Goal: Task Accomplishment & Management: Use online tool/utility

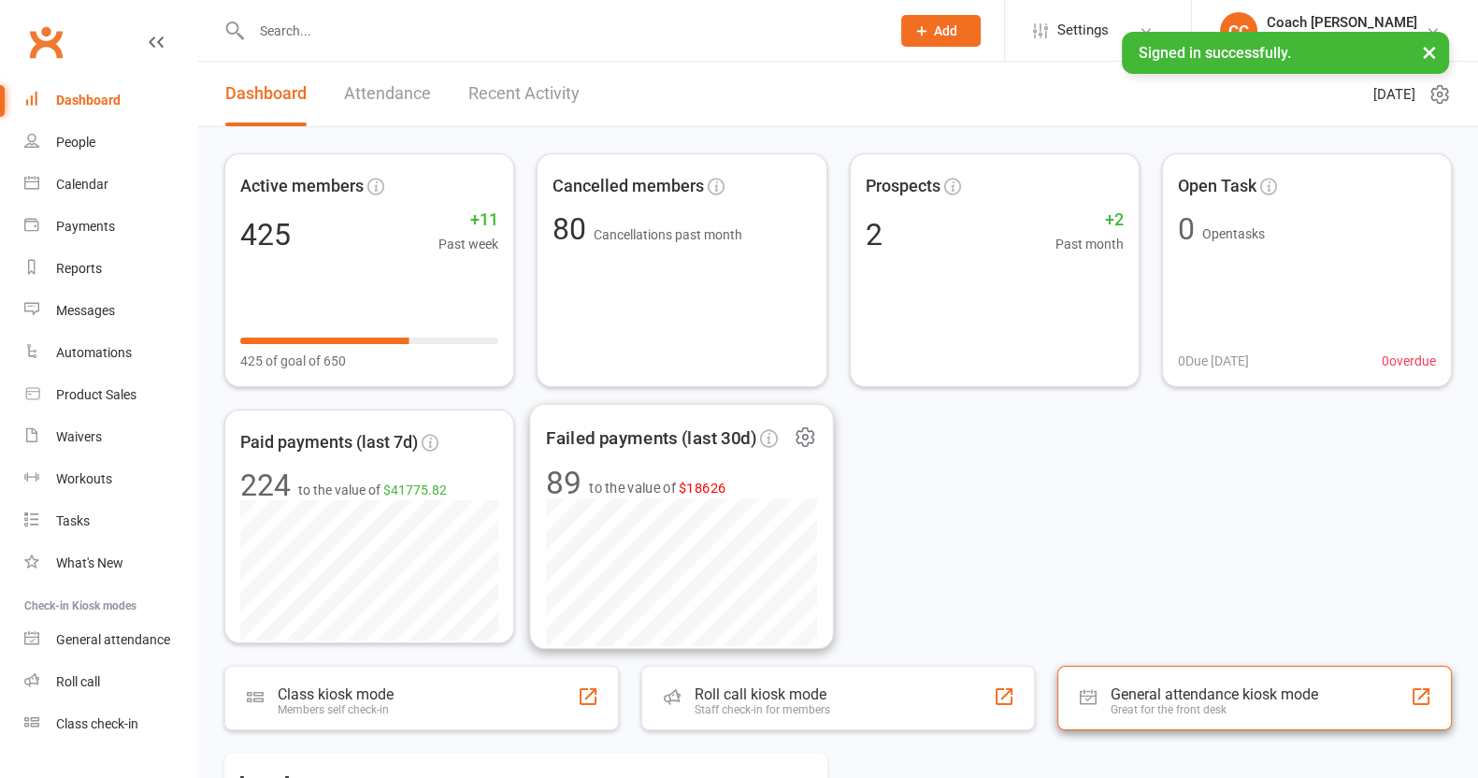
click at [1277, 695] on div "General attendance kiosk mode" at bounding box center [1214, 694] width 208 height 18
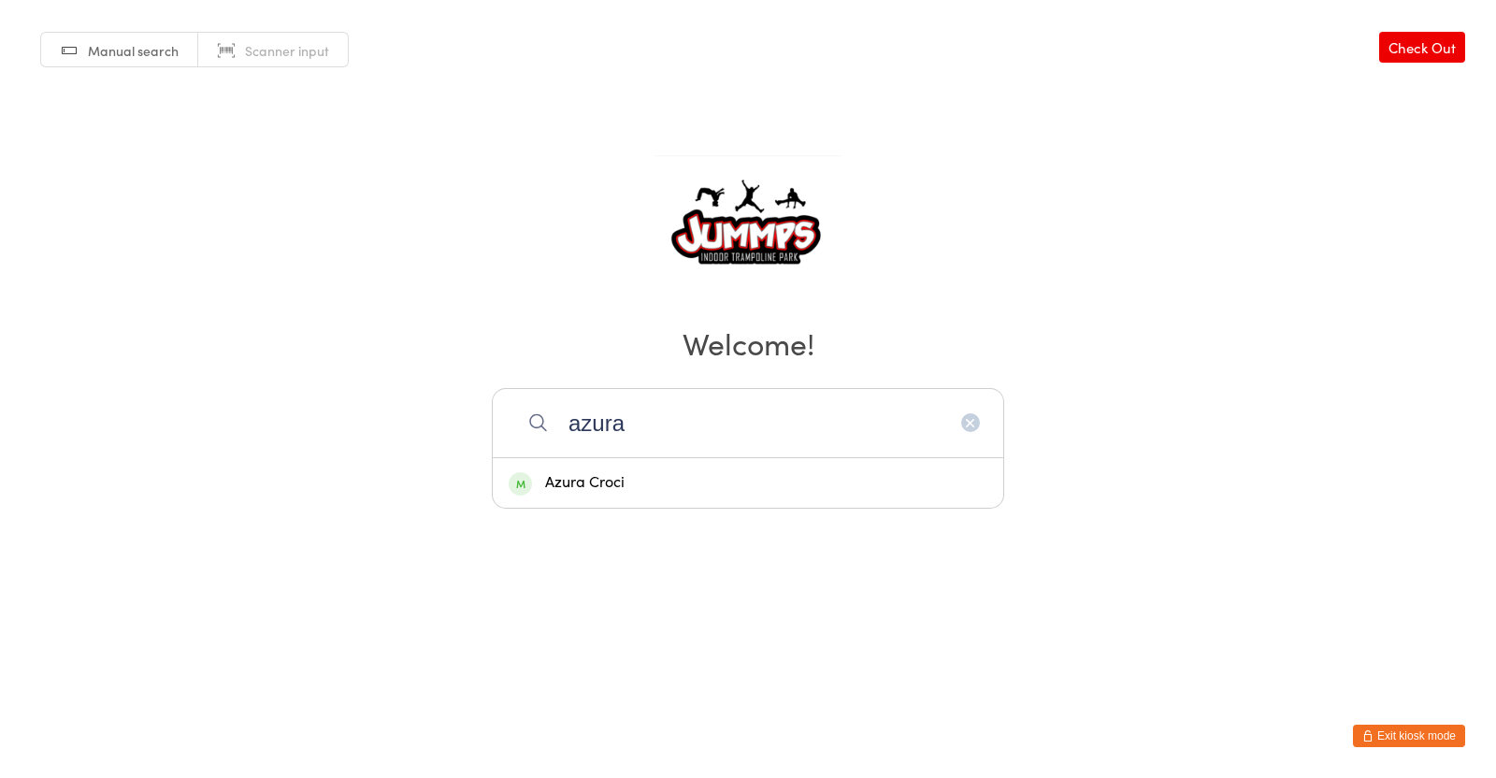
type input "azura"
click at [769, 481] on div "Azura Croci" at bounding box center [748, 482] width 479 height 25
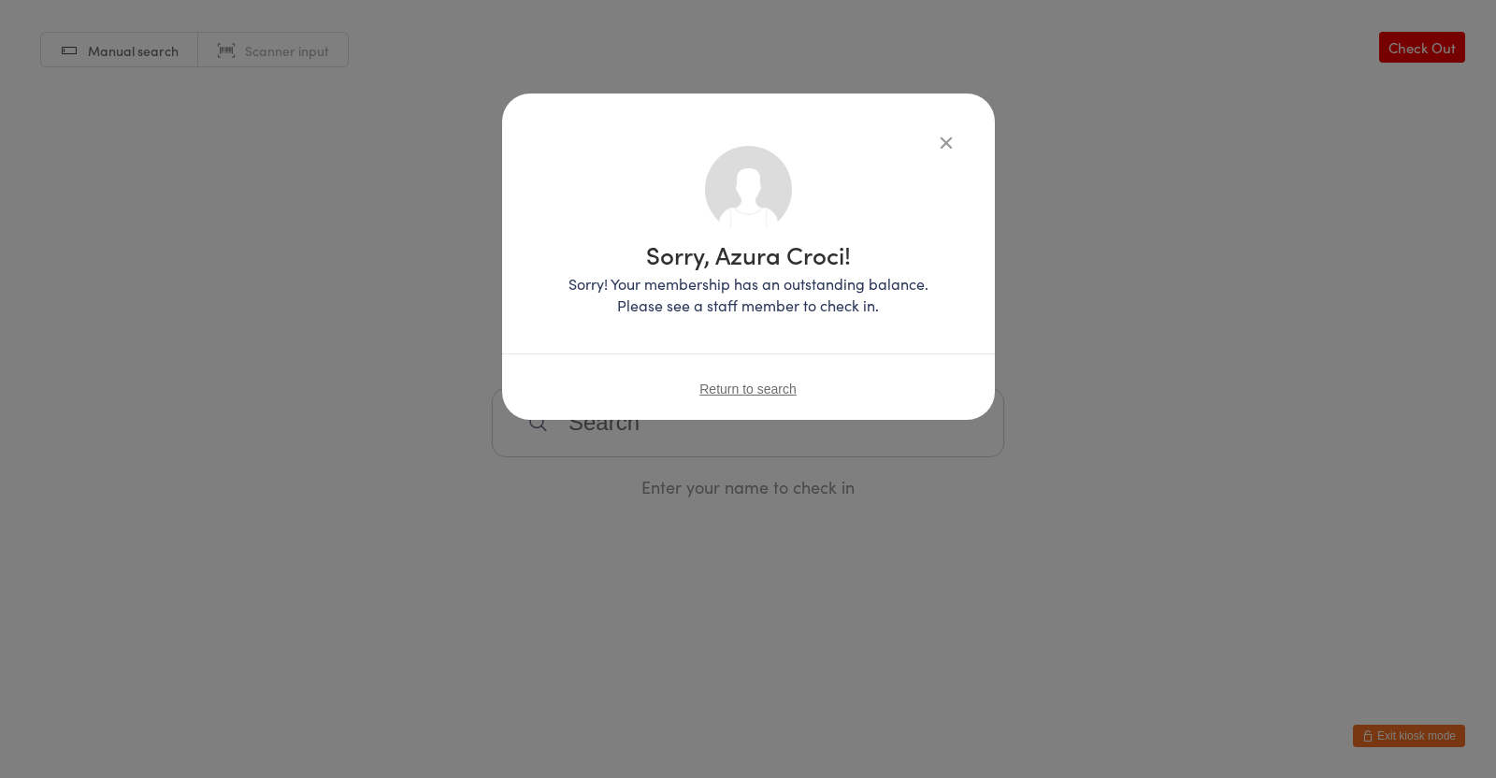
click at [938, 139] on icon "button" at bounding box center [946, 142] width 21 height 21
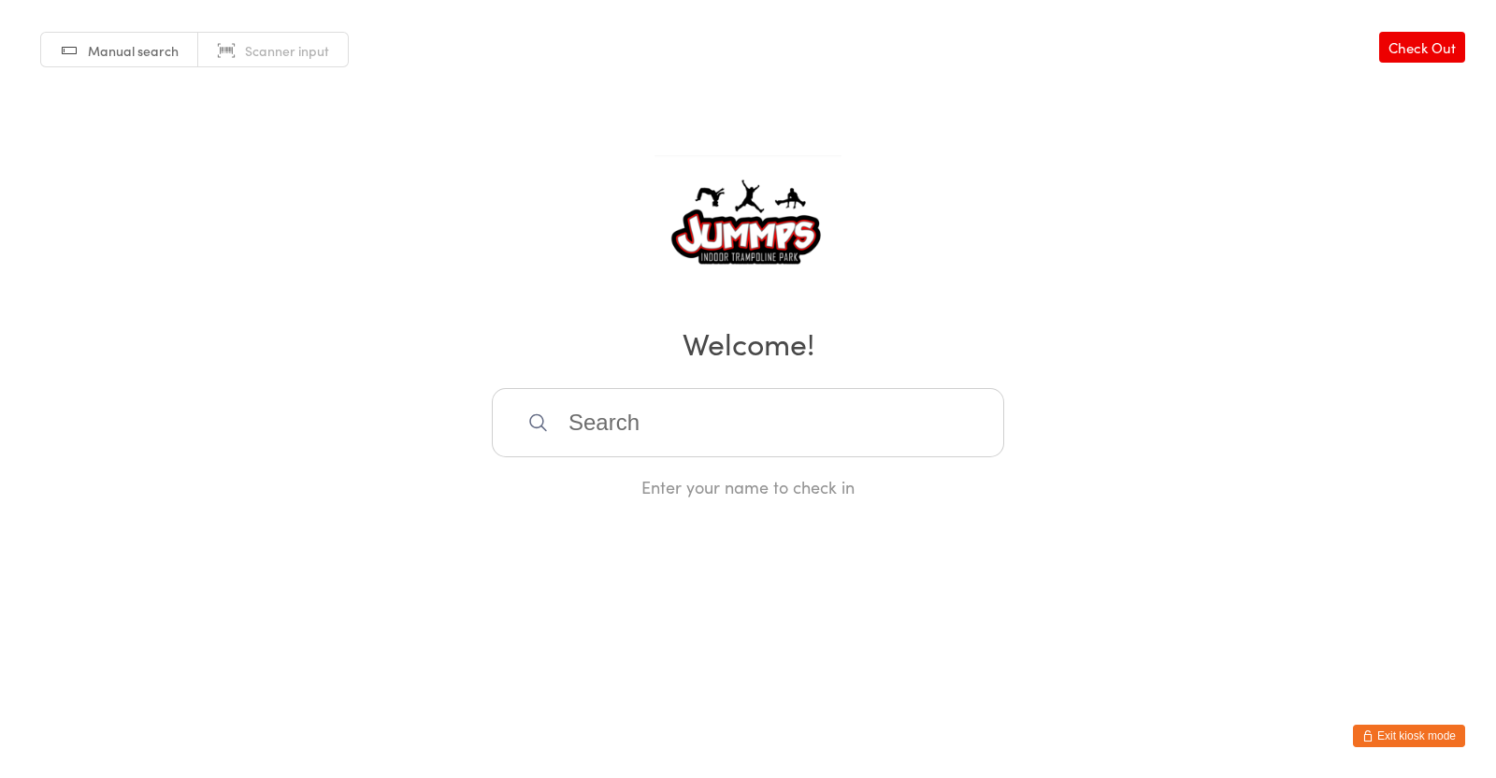
click at [840, 427] on input "search" at bounding box center [748, 422] width 512 height 69
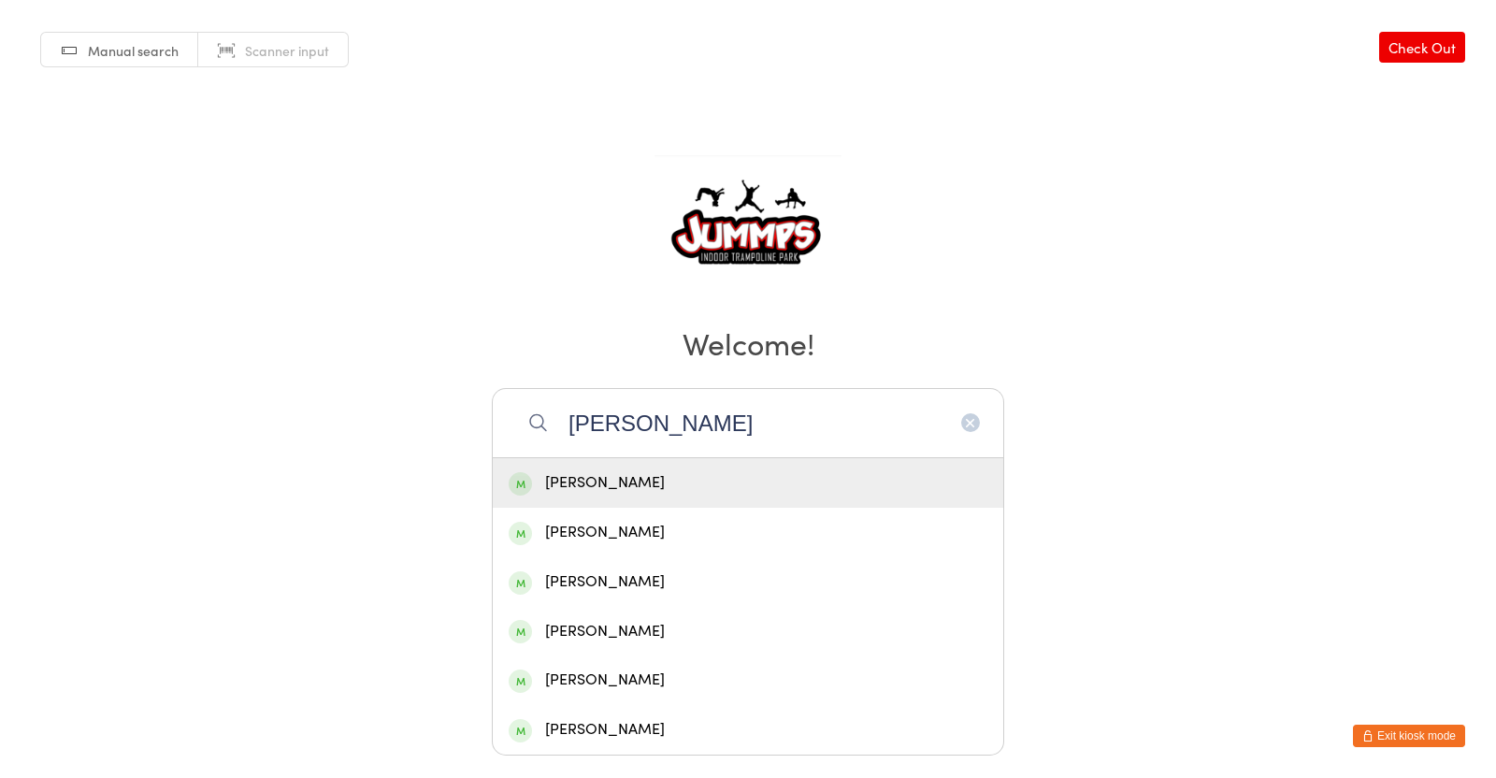
type input "[PERSON_NAME]"
click at [721, 489] on div "[PERSON_NAME]" at bounding box center [748, 482] width 479 height 25
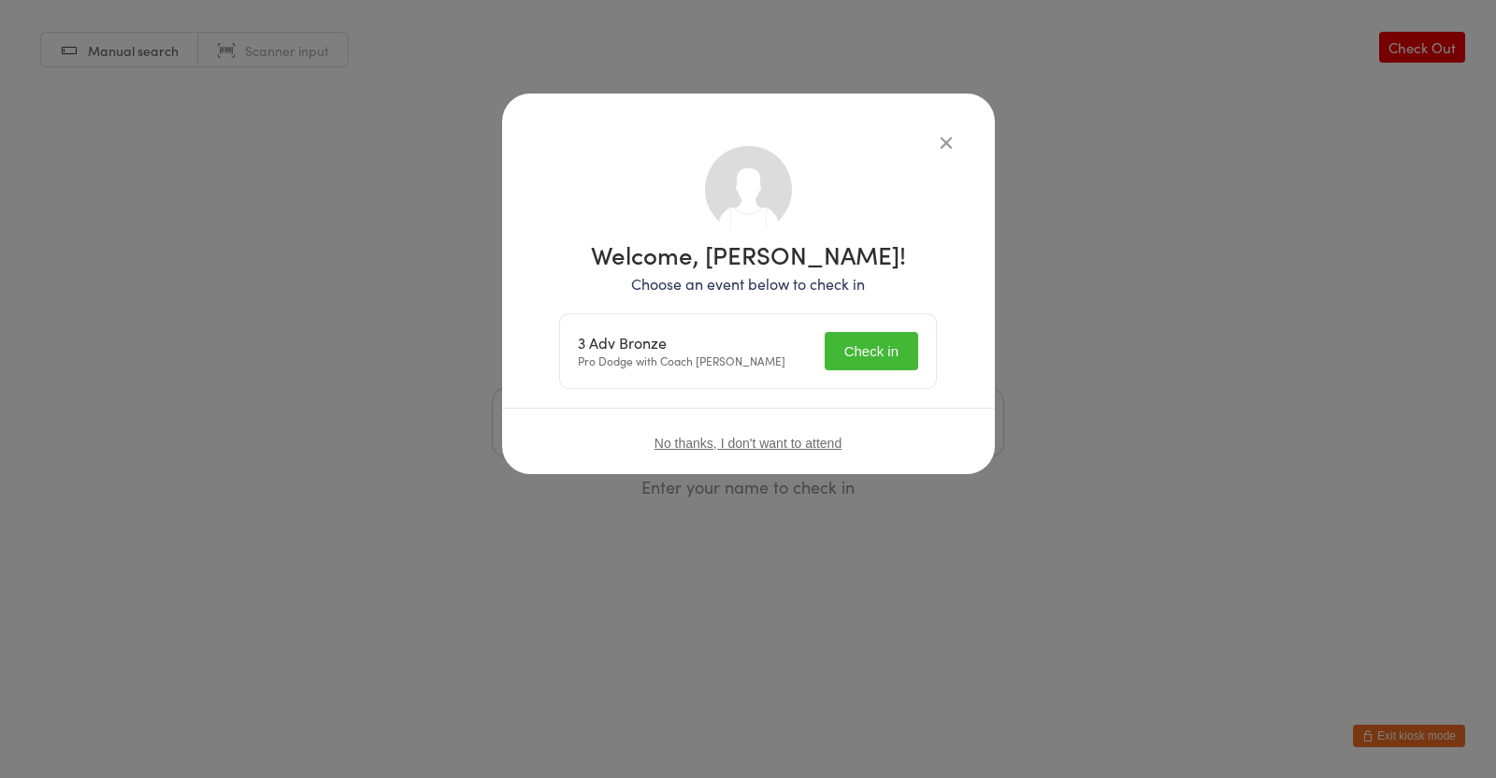
click at [881, 352] on button "Check in" at bounding box center [870, 351] width 93 height 38
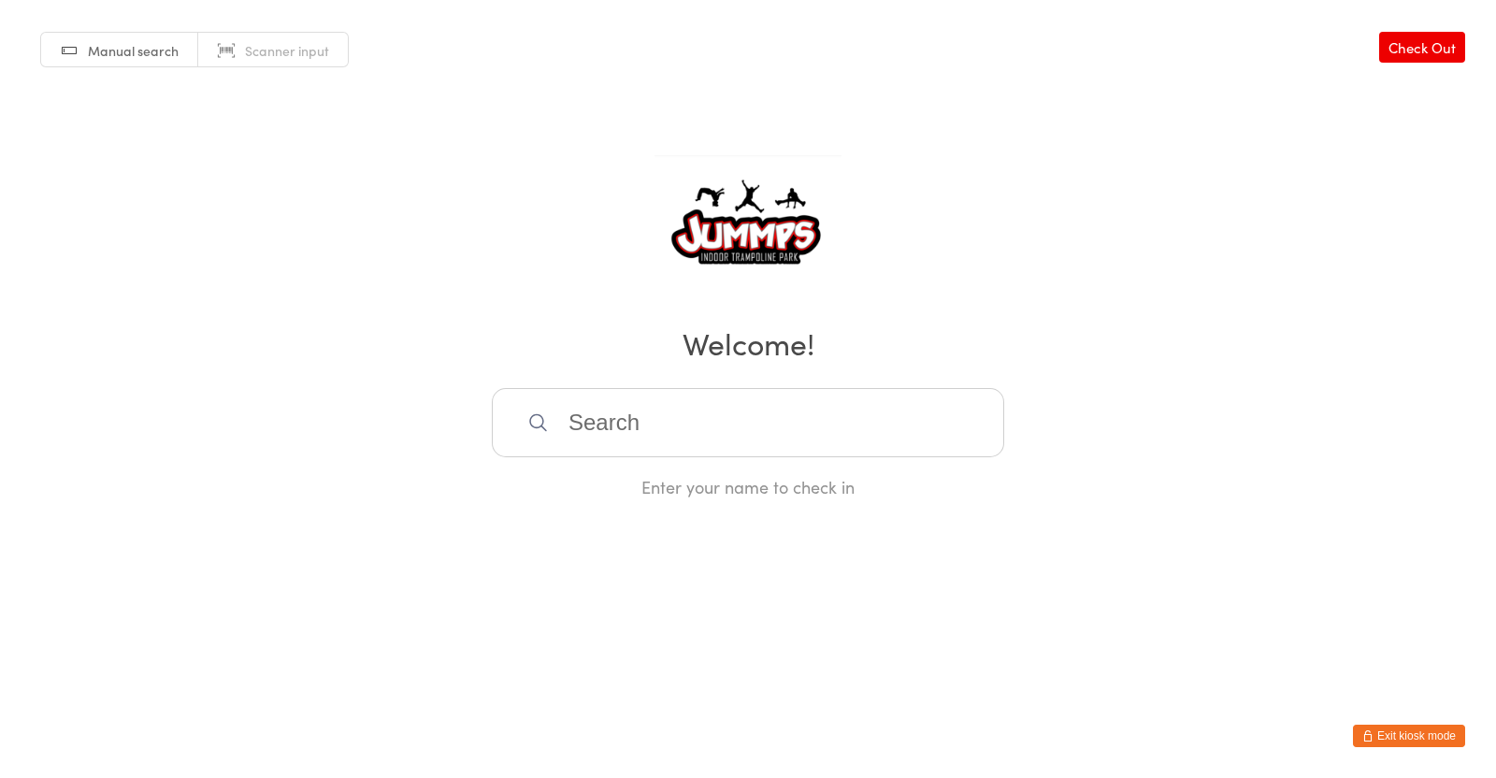
click at [655, 416] on input "search" at bounding box center [748, 422] width 512 height 69
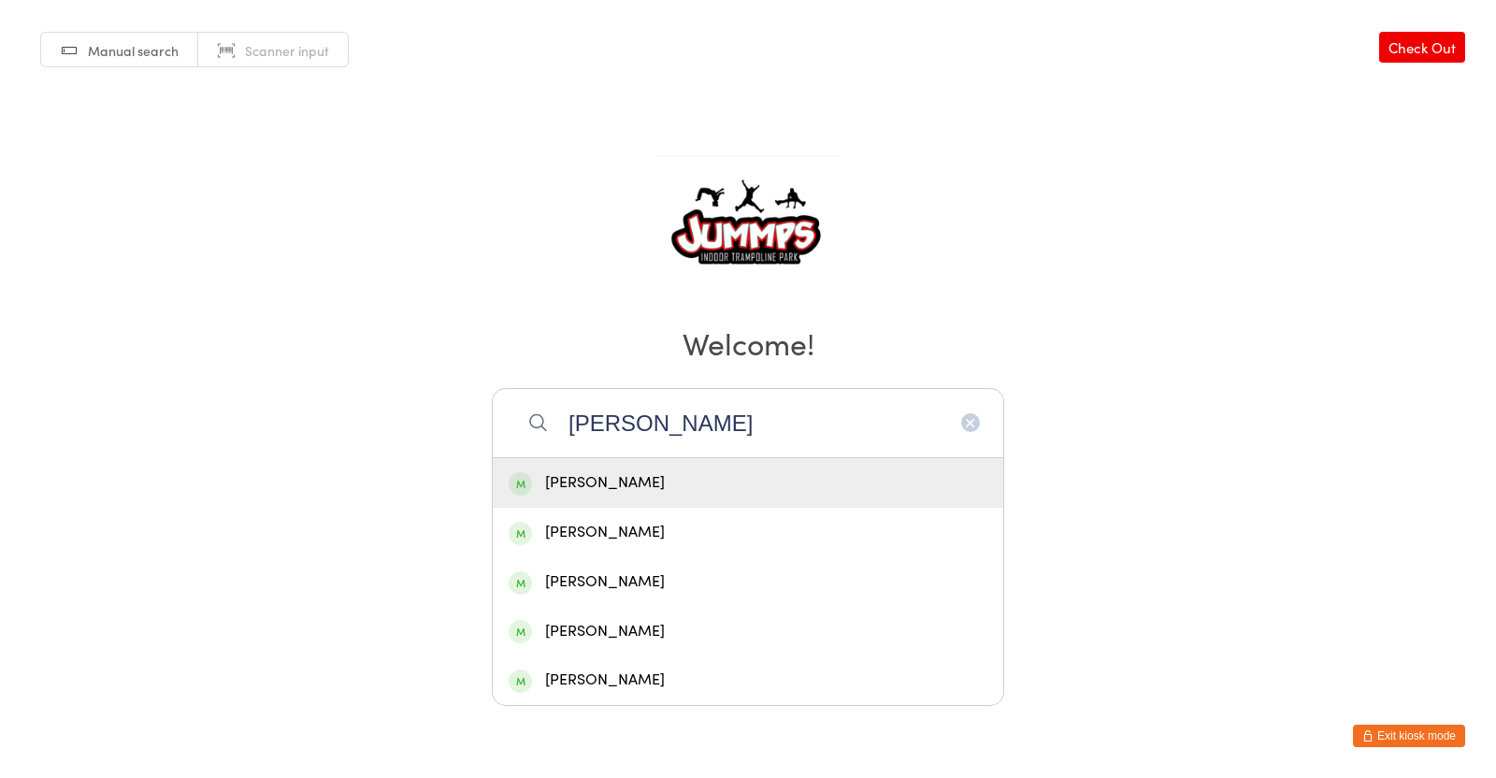
type input "[PERSON_NAME]"
click at [706, 480] on div "[PERSON_NAME]" at bounding box center [748, 482] width 479 height 25
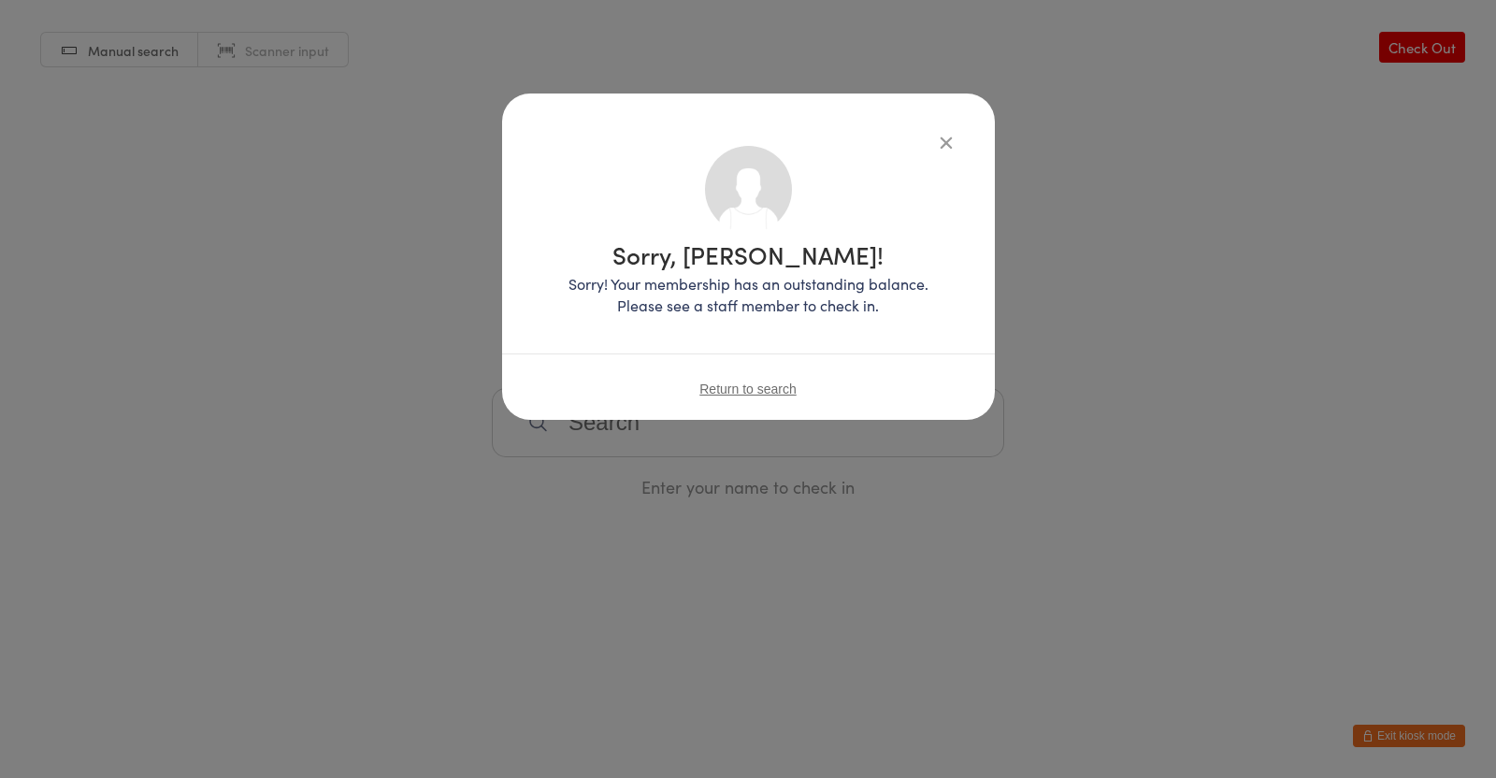
click at [954, 110] on div "Sorry, [PERSON_NAME]! Sorry! Your membership has an outstanding balance. Please…" at bounding box center [748, 256] width 493 height 326
click at [951, 143] on icon "button" at bounding box center [946, 142] width 21 height 21
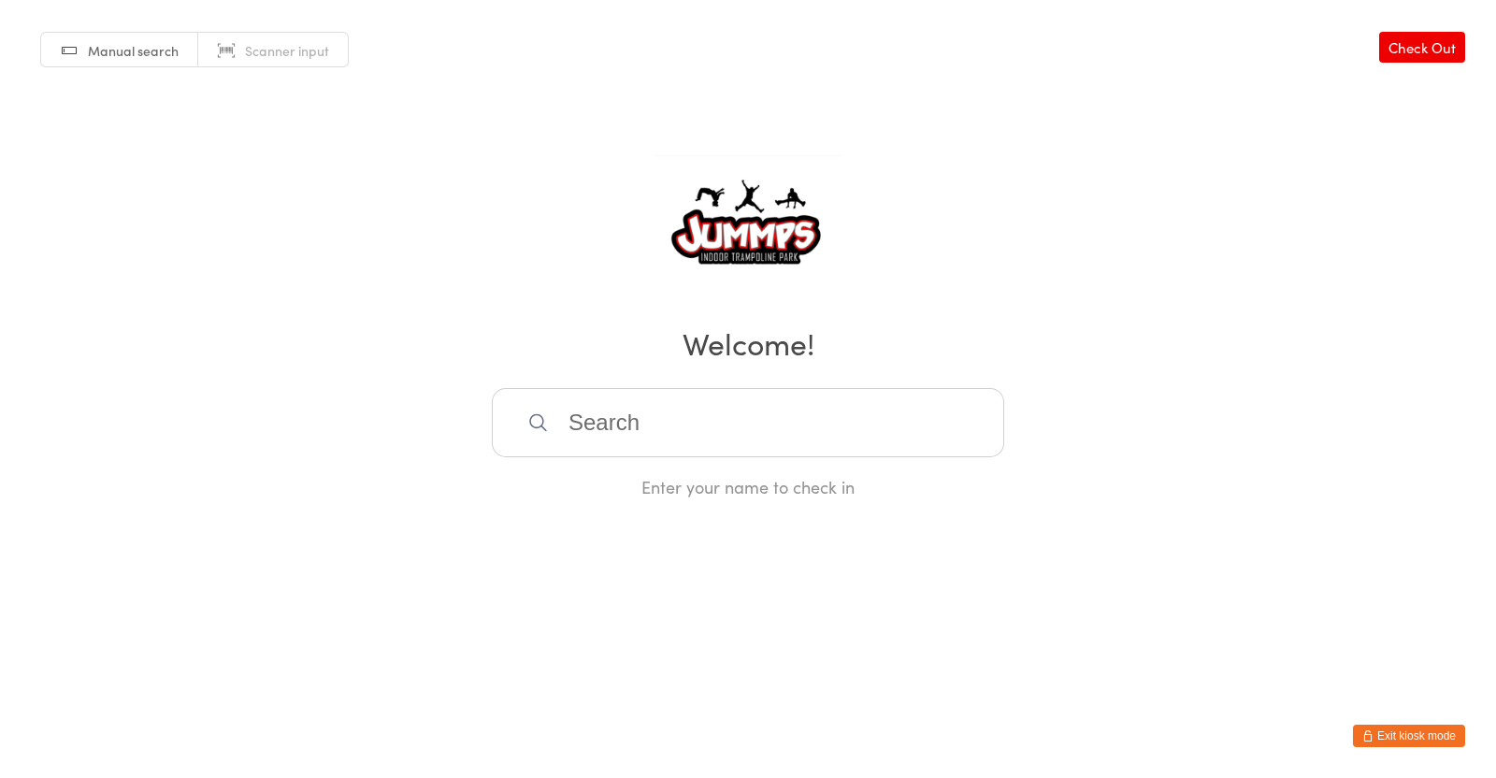
click at [823, 408] on input "search" at bounding box center [748, 422] width 512 height 69
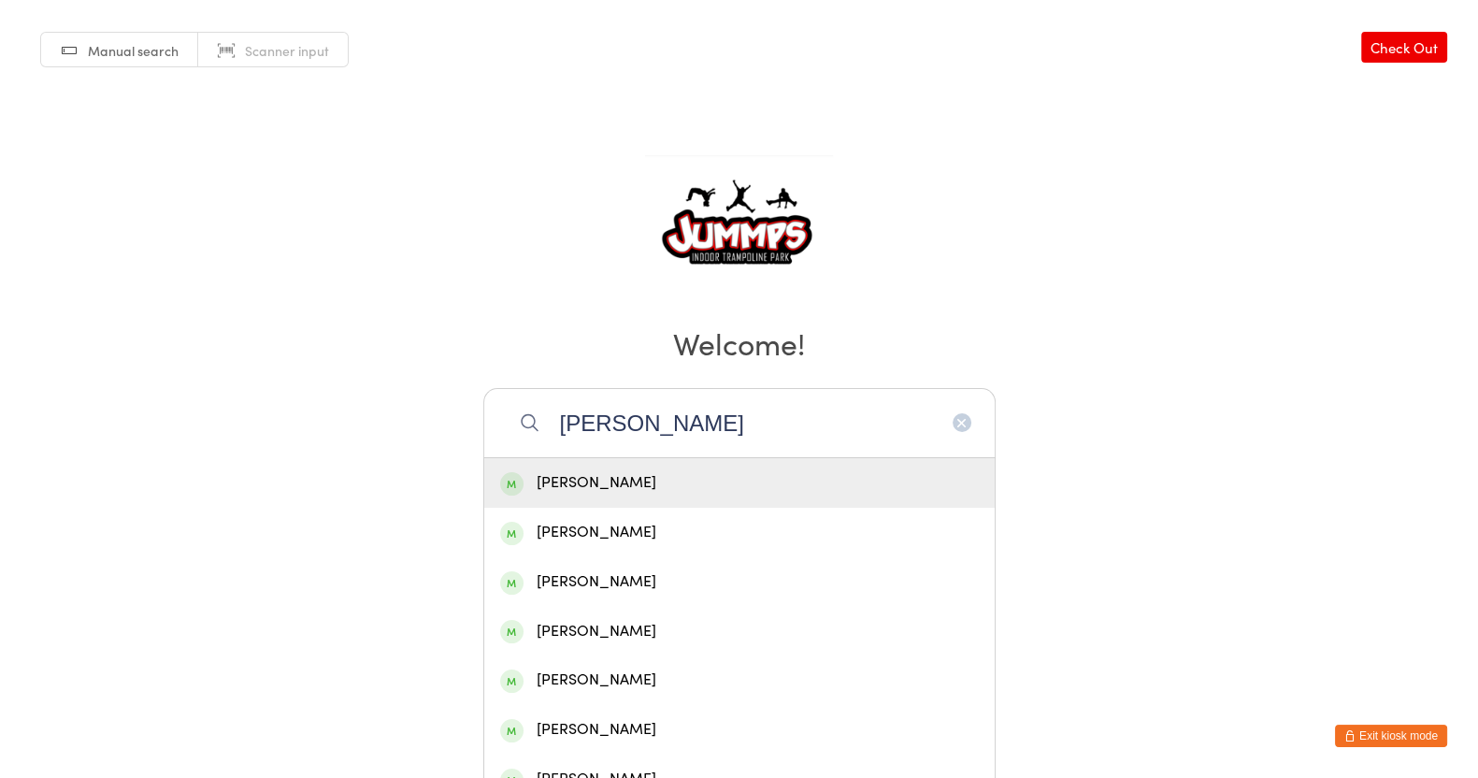
type input "[PERSON_NAME]"
click at [689, 480] on div "[PERSON_NAME]" at bounding box center [739, 482] width 479 height 25
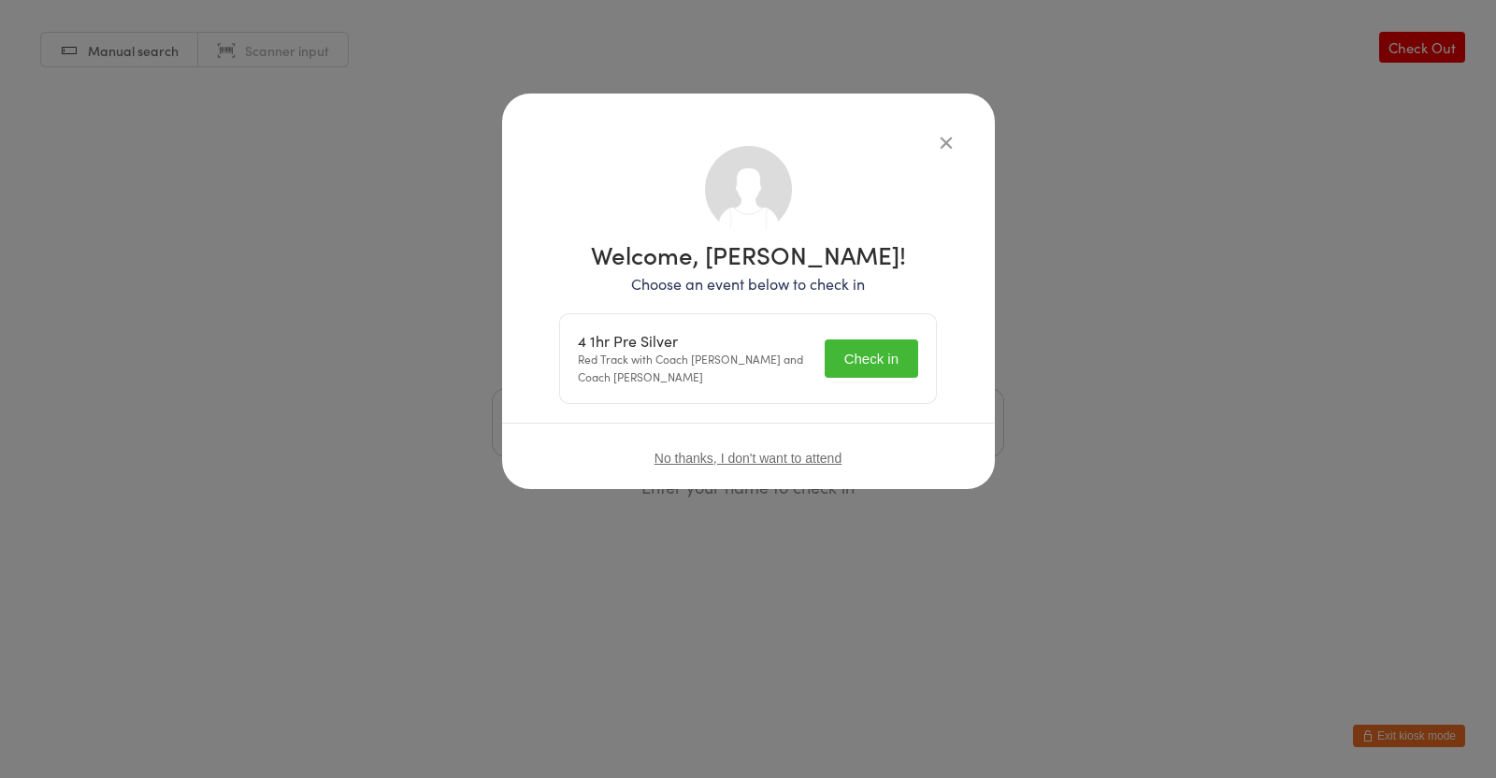
click at [865, 358] on button "Check in" at bounding box center [870, 358] width 93 height 38
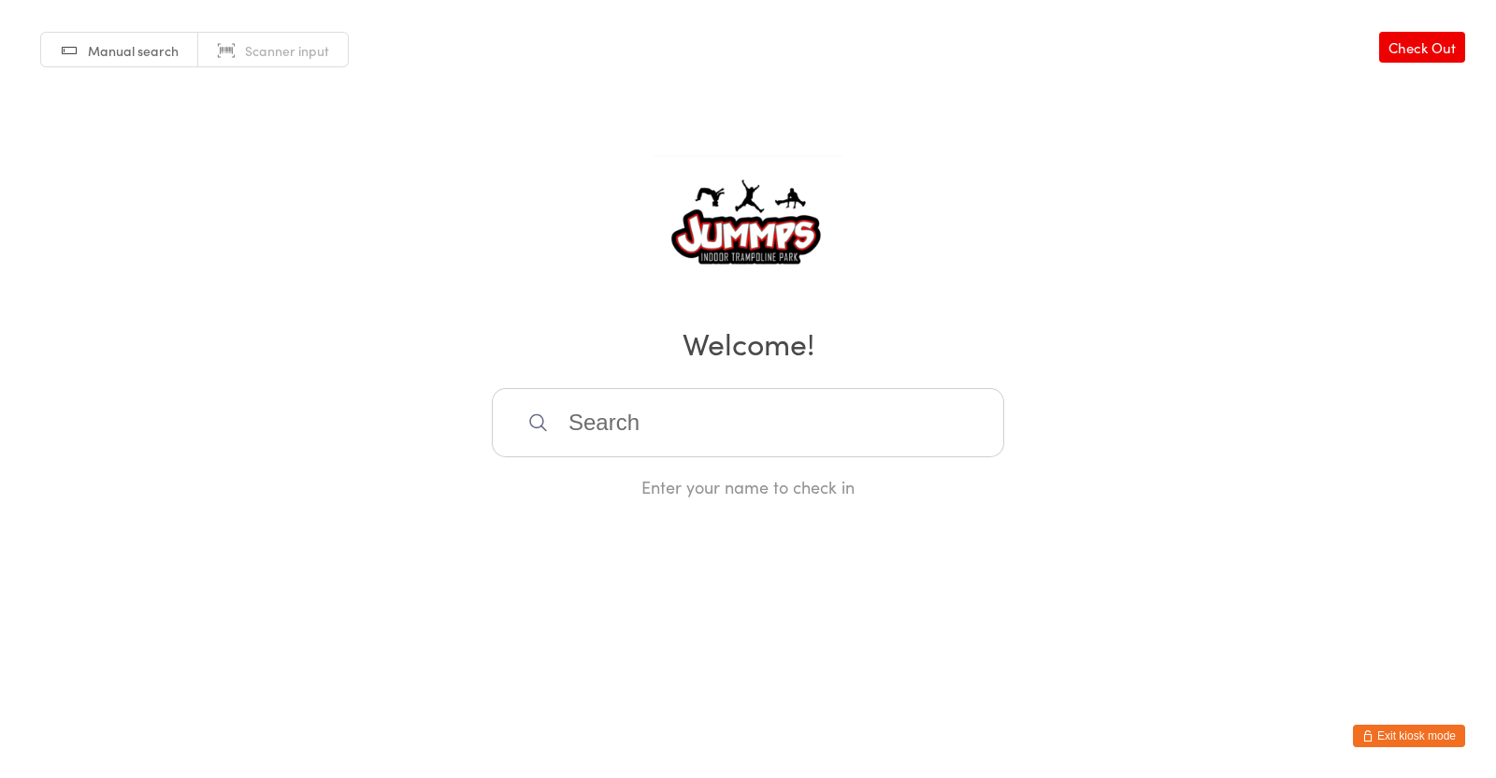
click at [808, 423] on input "search" at bounding box center [748, 422] width 512 height 69
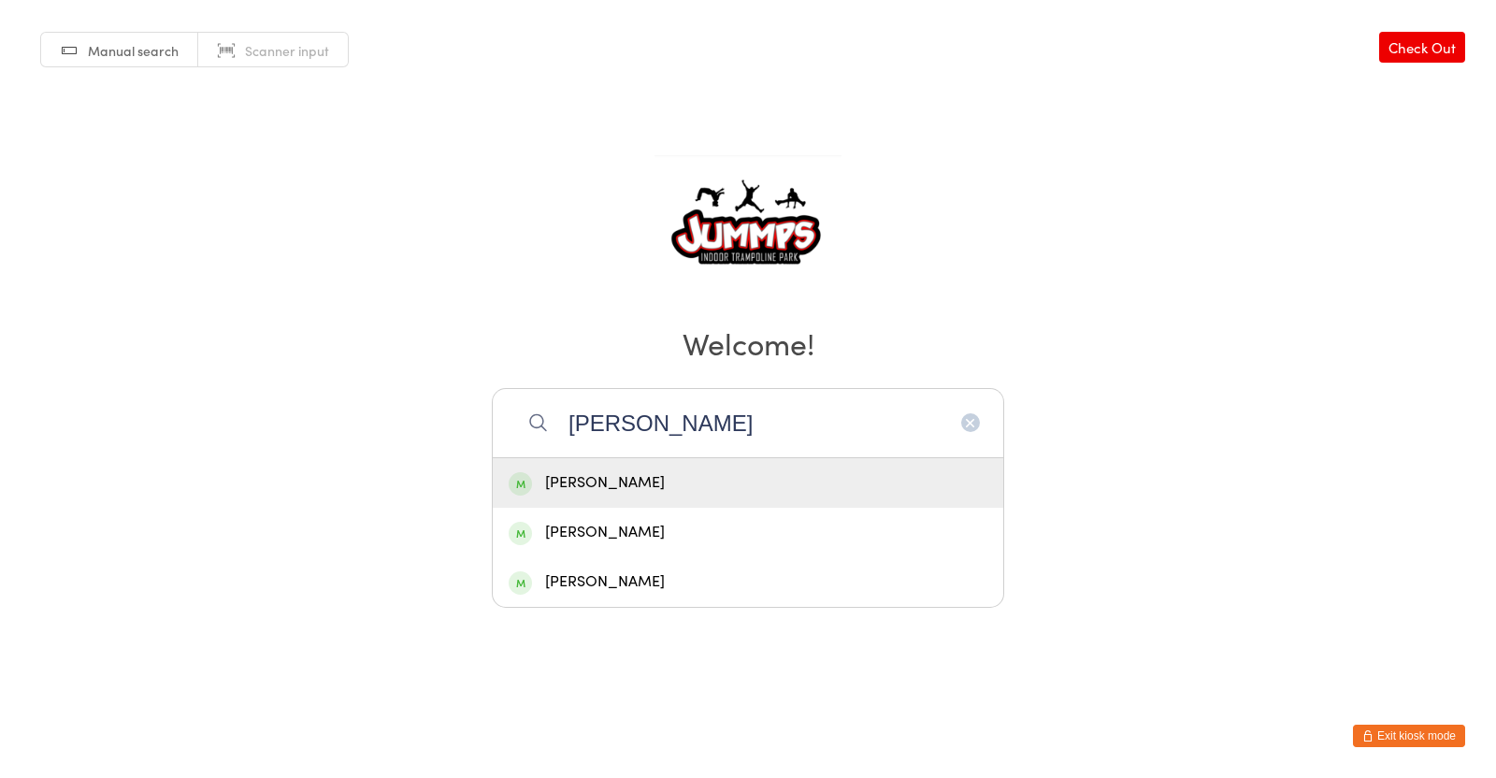
type input "[PERSON_NAME]"
click at [692, 496] on div "[PERSON_NAME]" at bounding box center [748, 483] width 510 height 50
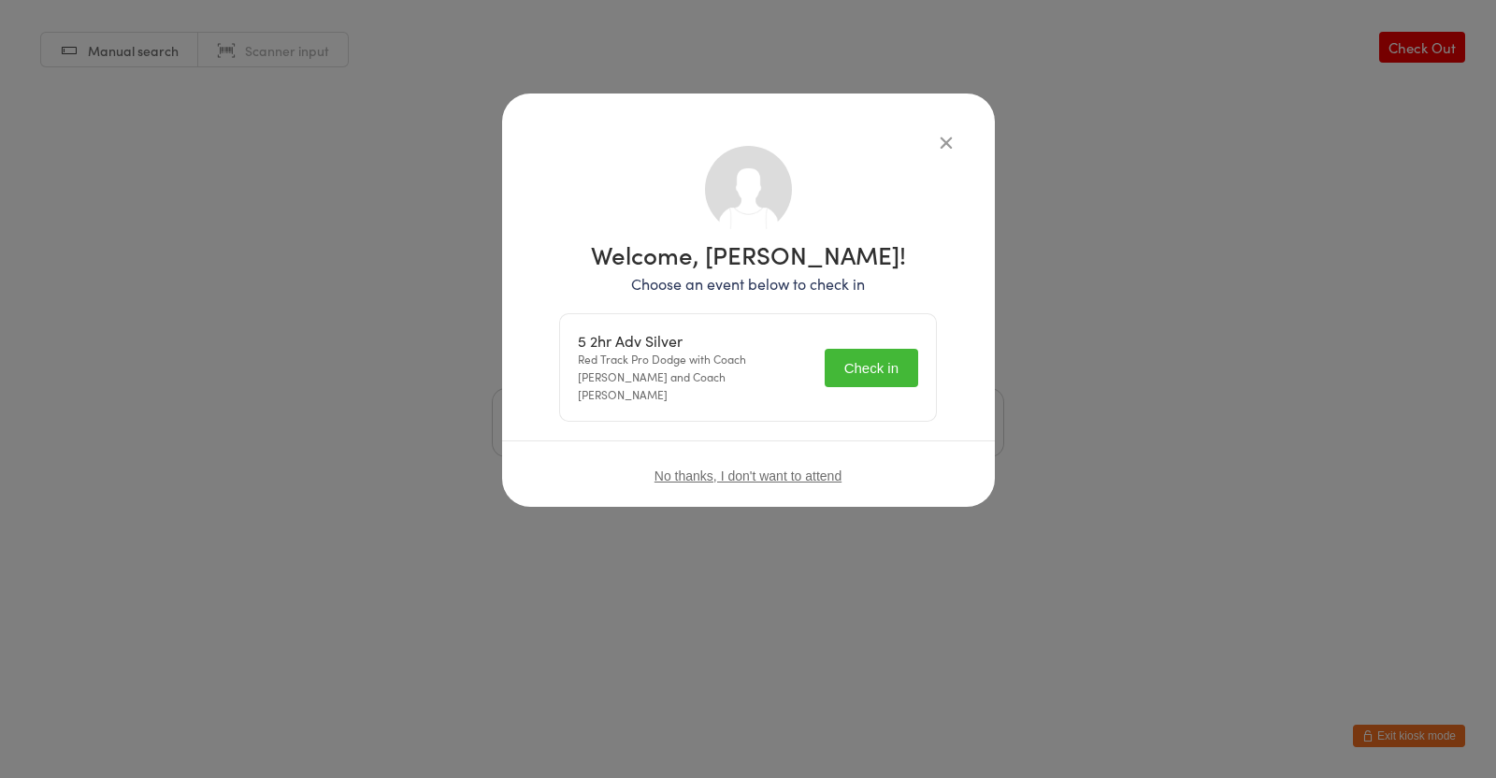
click at [862, 377] on button "Check in" at bounding box center [870, 368] width 93 height 38
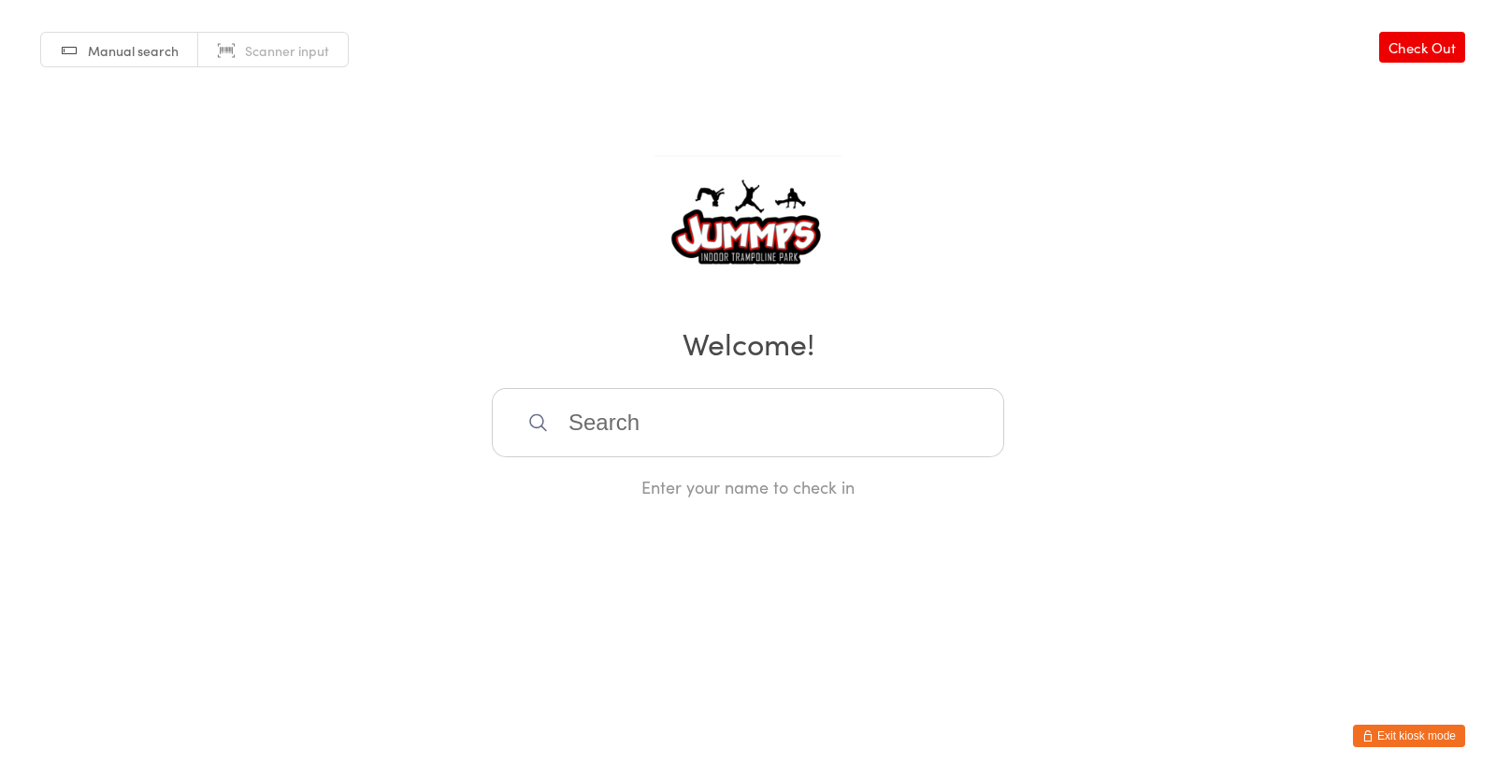
click at [609, 441] on input "search" at bounding box center [748, 422] width 512 height 69
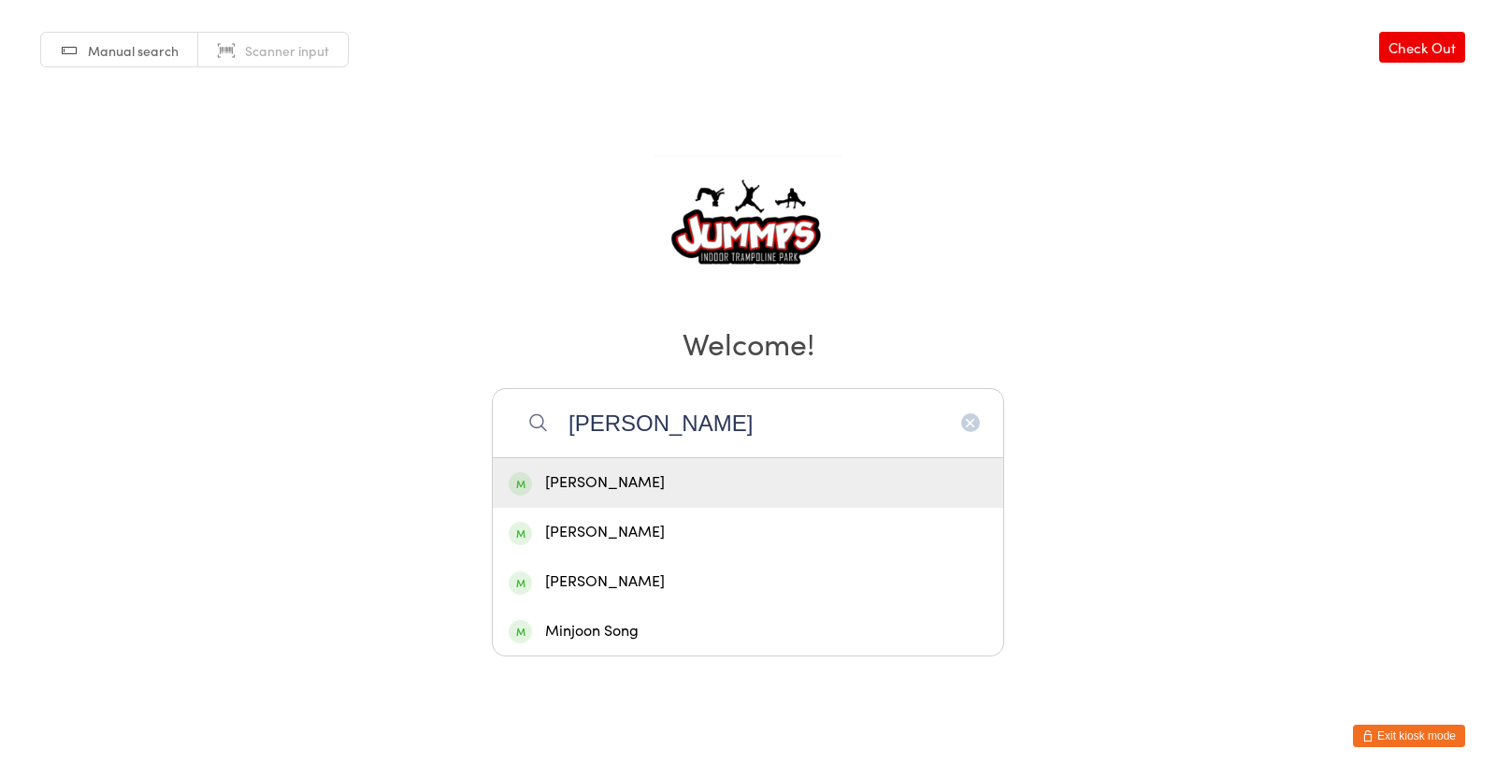
type input "[PERSON_NAME]"
click at [634, 471] on div "[PERSON_NAME]" at bounding box center [748, 482] width 479 height 25
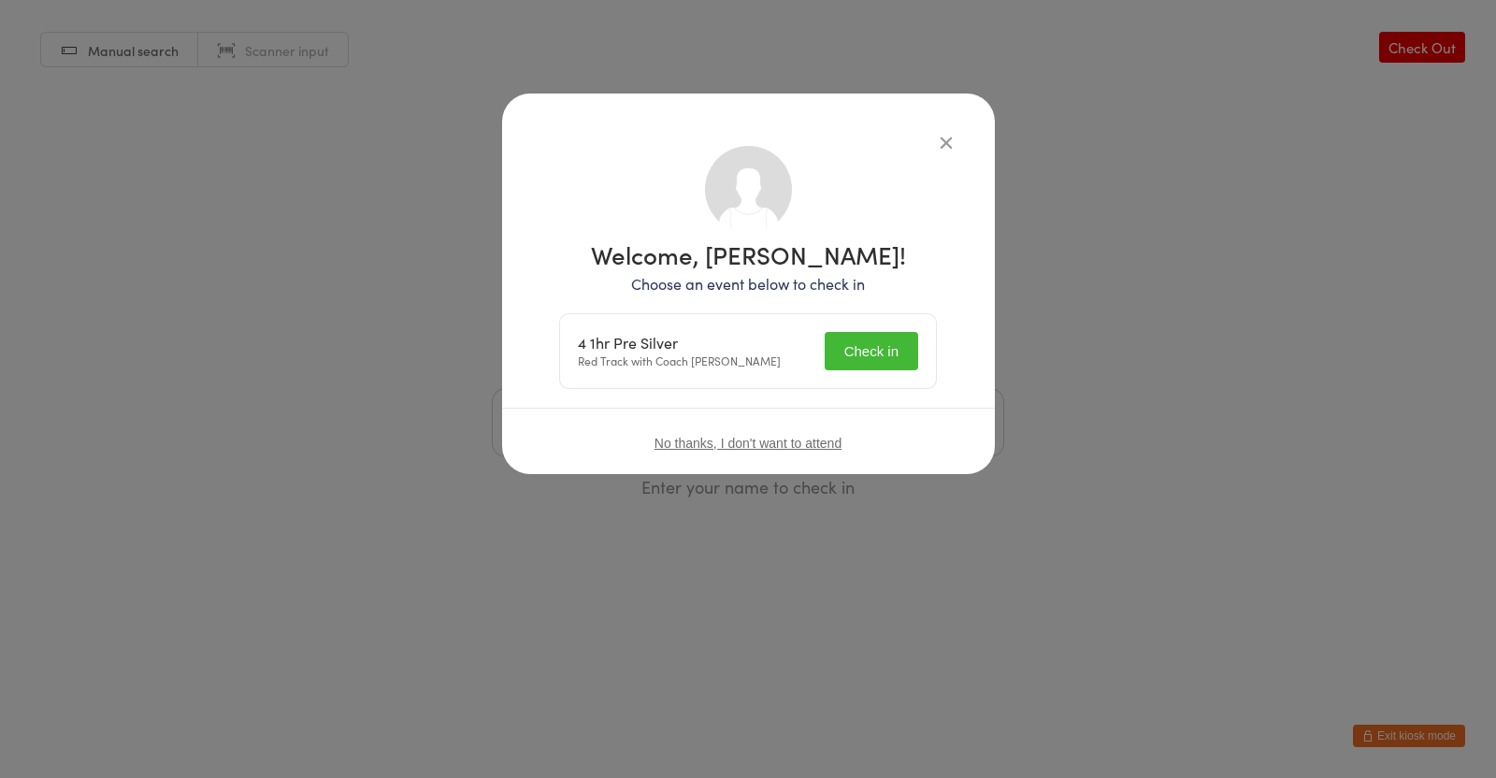
click at [841, 348] on button "Check in" at bounding box center [870, 351] width 93 height 38
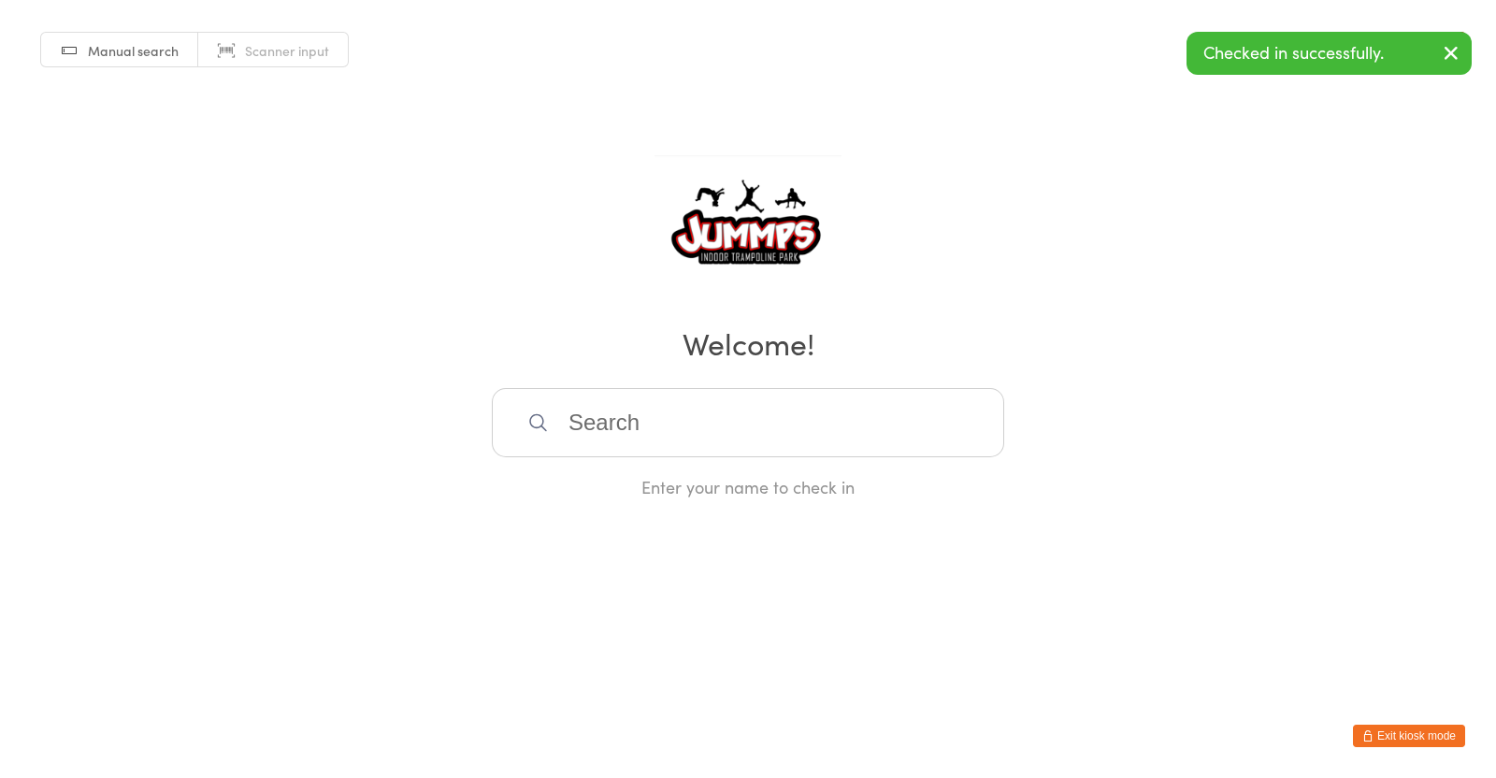
click at [582, 435] on input "search" at bounding box center [748, 422] width 512 height 69
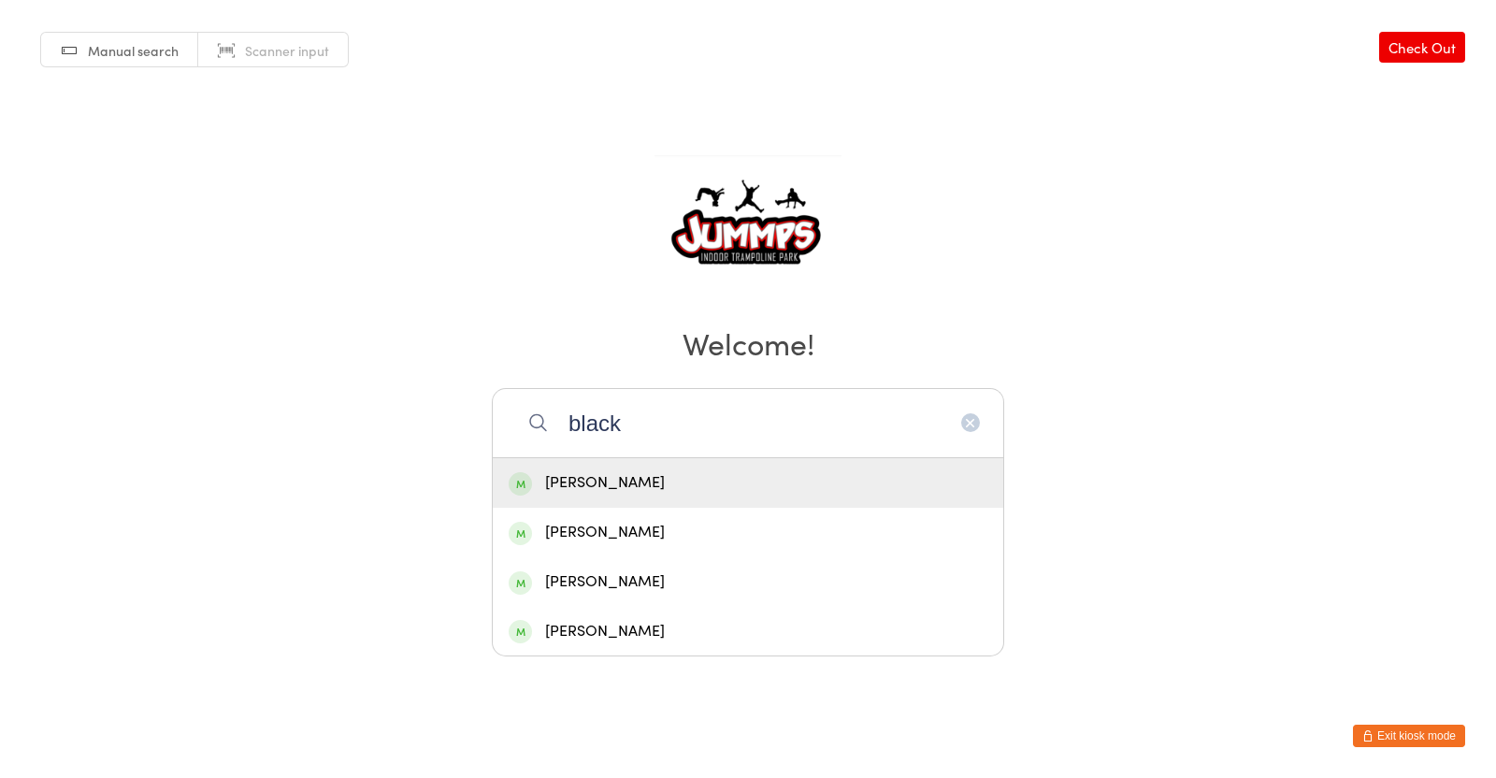
type input "black"
click at [649, 478] on div "[PERSON_NAME]" at bounding box center [748, 482] width 479 height 25
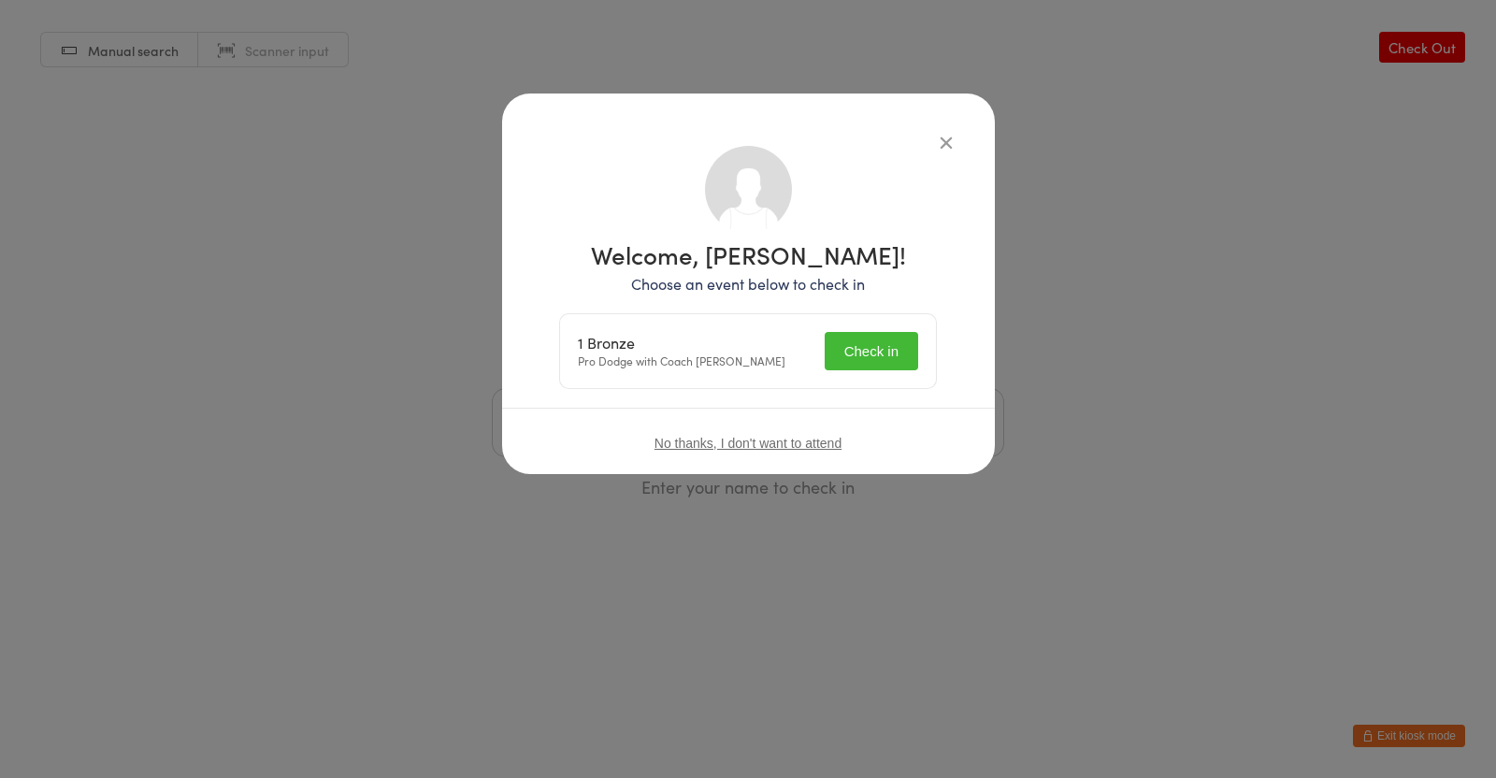
click at [852, 352] on button "Check in" at bounding box center [870, 351] width 93 height 38
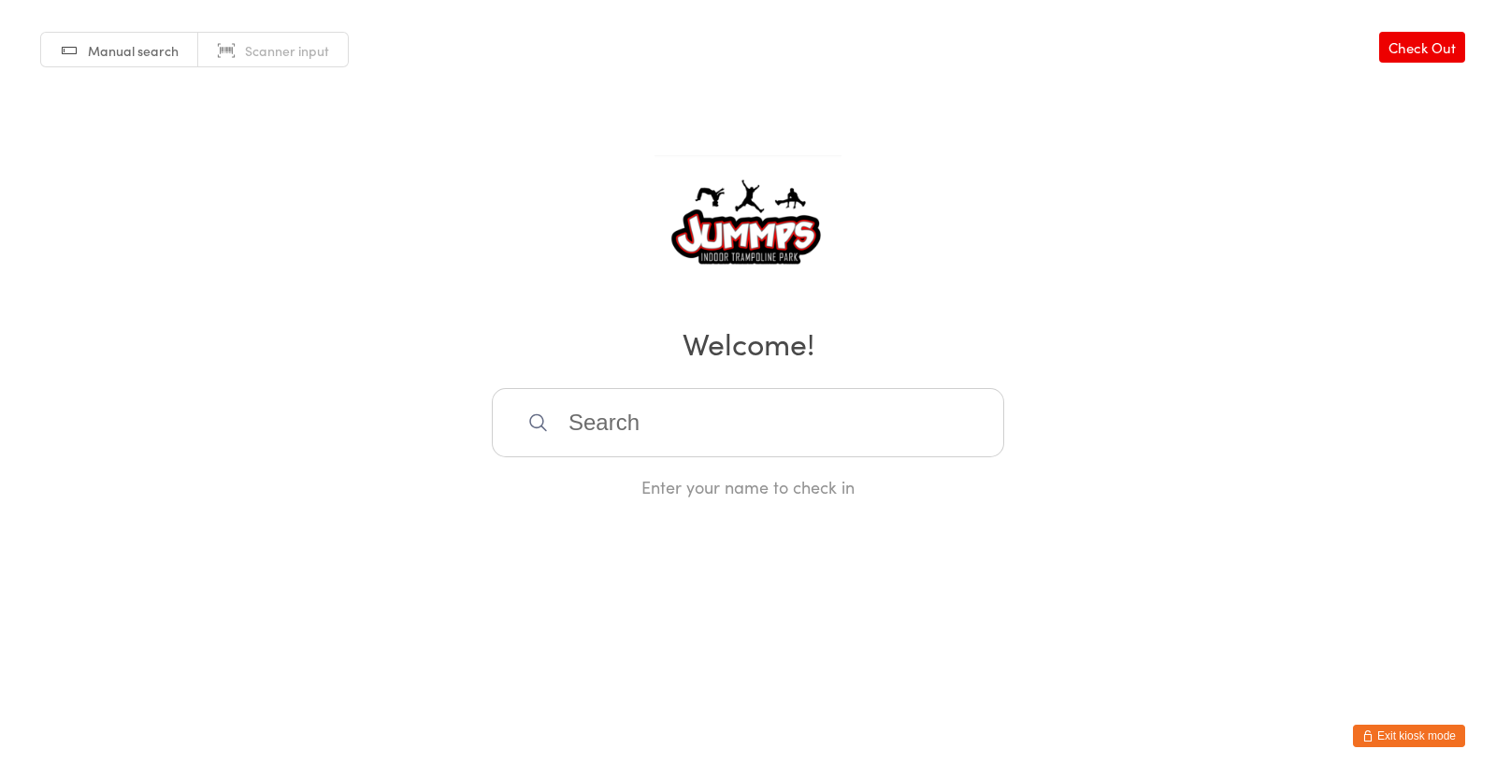
click at [633, 432] on input "search" at bounding box center [748, 422] width 512 height 69
type input "d"
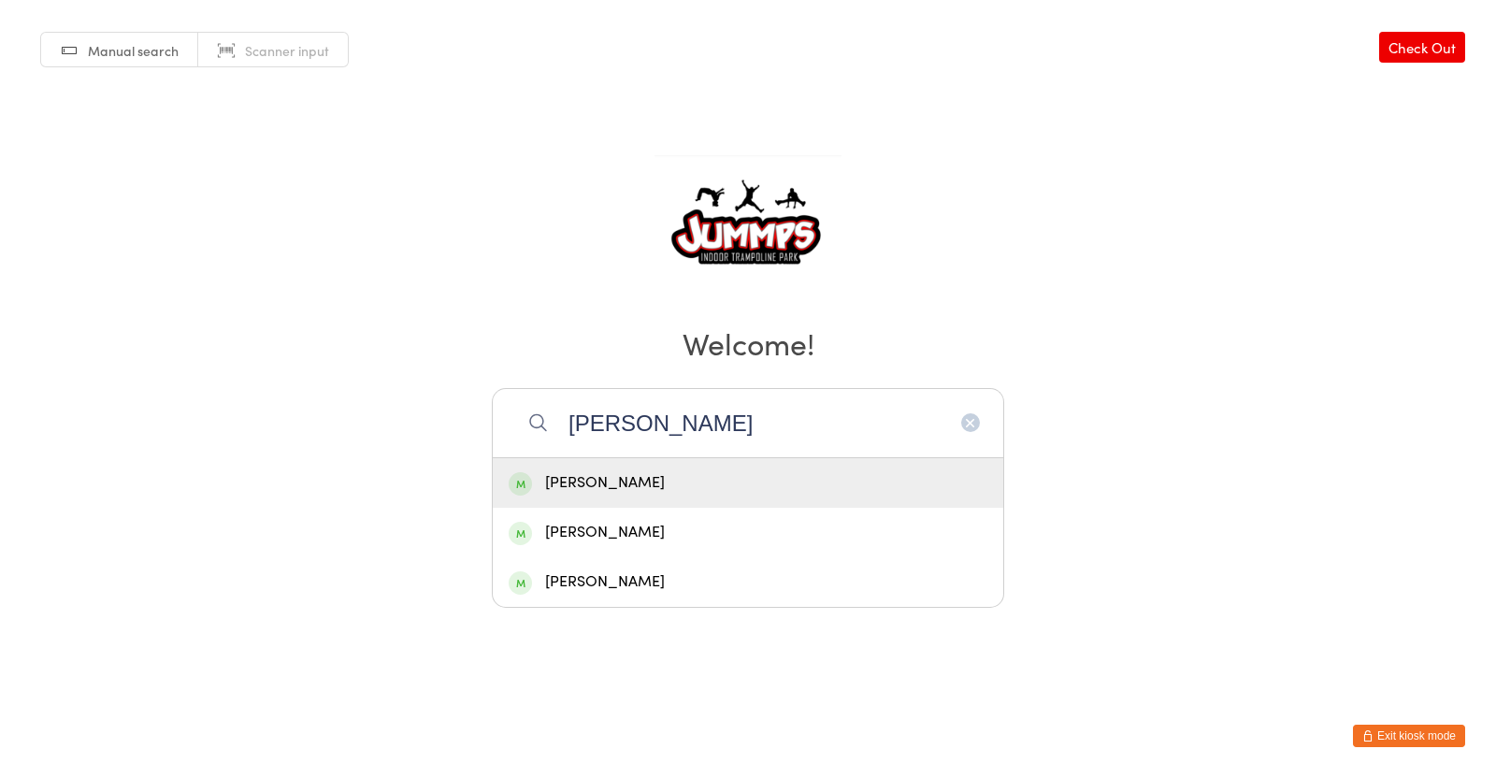
type input "[PERSON_NAME]"
click at [561, 496] on div "[PERSON_NAME]" at bounding box center [748, 483] width 510 height 50
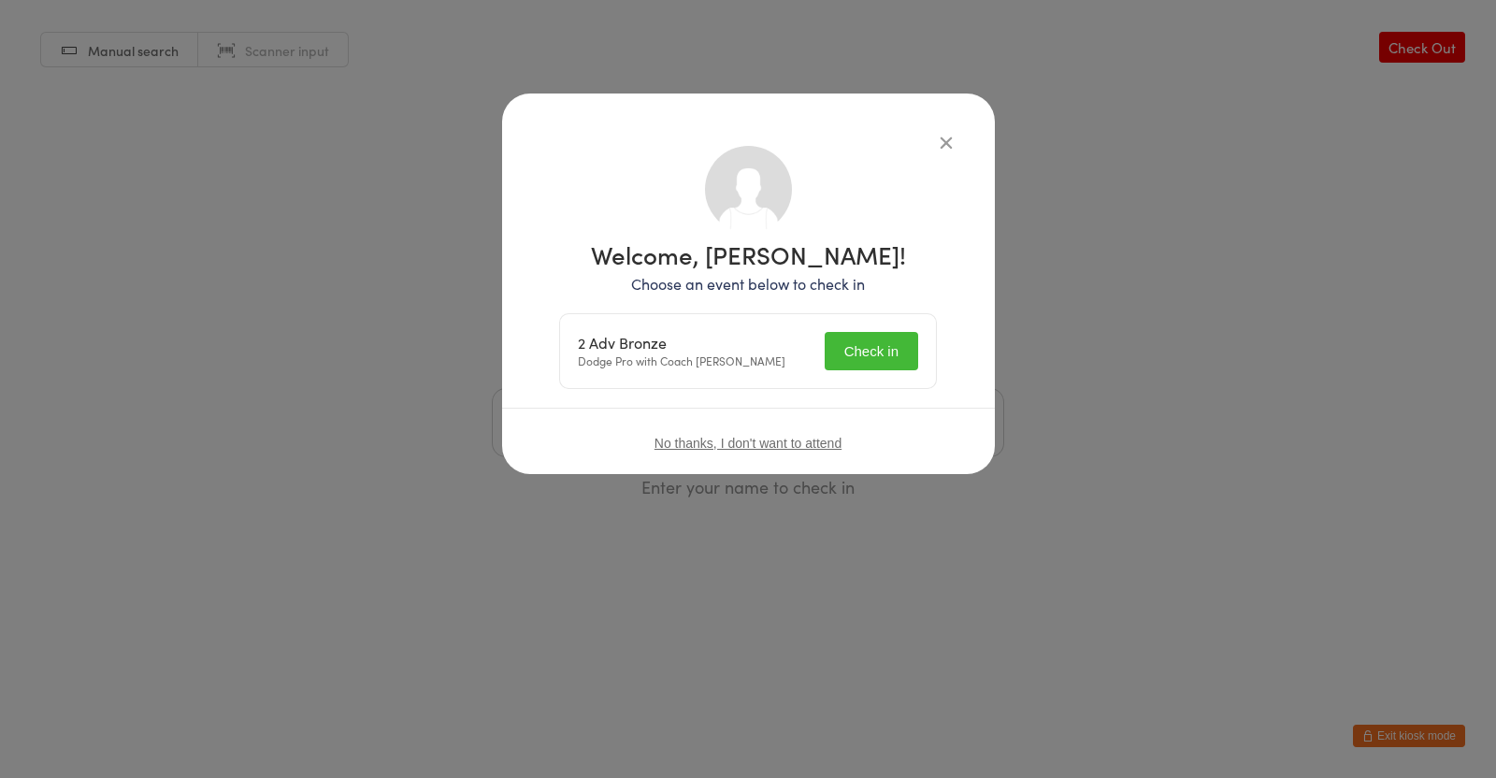
click at [850, 350] on button "Check in" at bounding box center [870, 351] width 93 height 38
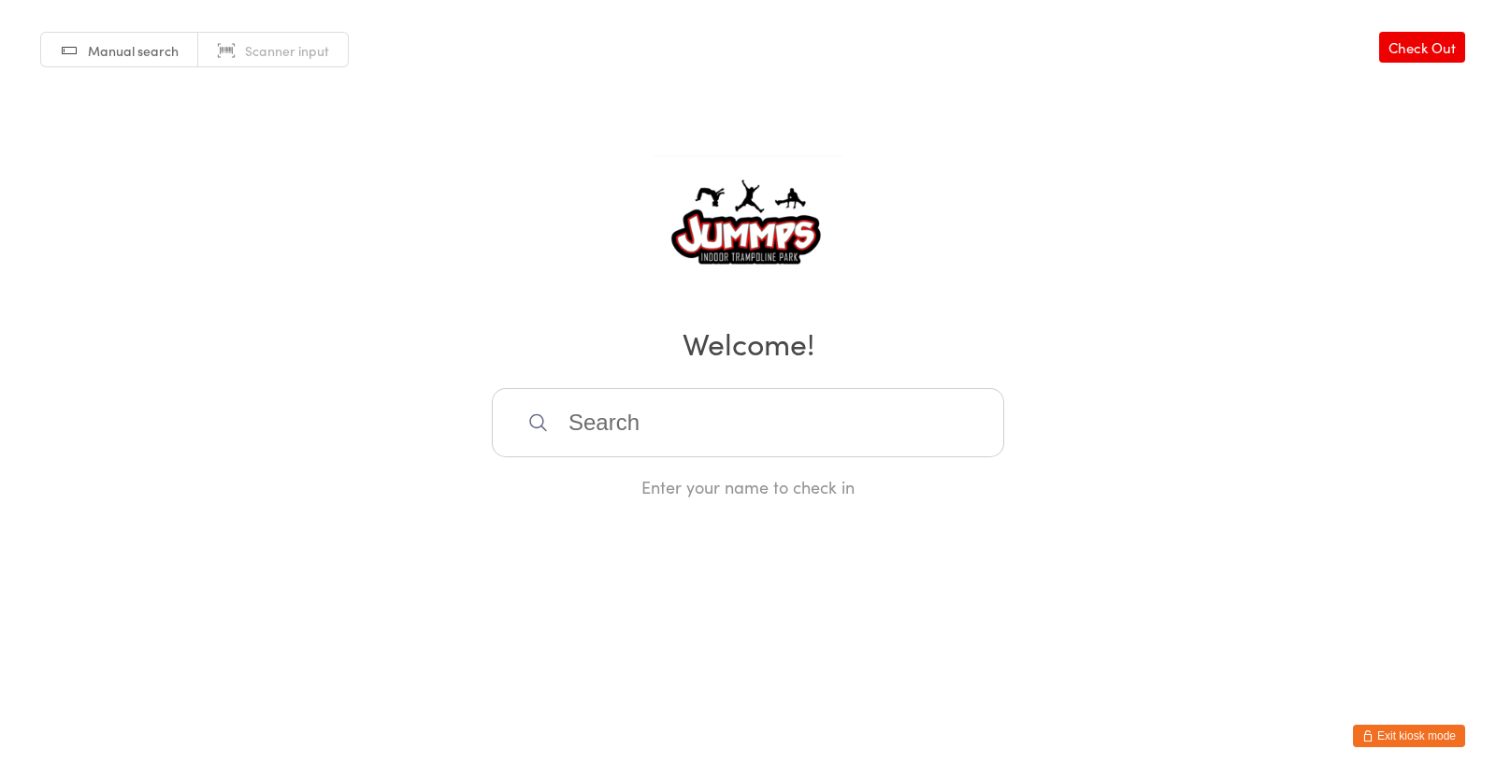
click at [557, 407] on input "search" at bounding box center [748, 422] width 512 height 69
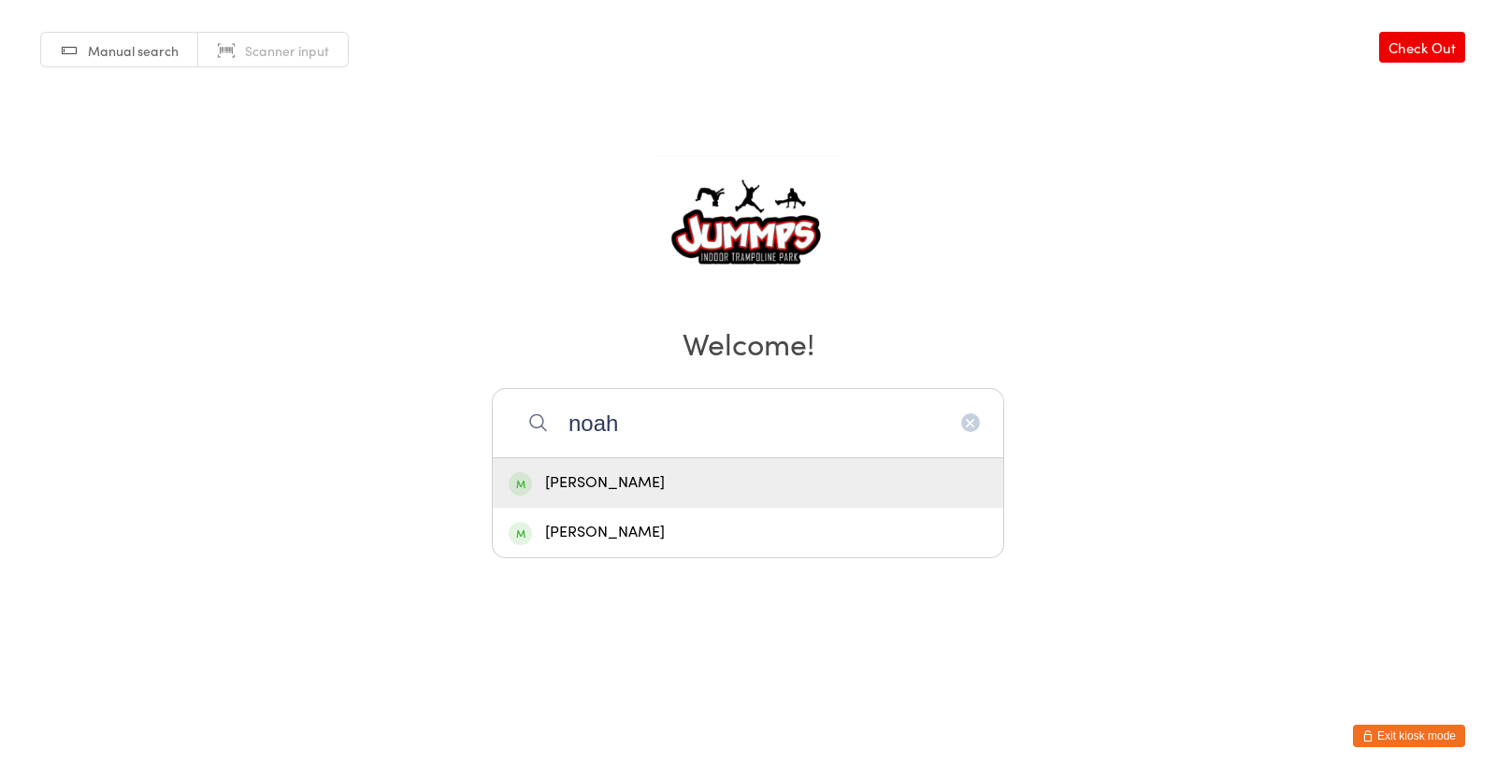
type input "noah"
click at [598, 480] on div "[PERSON_NAME]" at bounding box center [748, 482] width 479 height 25
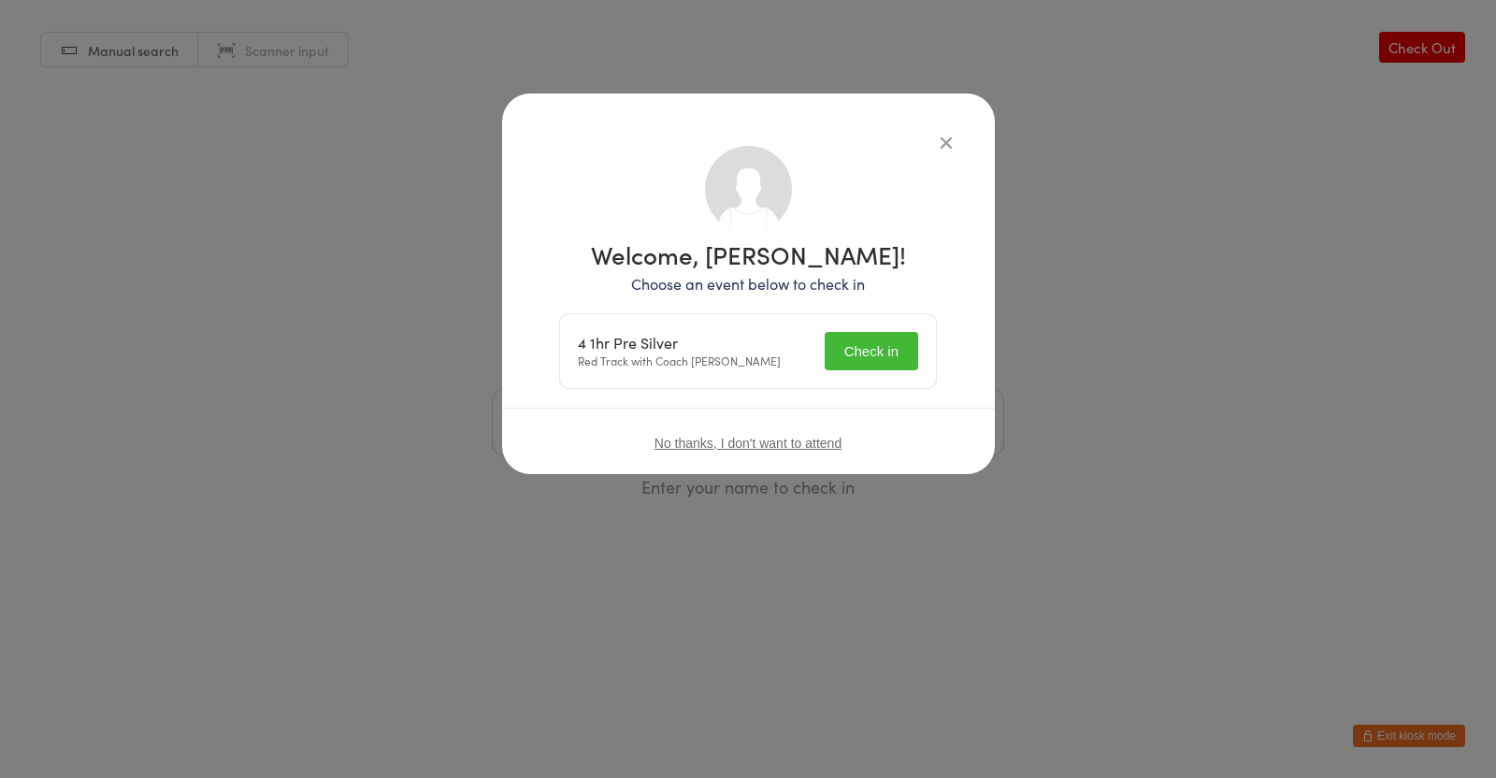
click at [850, 353] on button "Check in" at bounding box center [870, 351] width 93 height 38
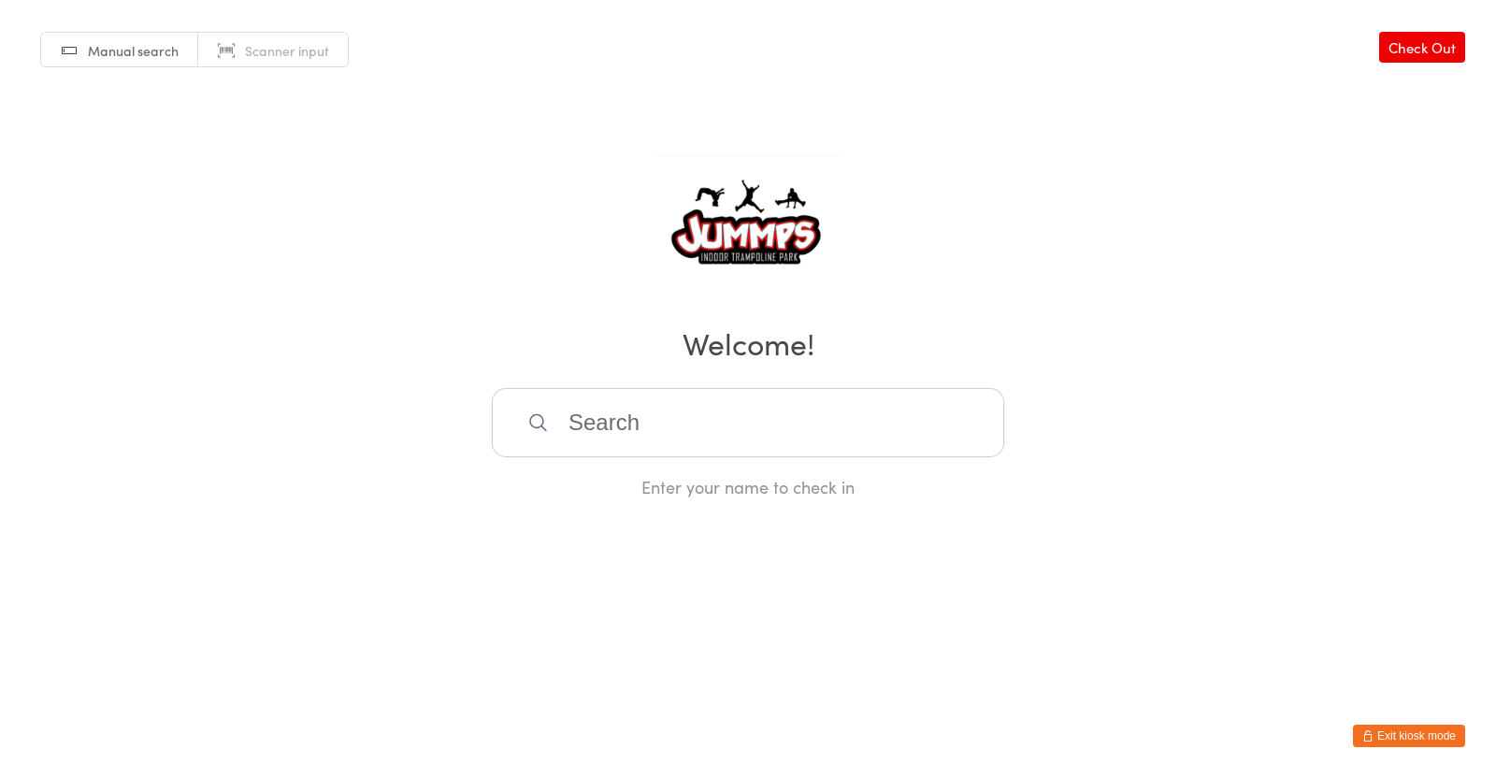
click at [604, 423] on input "search" at bounding box center [748, 422] width 512 height 69
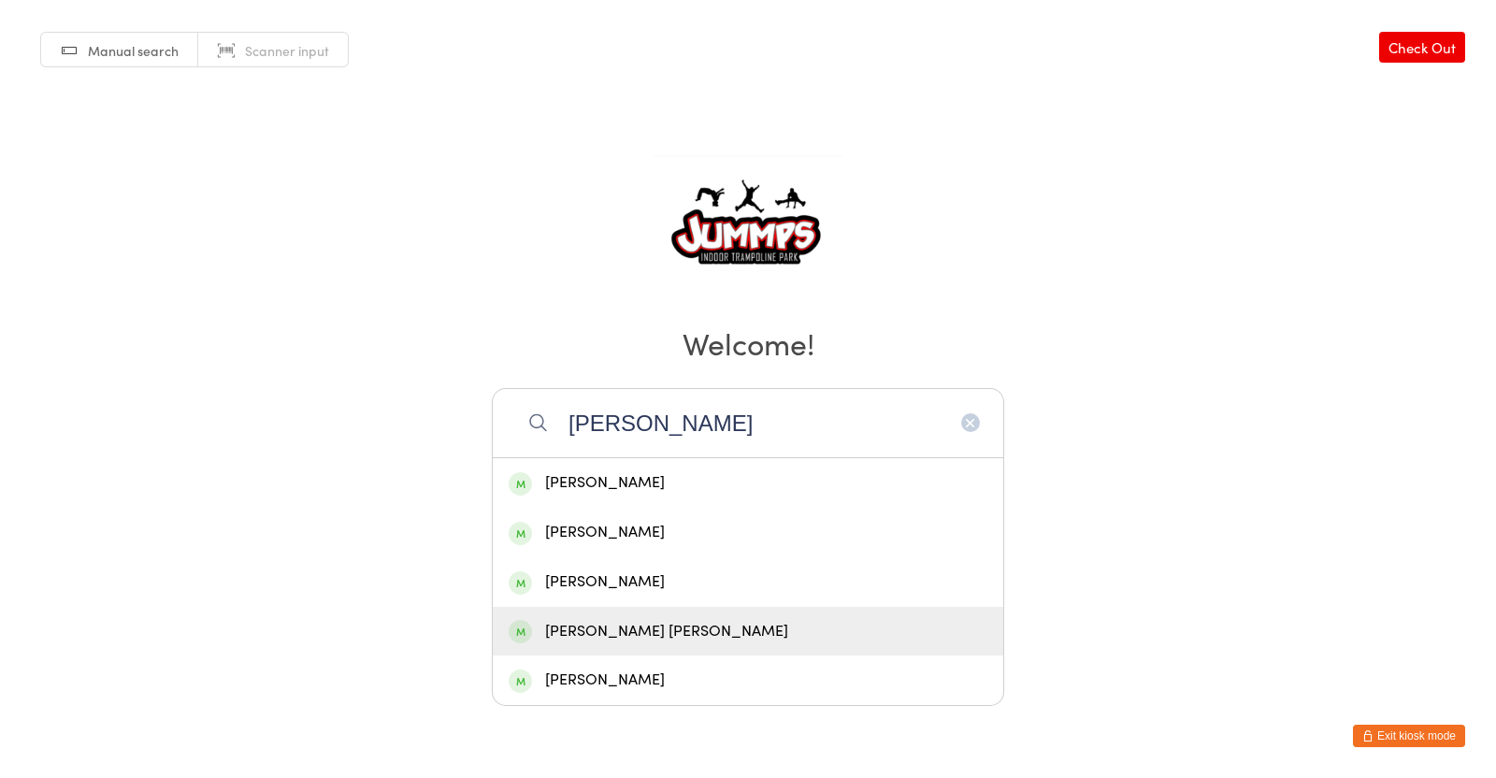
type input "[PERSON_NAME]"
click at [652, 624] on div "[PERSON_NAME] [PERSON_NAME]" at bounding box center [748, 631] width 479 height 25
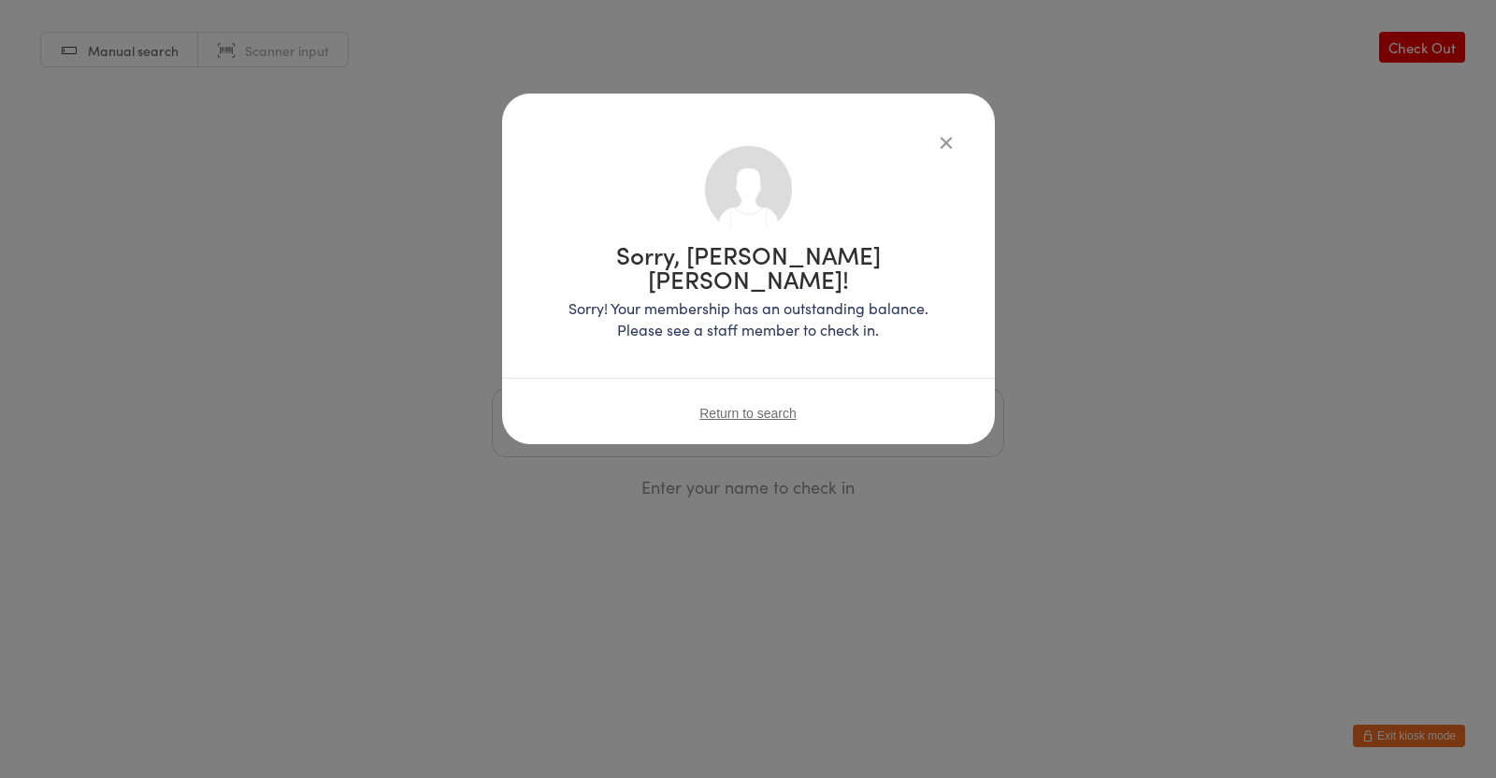
click at [944, 139] on icon "button" at bounding box center [946, 142] width 21 height 21
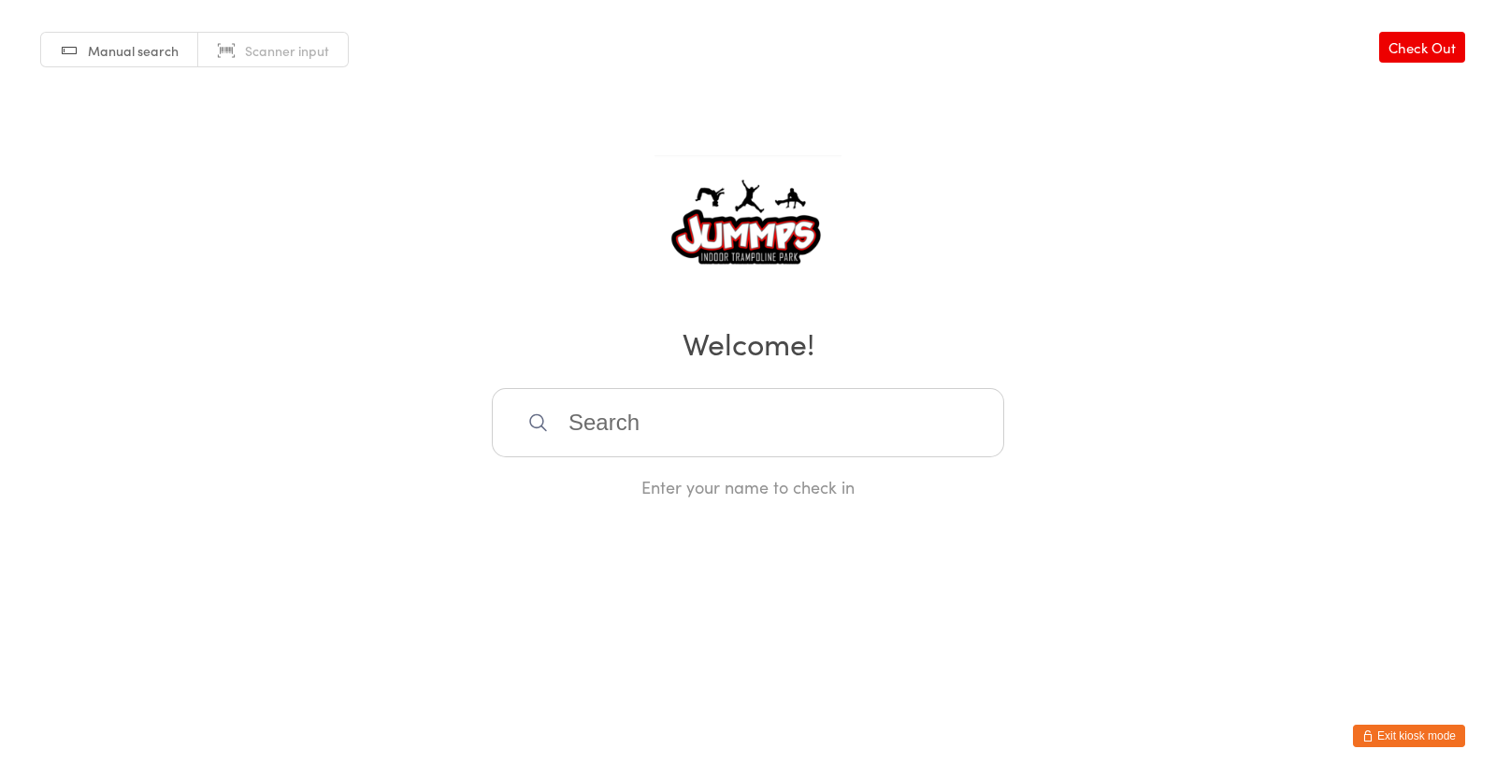
click at [795, 421] on input "search" at bounding box center [748, 422] width 512 height 69
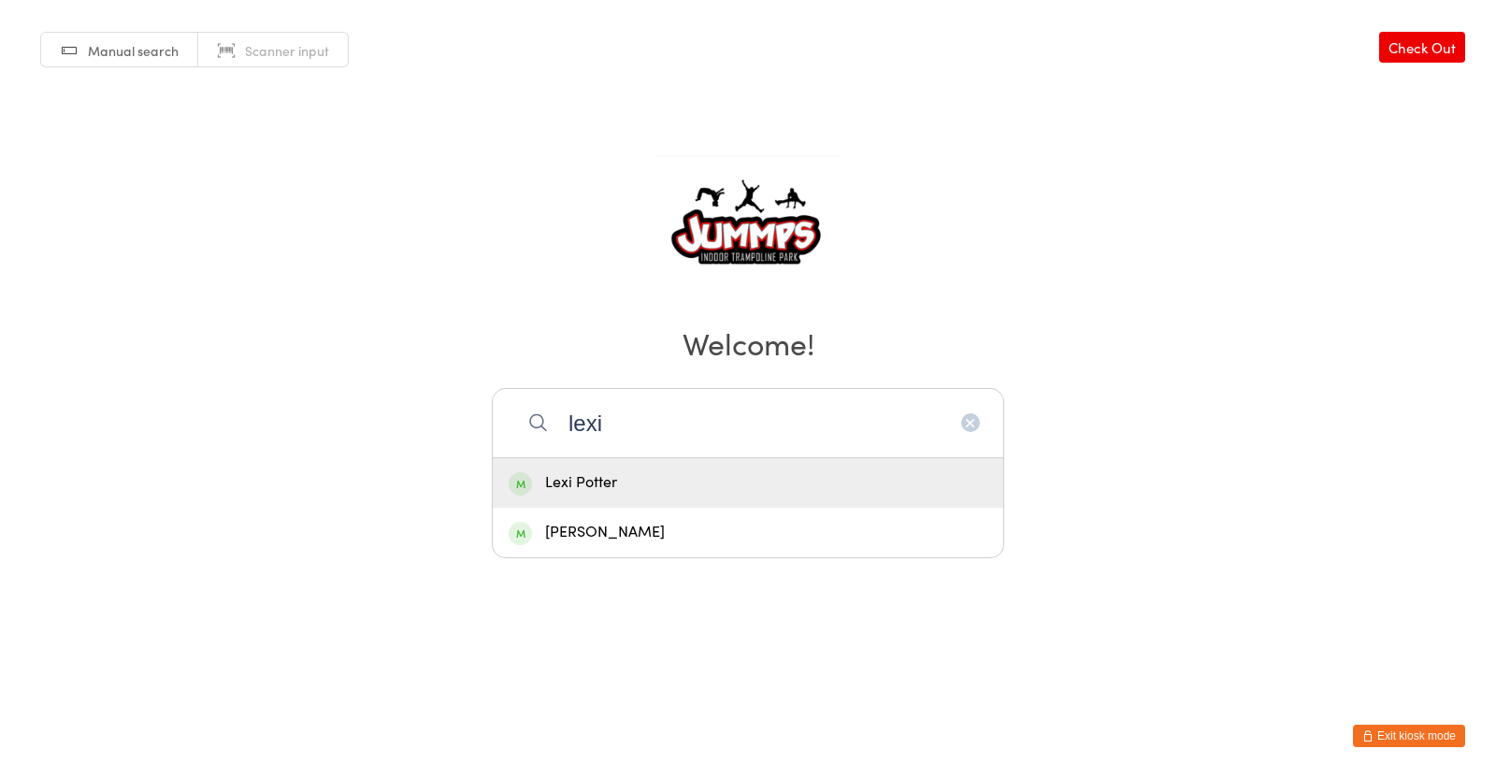
type input "lexi"
click at [620, 528] on div "[PERSON_NAME]" at bounding box center [748, 532] width 479 height 25
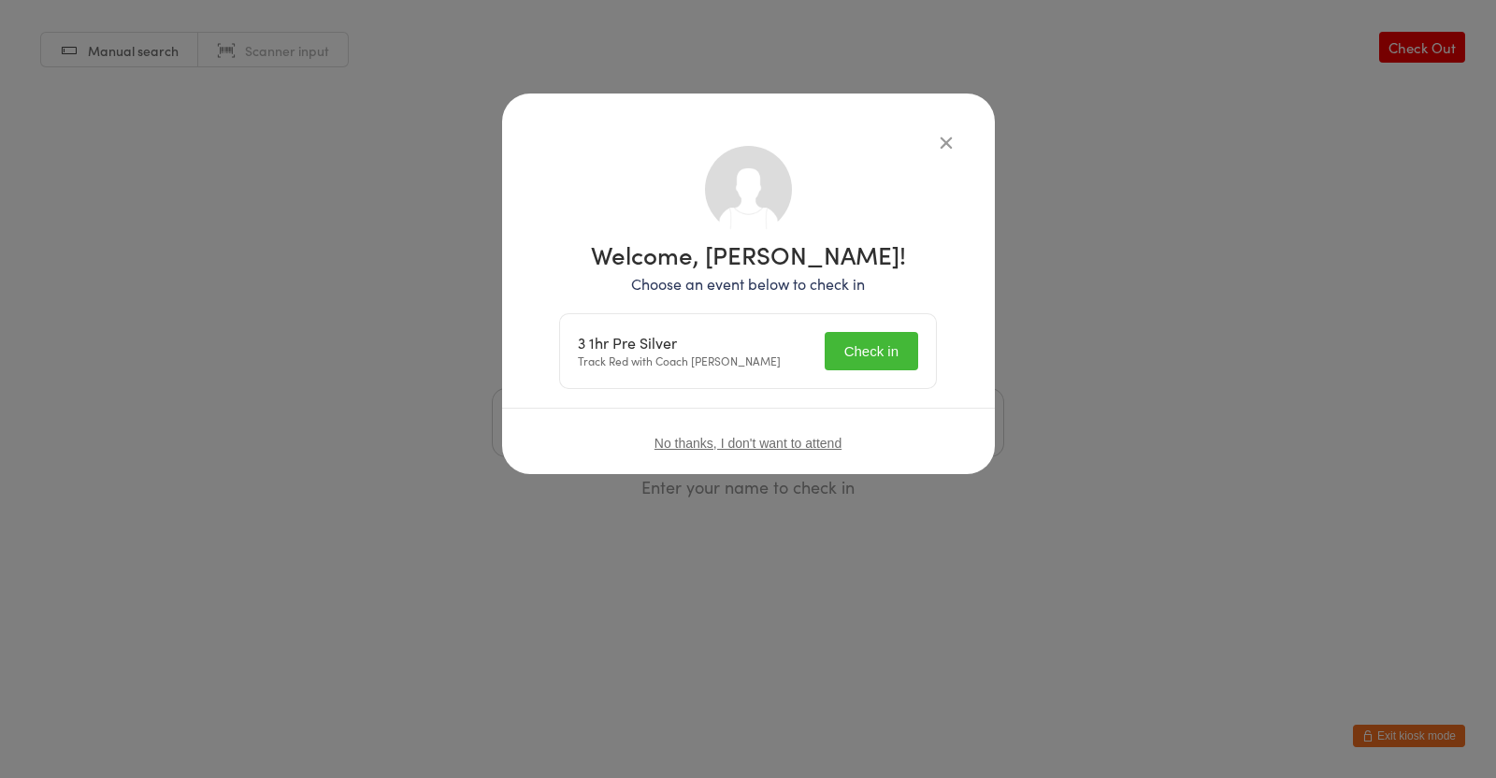
click at [877, 349] on button "Check in" at bounding box center [870, 351] width 93 height 38
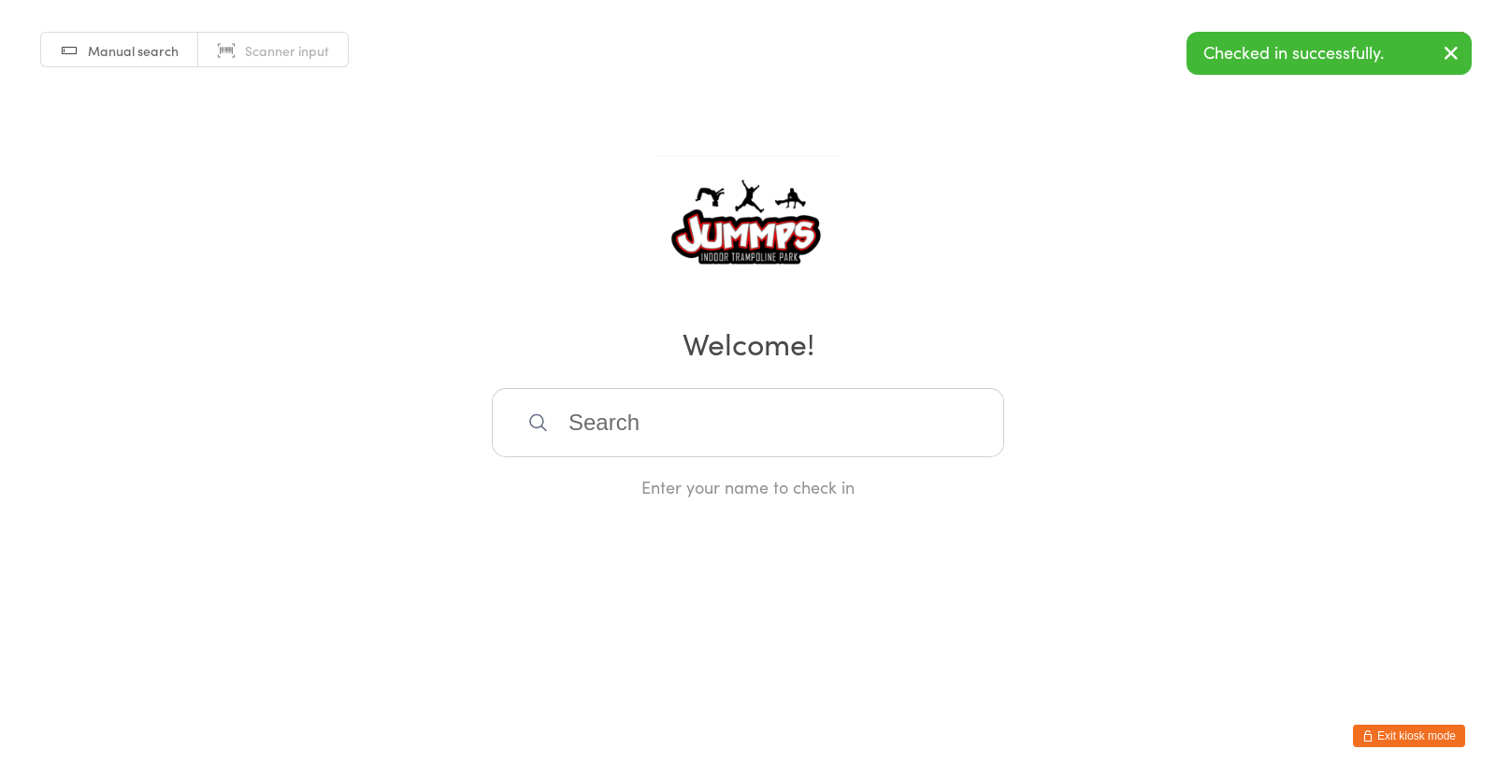
click at [823, 407] on input "search" at bounding box center [748, 422] width 512 height 69
type input "kora"
click at [609, 494] on div "[PERSON_NAME]" at bounding box center [748, 483] width 510 height 50
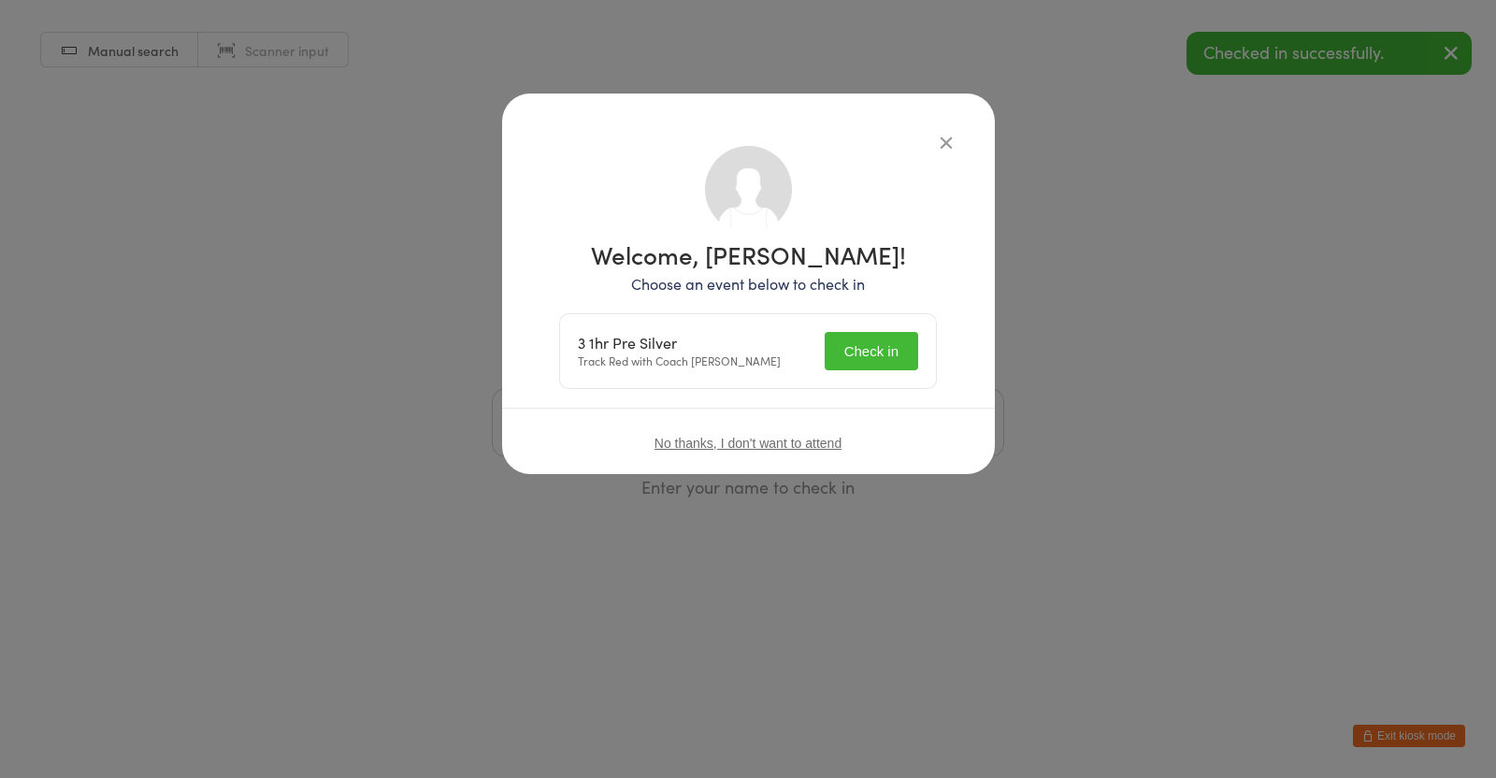
click at [874, 345] on button "Check in" at bounding box center [870, 351] width 93 height 38
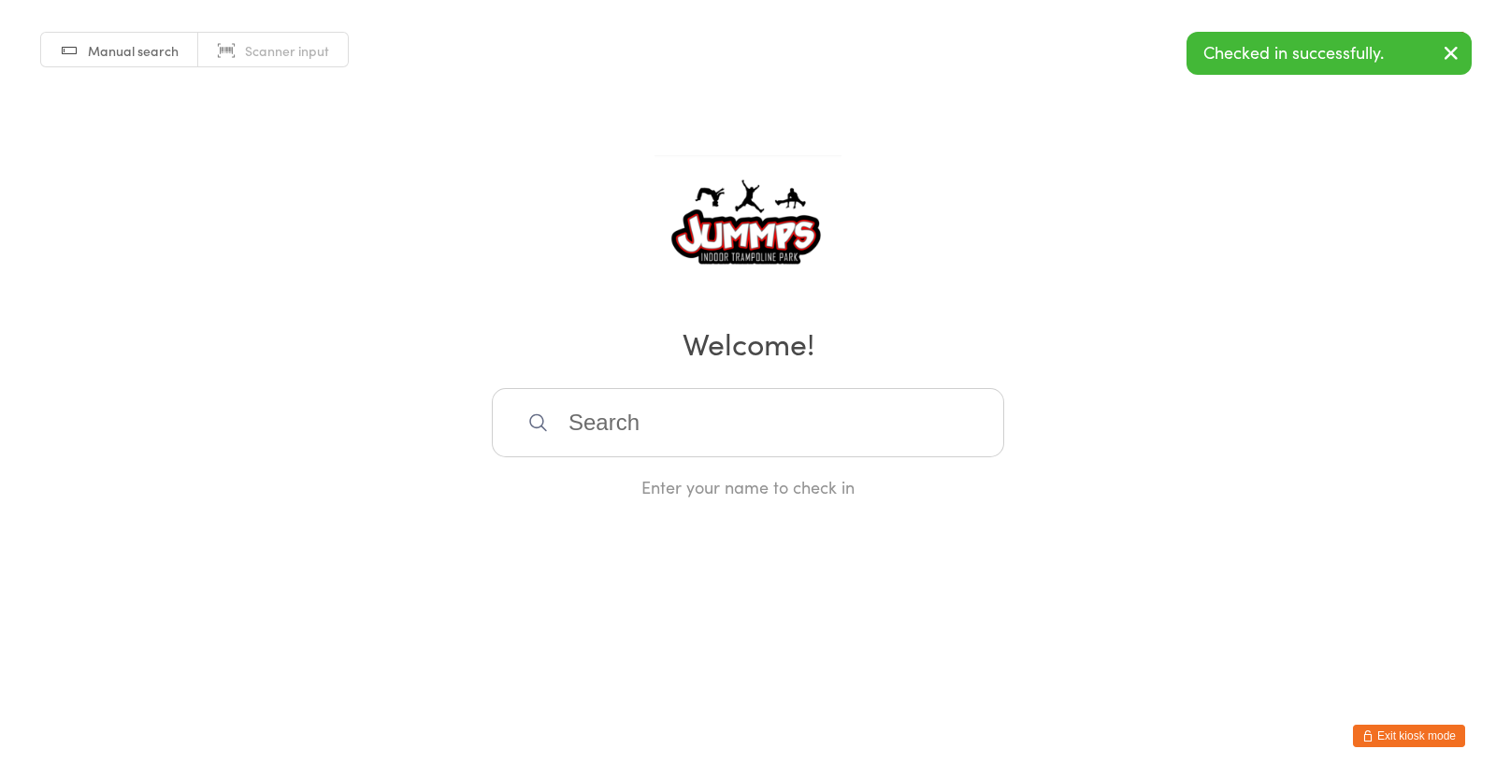
click at [738, 430] on input "search" at bounding box center [748, 422] width 512 height 69
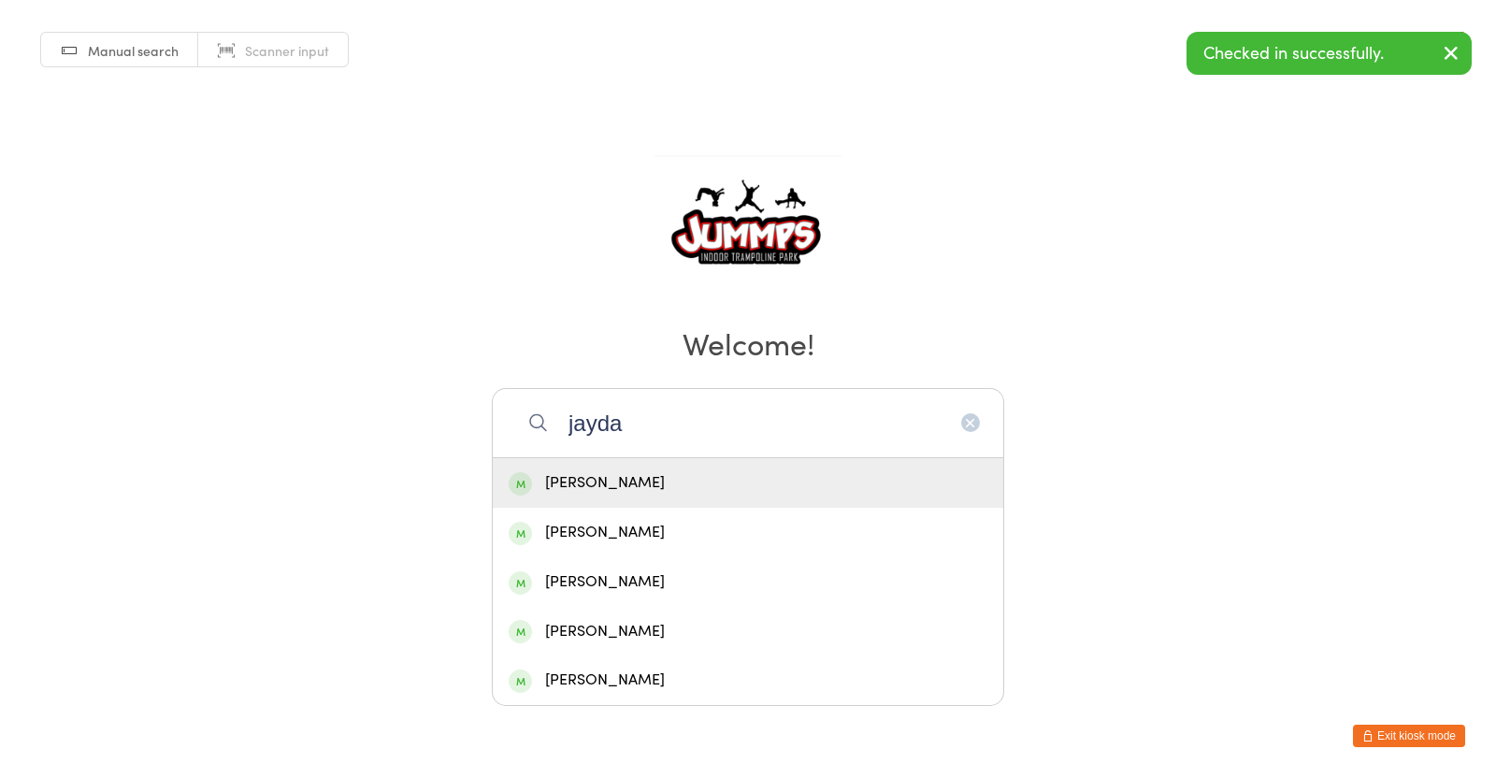
type input "jayda"
click at [647, 480] on div "[PERSON_NAME]" at bounding box center [748, 482] width 479 height 25
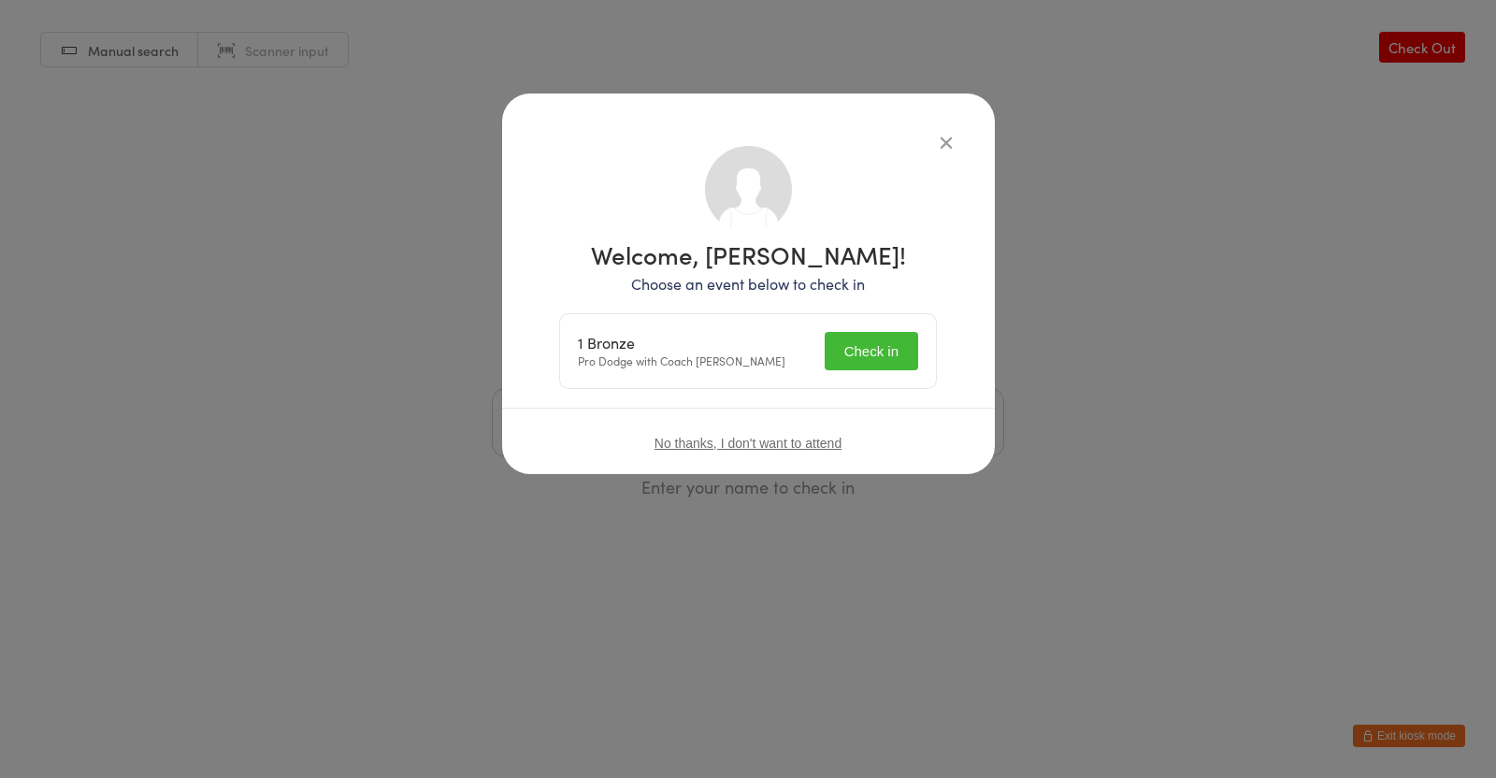
click at [879, 351] on button "Check in" at bounding box center [870, 351] width 93 height 38
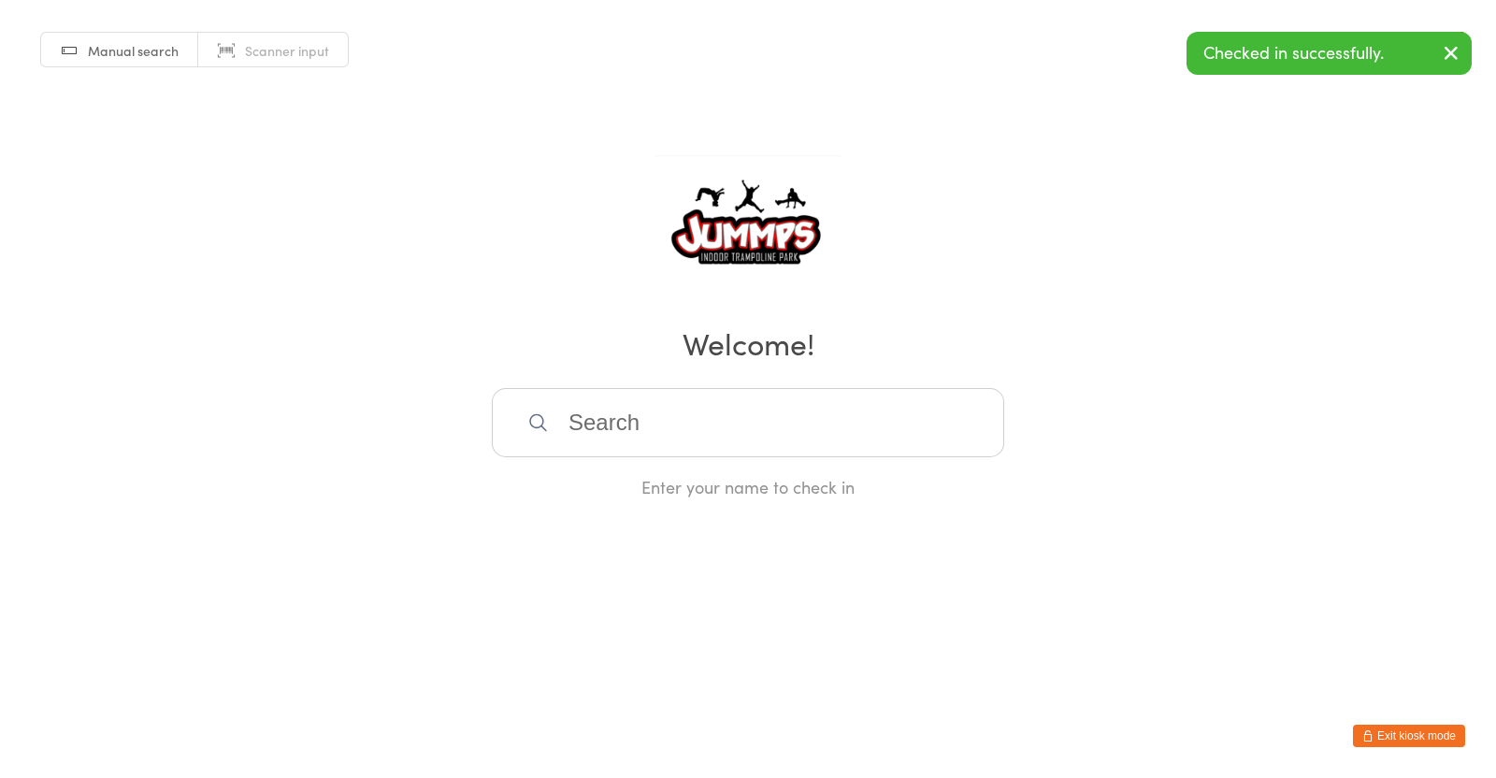
click at [749, 433] on input "search" at bounding box center [748, 422] width 512 height 69
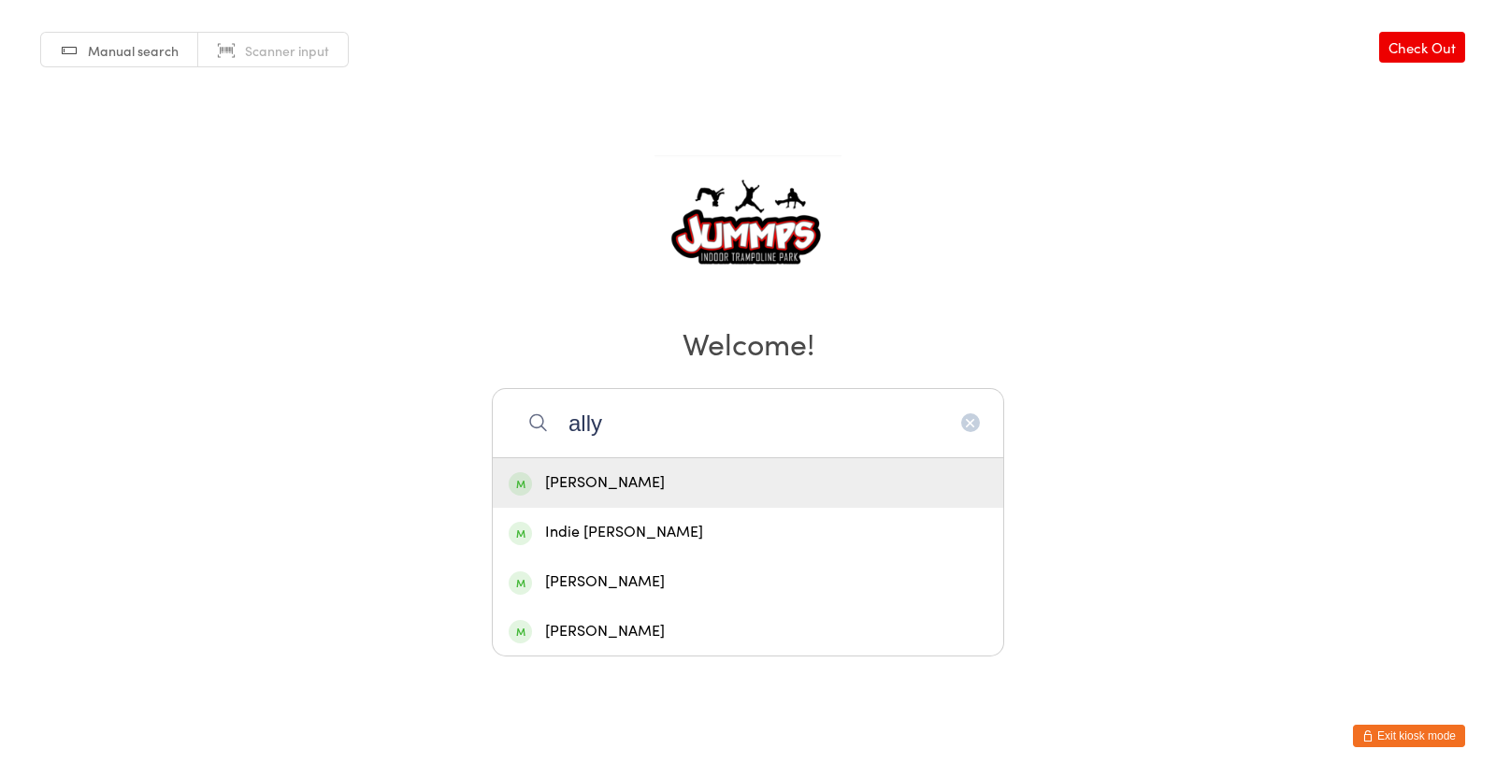
type input "ally"
click at [666, 472] on div "[PERSON_NAME]" at bounding box center [748, 482] width 479 height 25
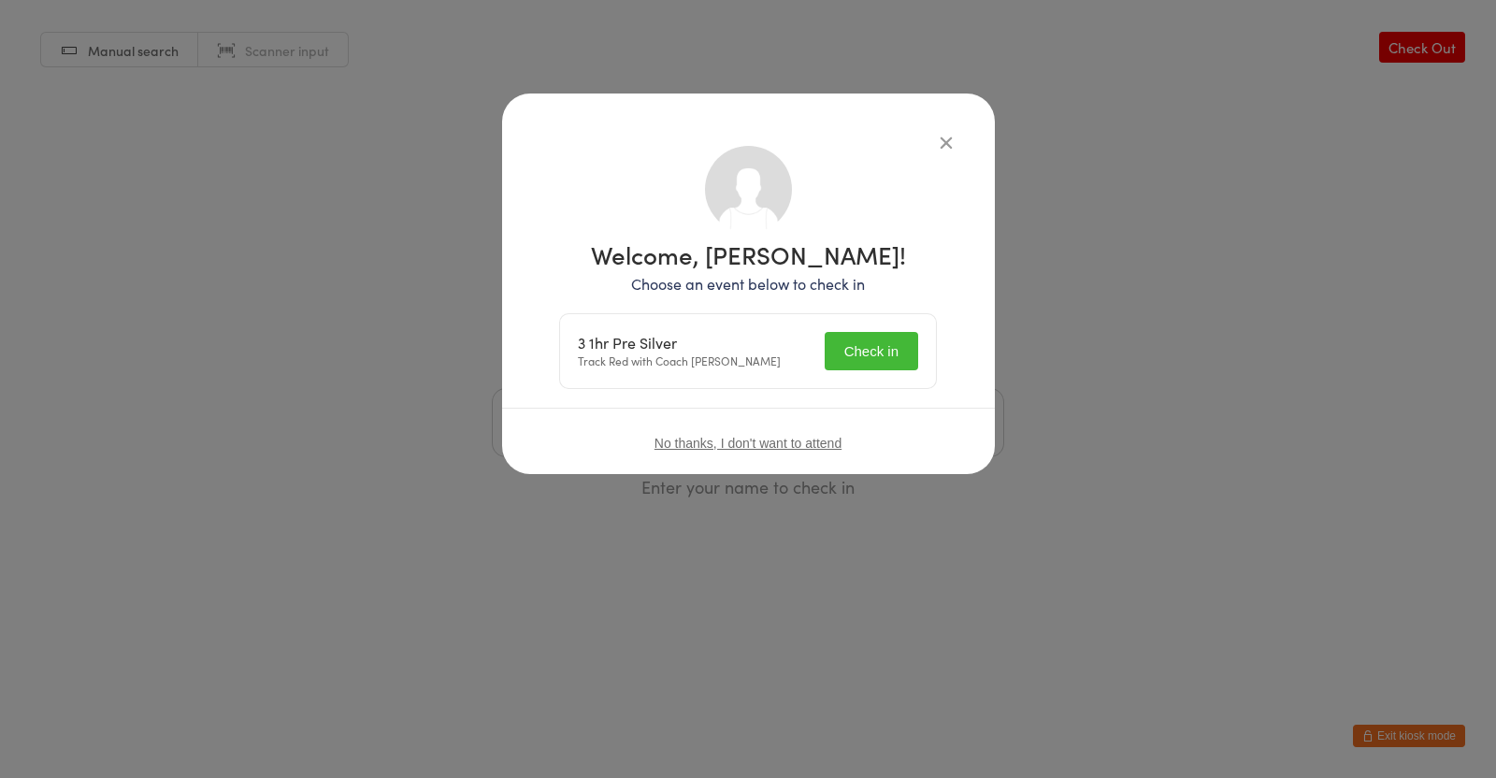
click at [880, 369] on button "Check in" at bounding box center [870, 351] width 93 height 38
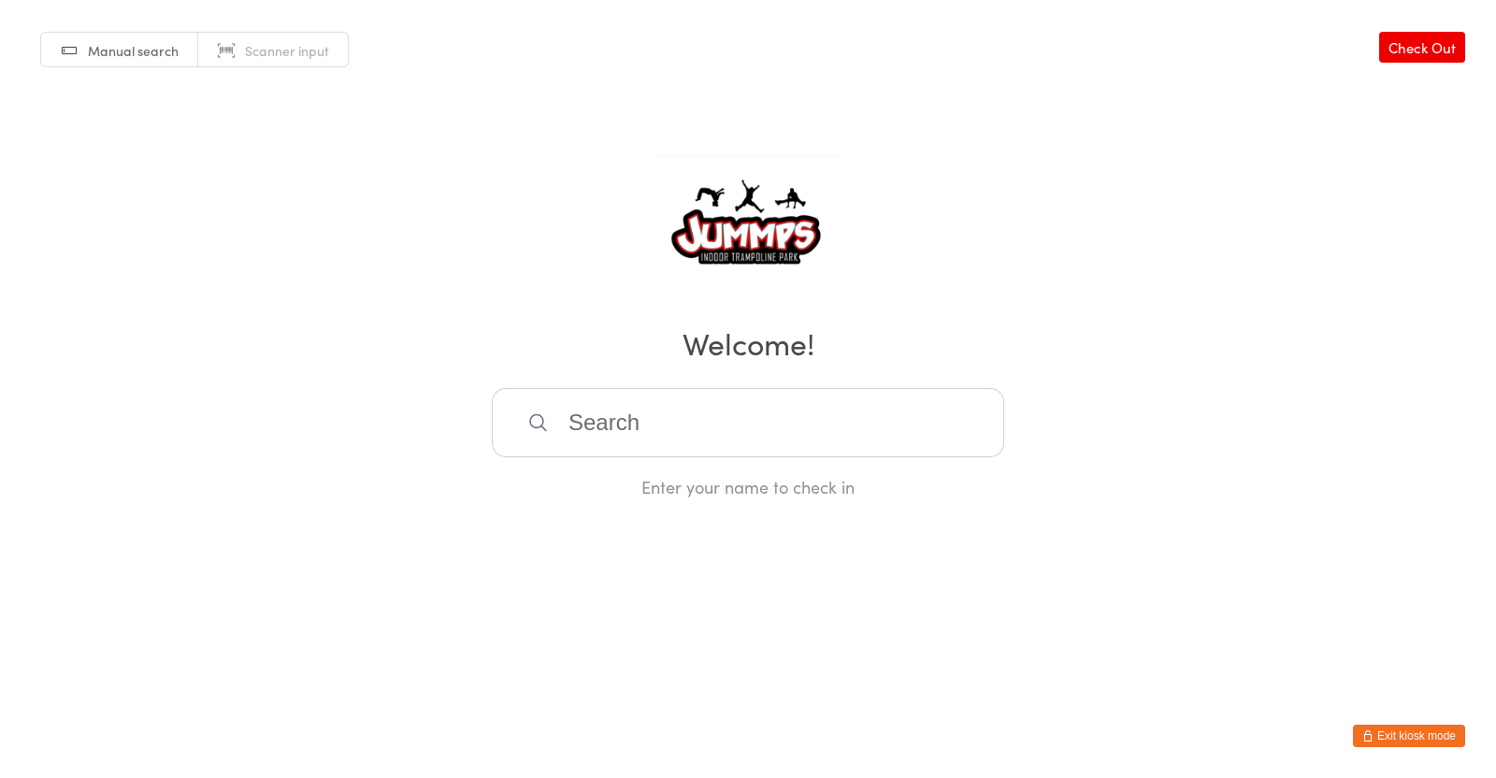
click at [692, 411] on input "search" at bounding box center [748, 422] width 512 height 69
type input "[PERSON_NAME]"
click at [704, 466] on div "[PERSON_NAME]" at bounding box center [748, 483] width 510 height 50
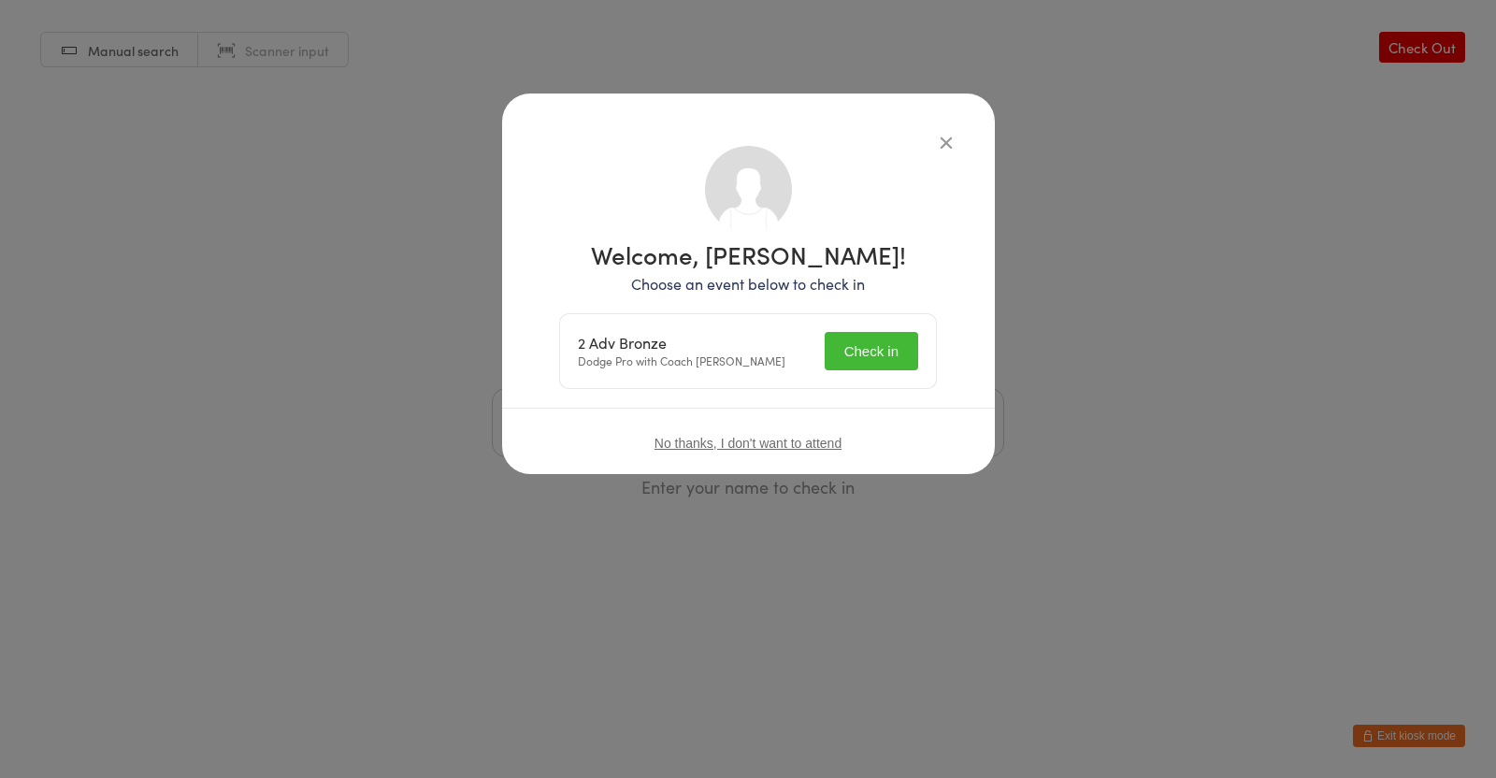
click at [880, 350] on button "Check in" at bounding box center [870, 351] width 93 height 38
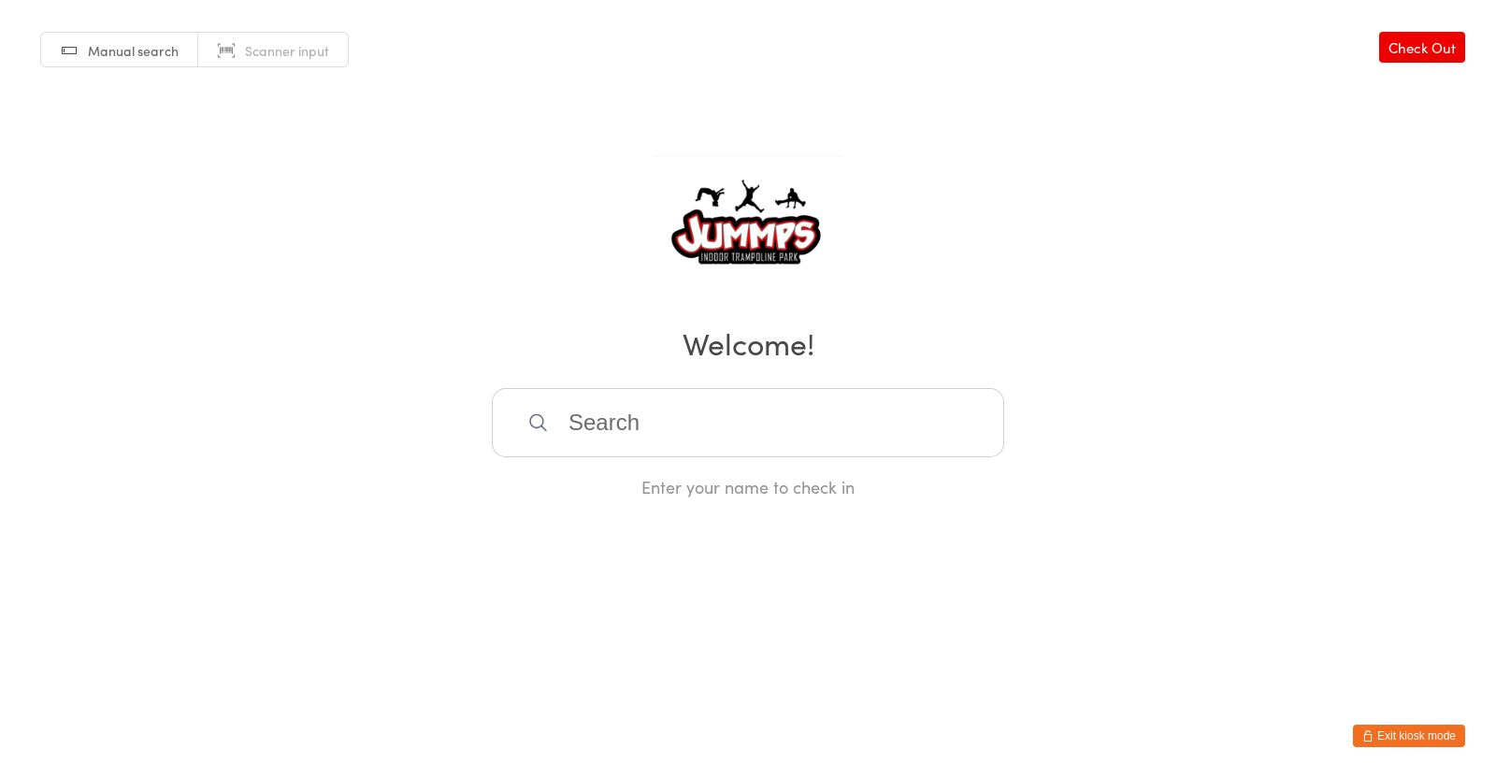
click at [824, 433] on input "search" at bounding box center [748, 422] width 512 height 69
type input "[PERSON_NAME]"
click at [710, 485] on div "[PERSON_NAME]" at bounding box center [748, 482] width 479 height 25
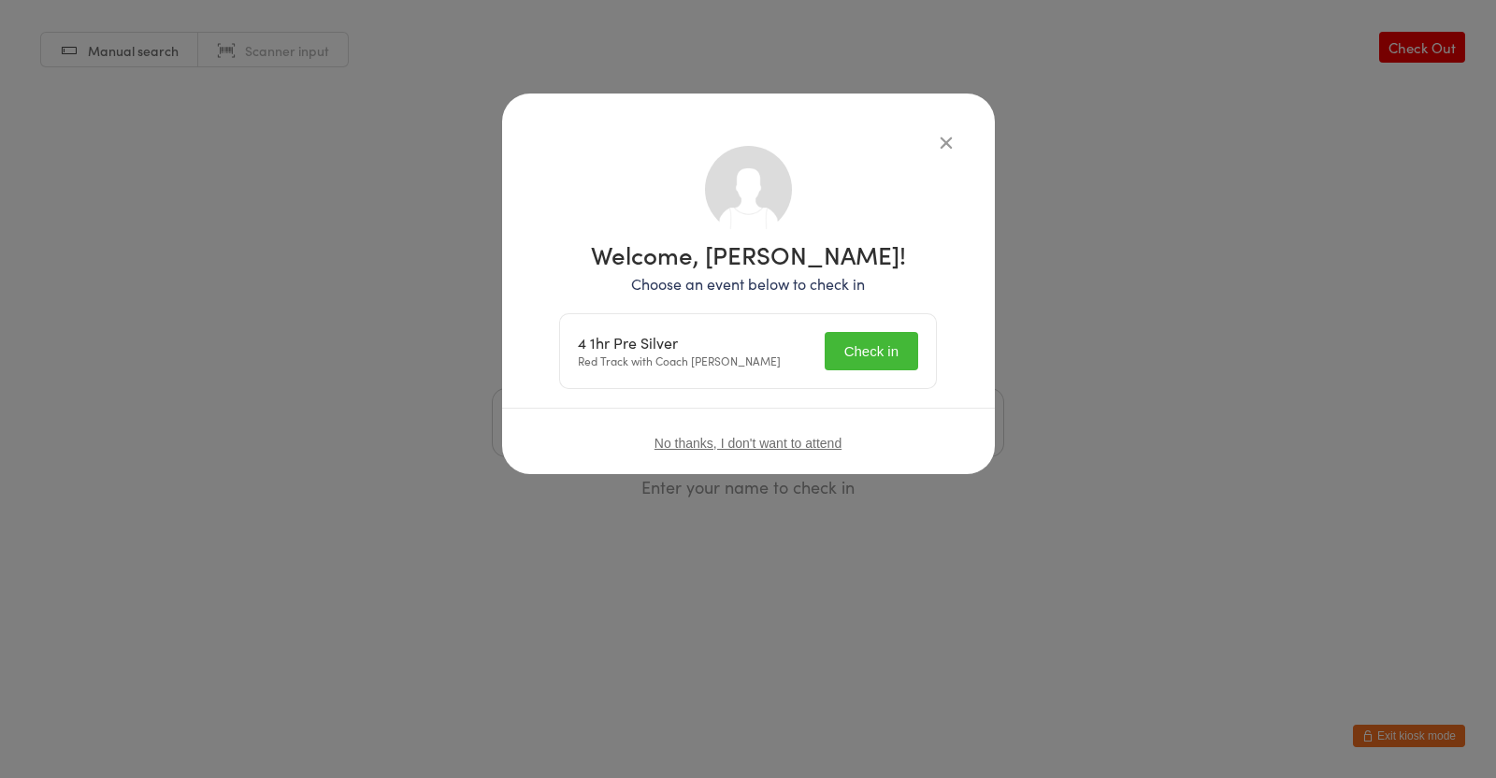
click at [851, 358] on button "Check in" at bounding box center [870, 351] width 93 height 38
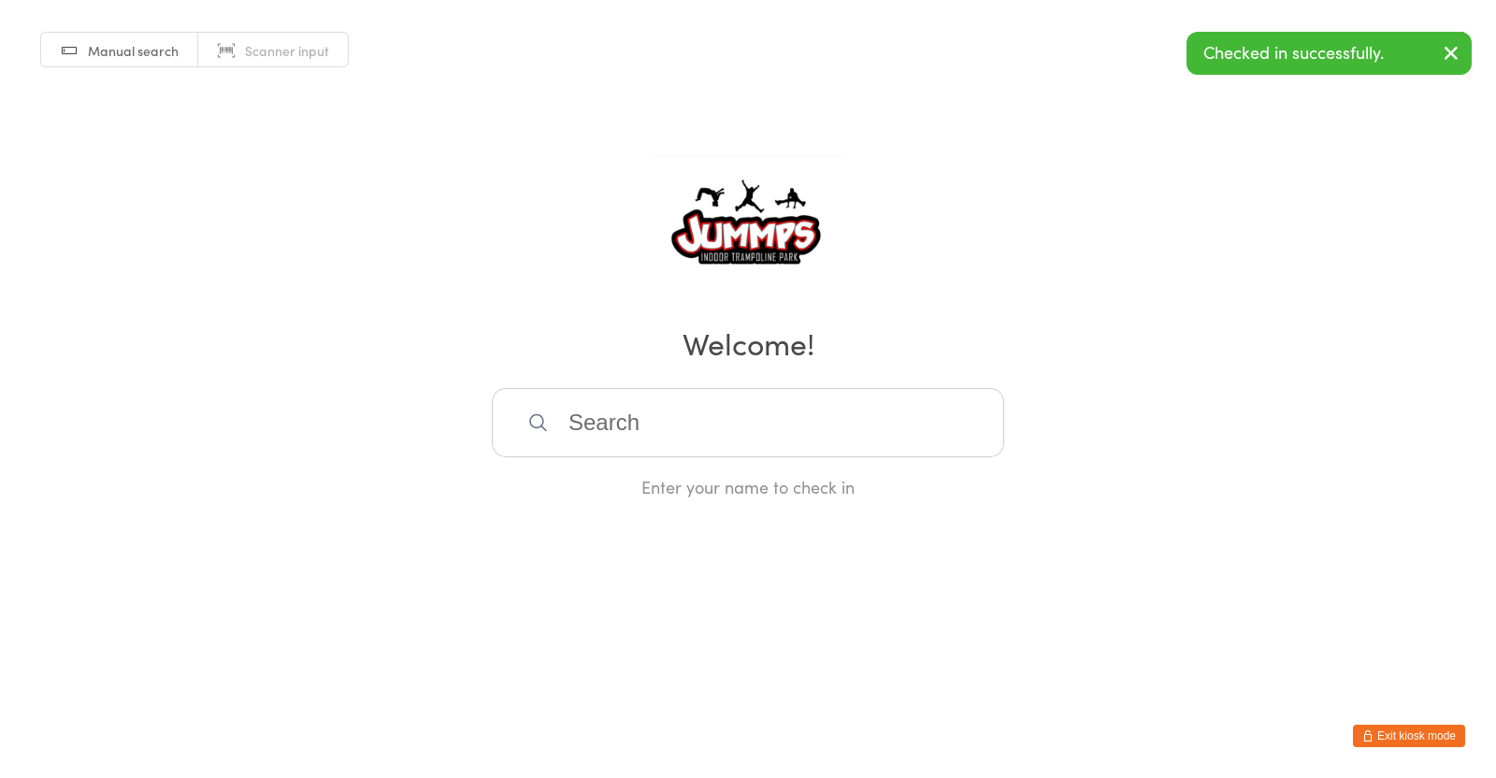
click at [778, 432] on input "search" at bounding box center [748, 422] width 512 height 69
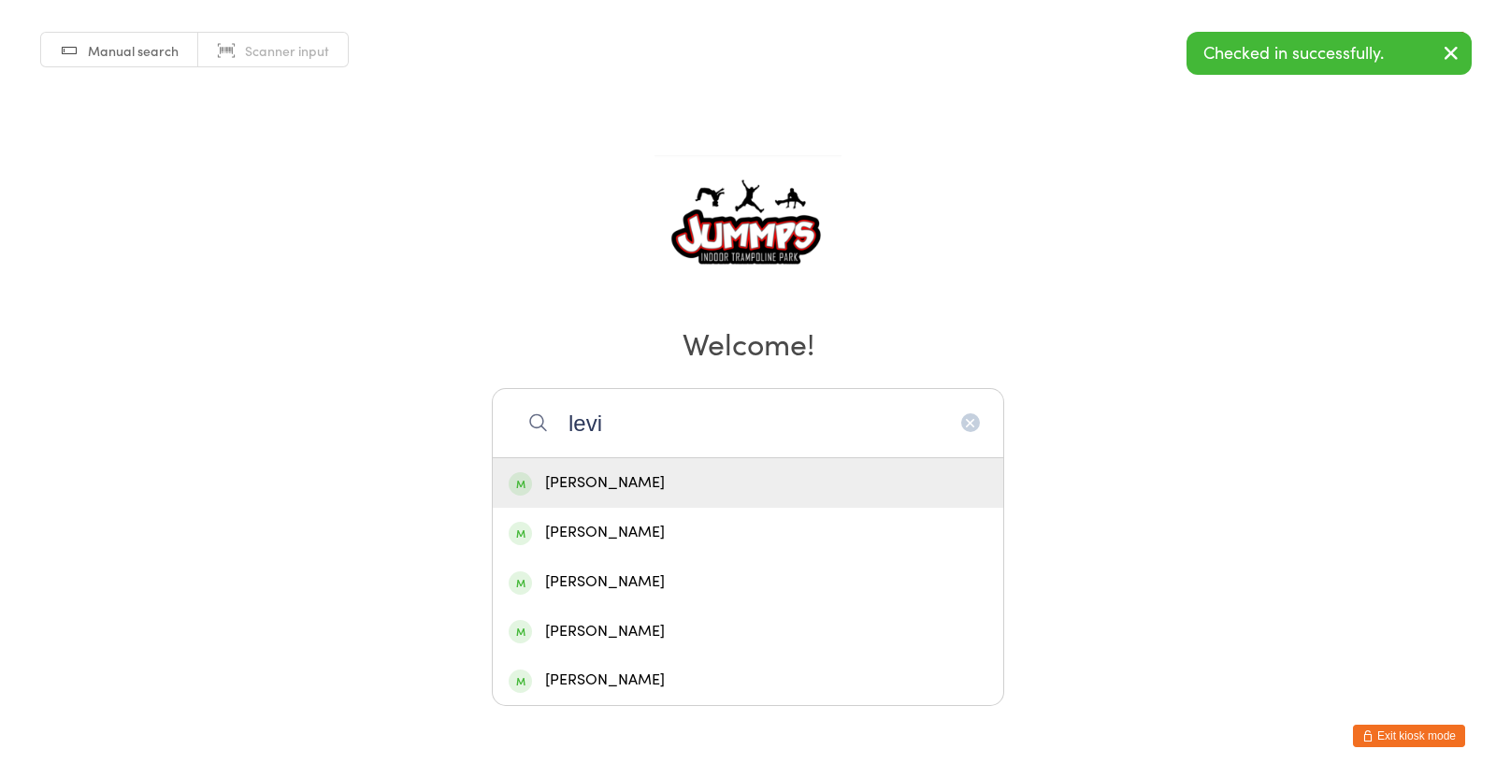
type input "levi"
click at [640, 629] on div "[PERSON_NAME]" at bounding box center [748, 631] width 479 height 25
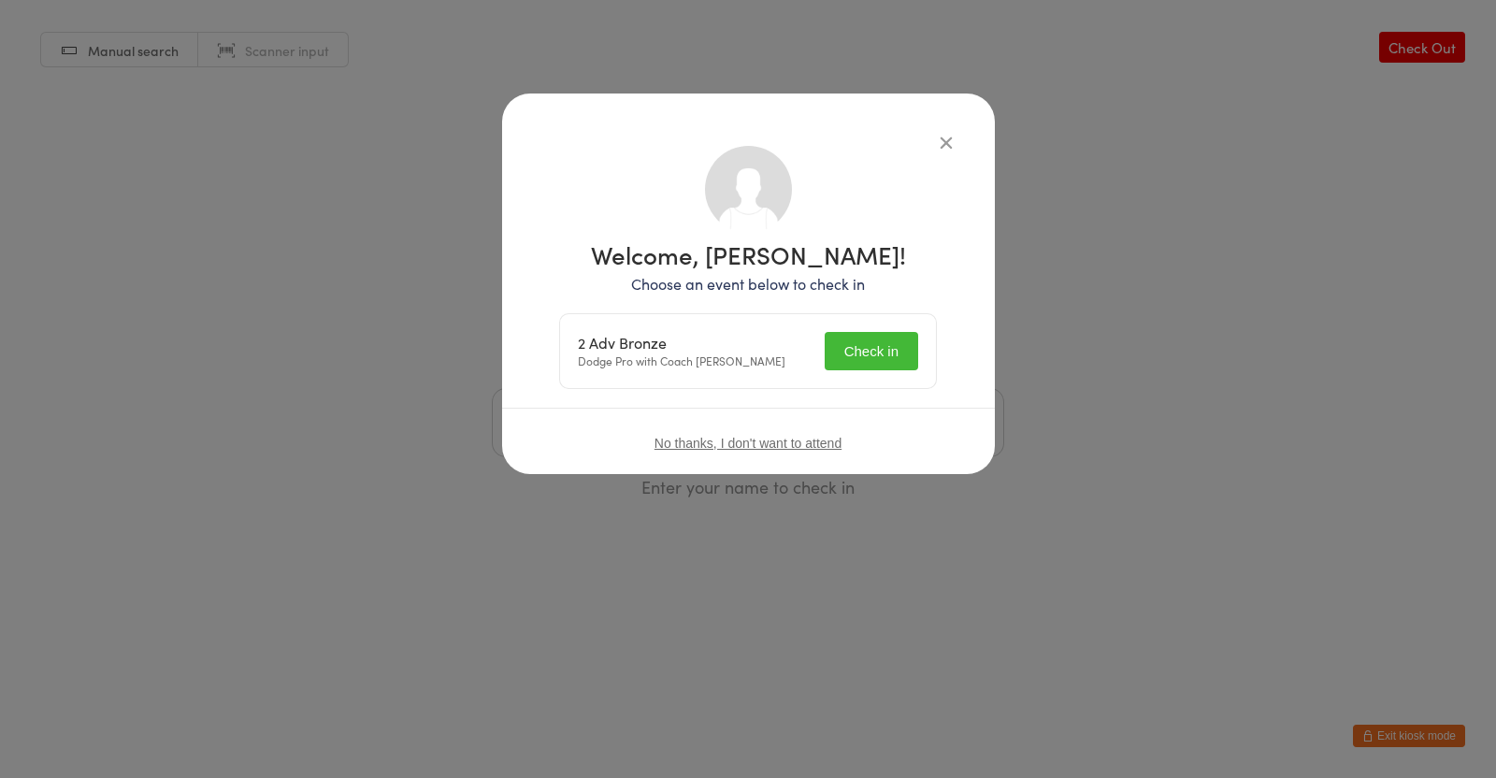
click at [899, 337] on button "Check in" at bounding box center [870, 351] width 93 height 38
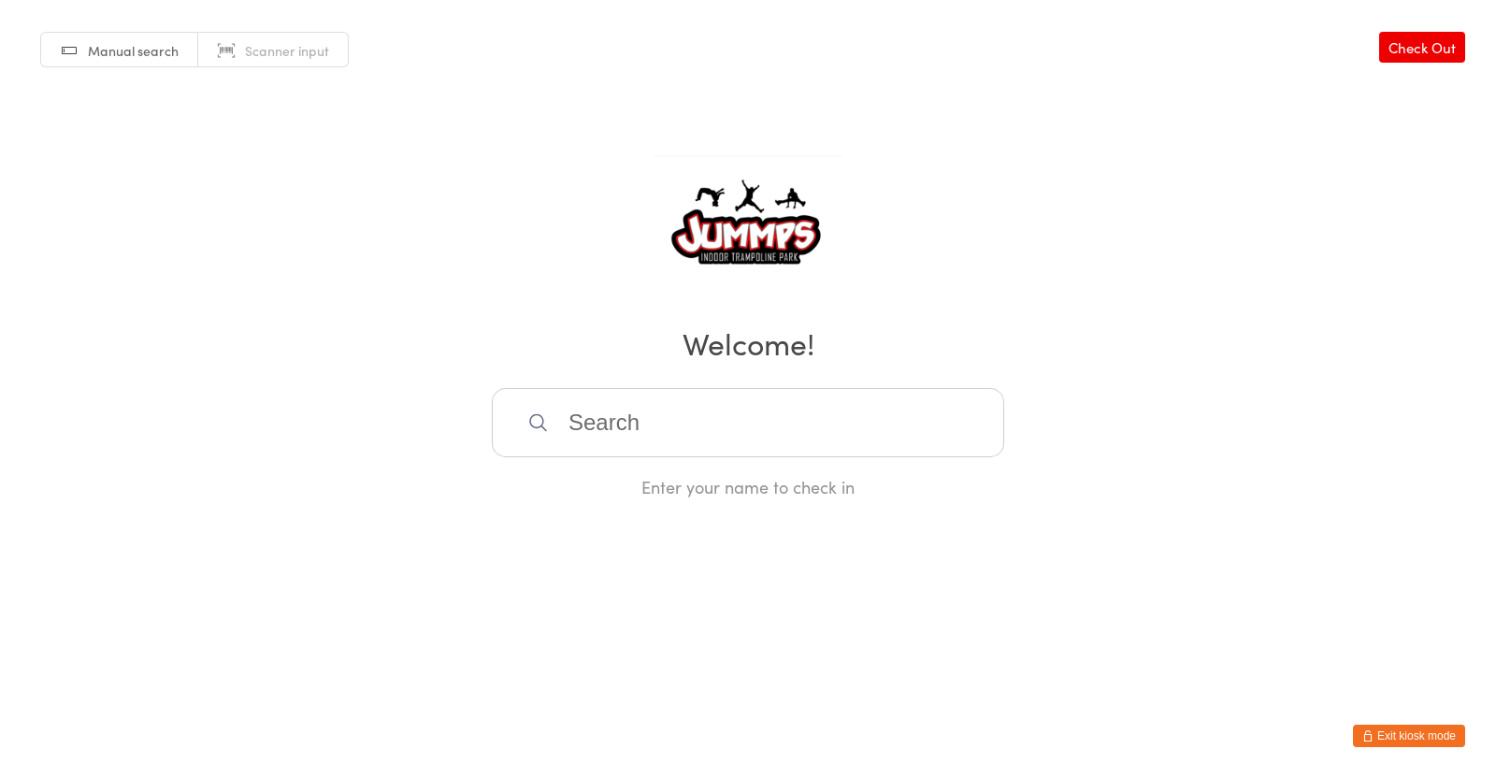
click at [774, 420] on input "search" at bounding box center [748, 422] width 512 height 69
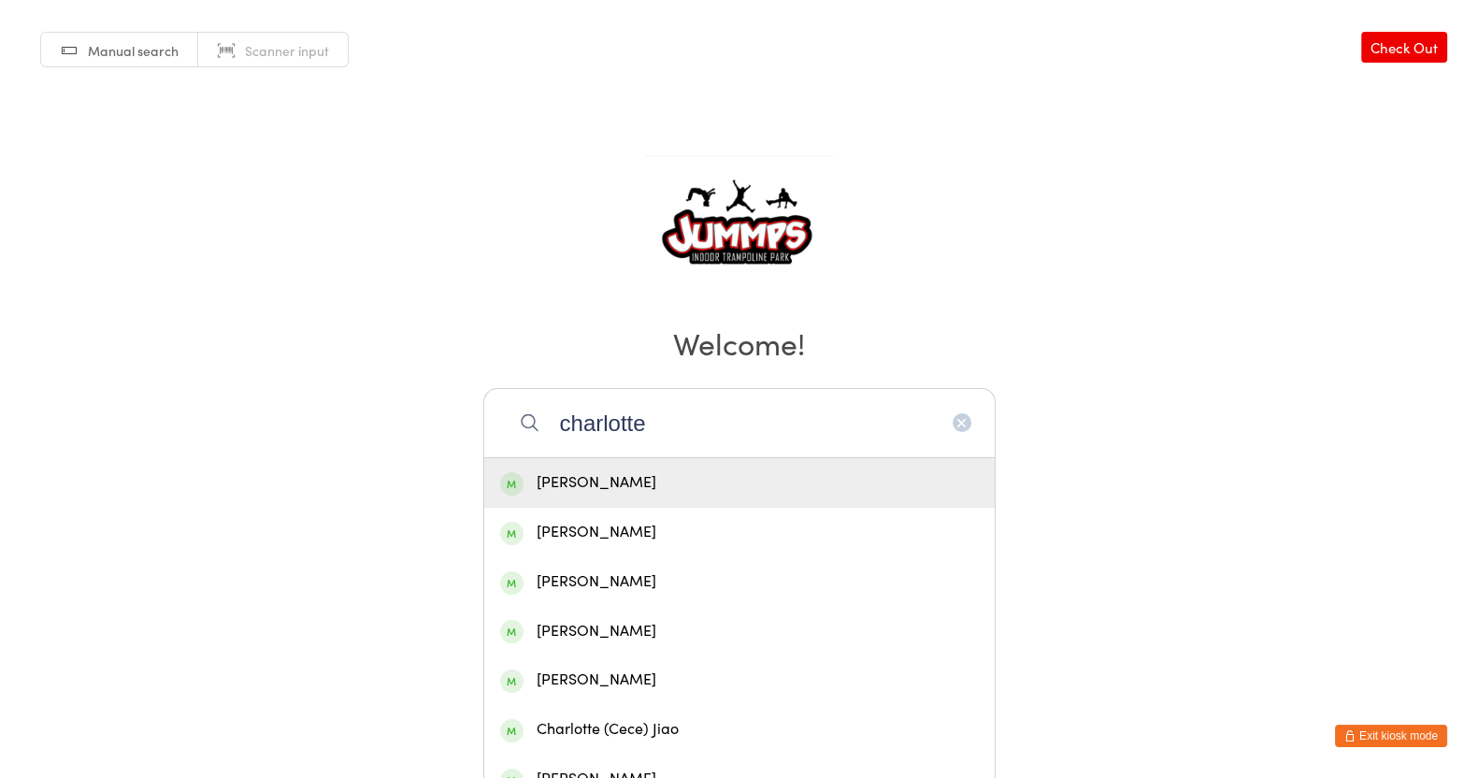
type input "charlotte"
click at [670, 631] on div "[PERSON_NAME]" at bounding box center [739, 631] width 479 height 25
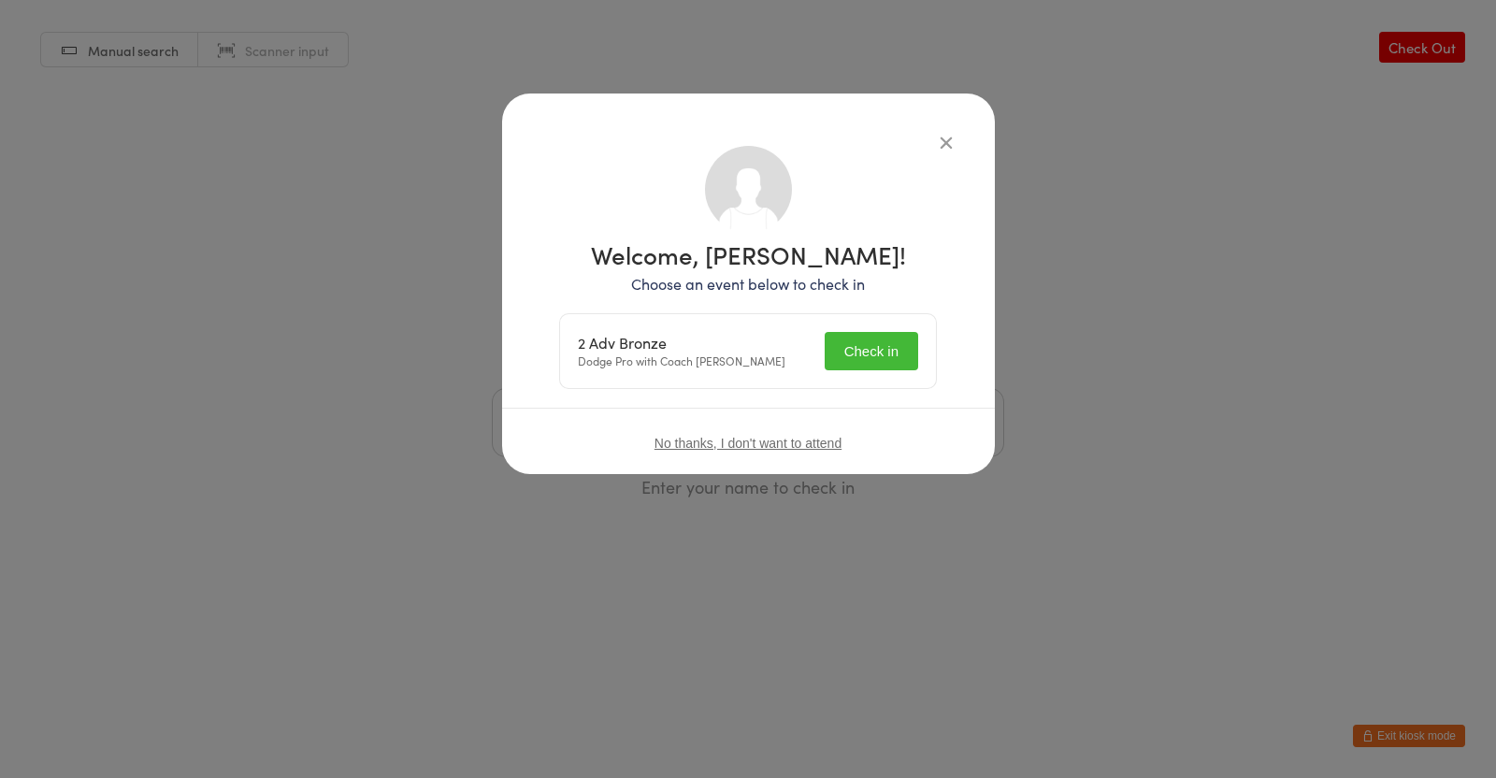
click at [899, 335] on button "Check in" at bounding box center [870, 351] width 93 height 38
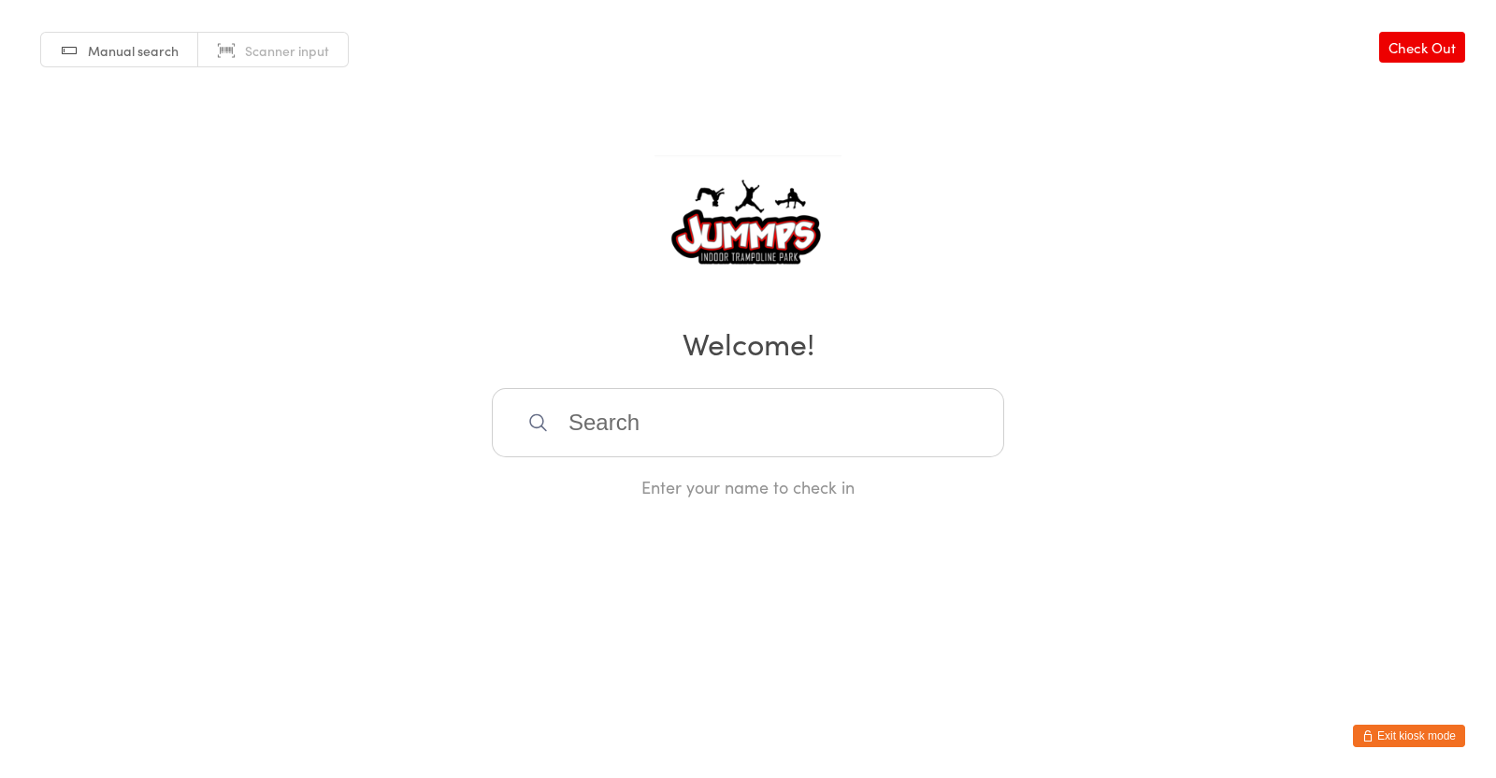
click at [876, 414] on input "search" at bounding box center [748, 422] width 512 height 69
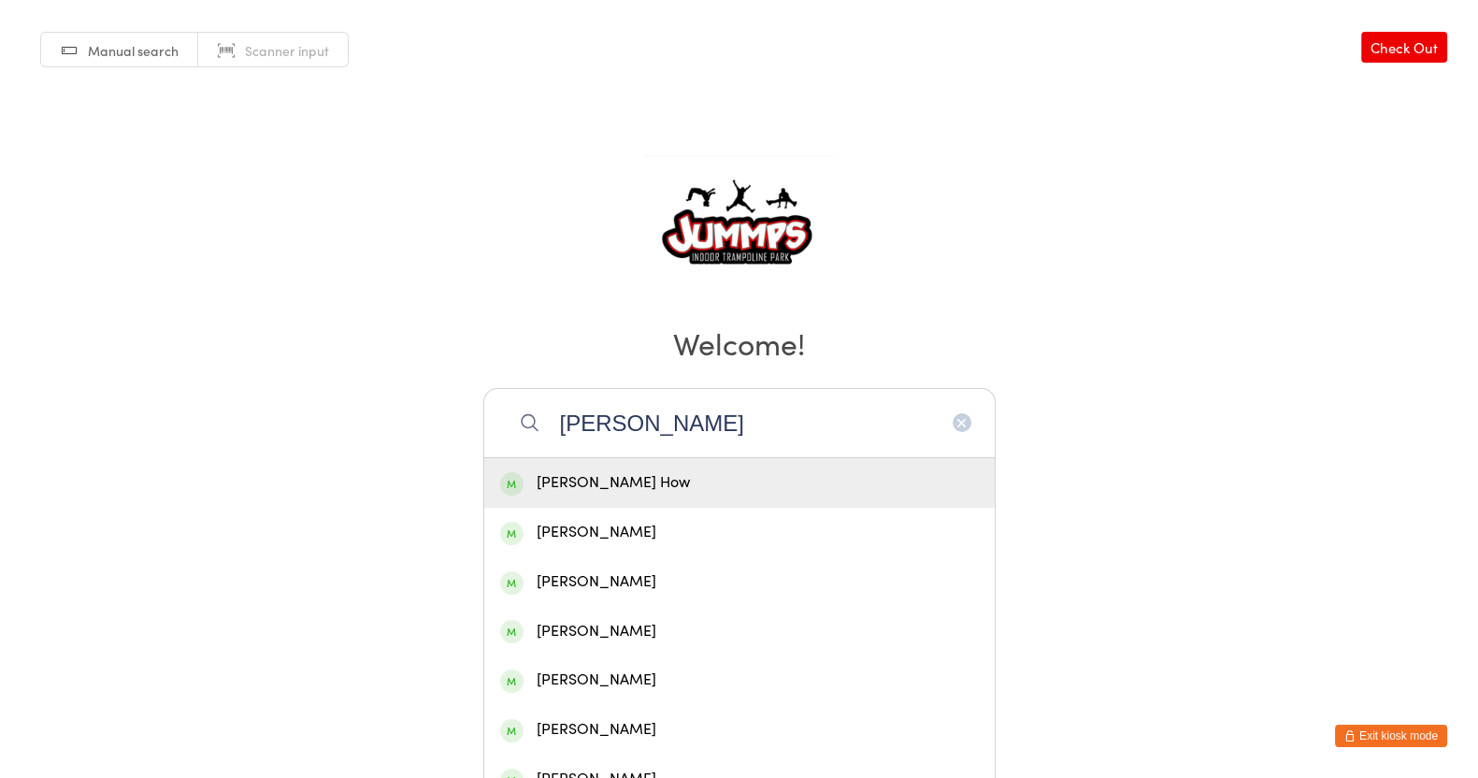
type input "[PERSON_NAME]"
click at [621, 530] on div "[PERSON_NAME]" at bounding box center [739, 532] width 479 height 25
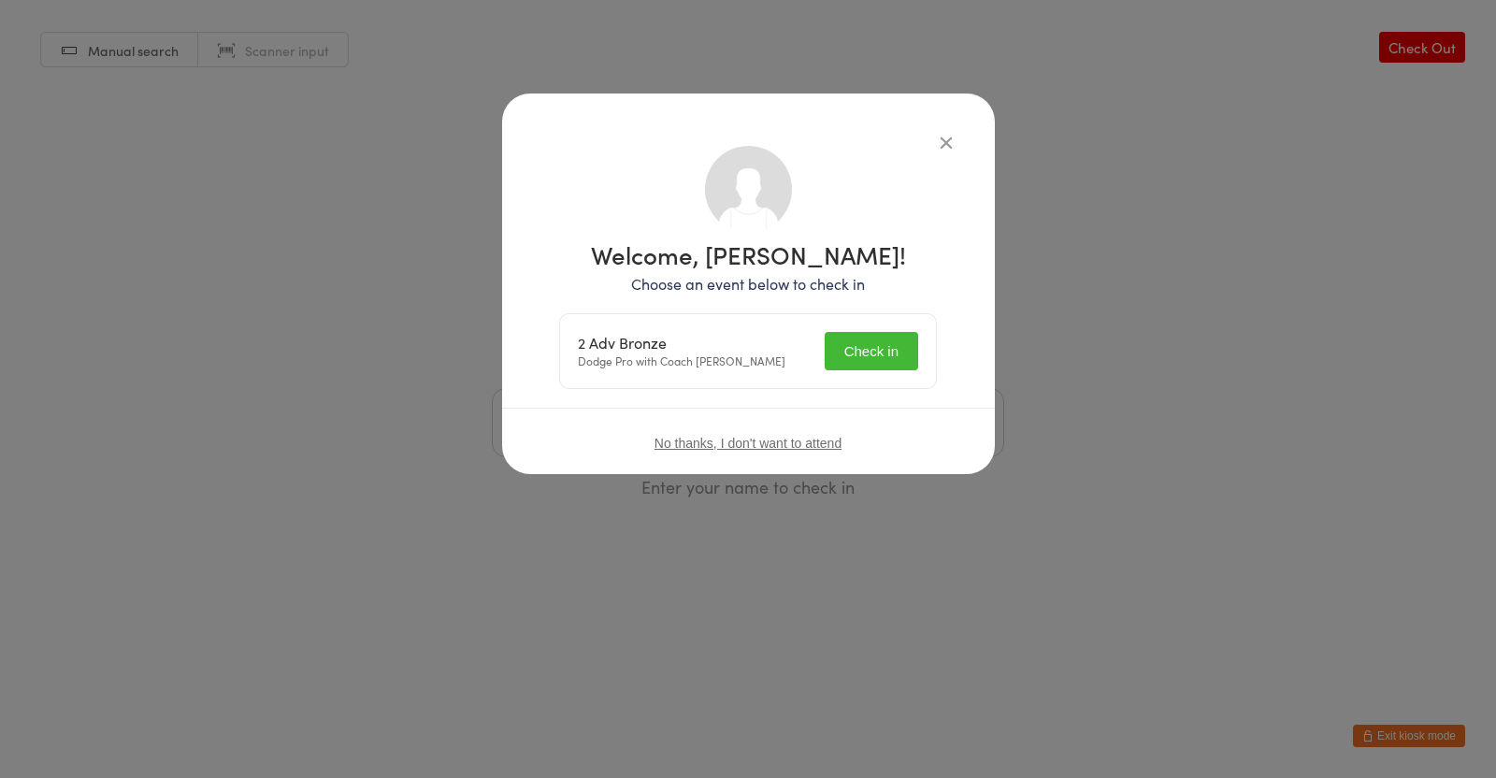
click at [887, 344] on button "Check in" at bounding box center [870, 351] width 93 height 38
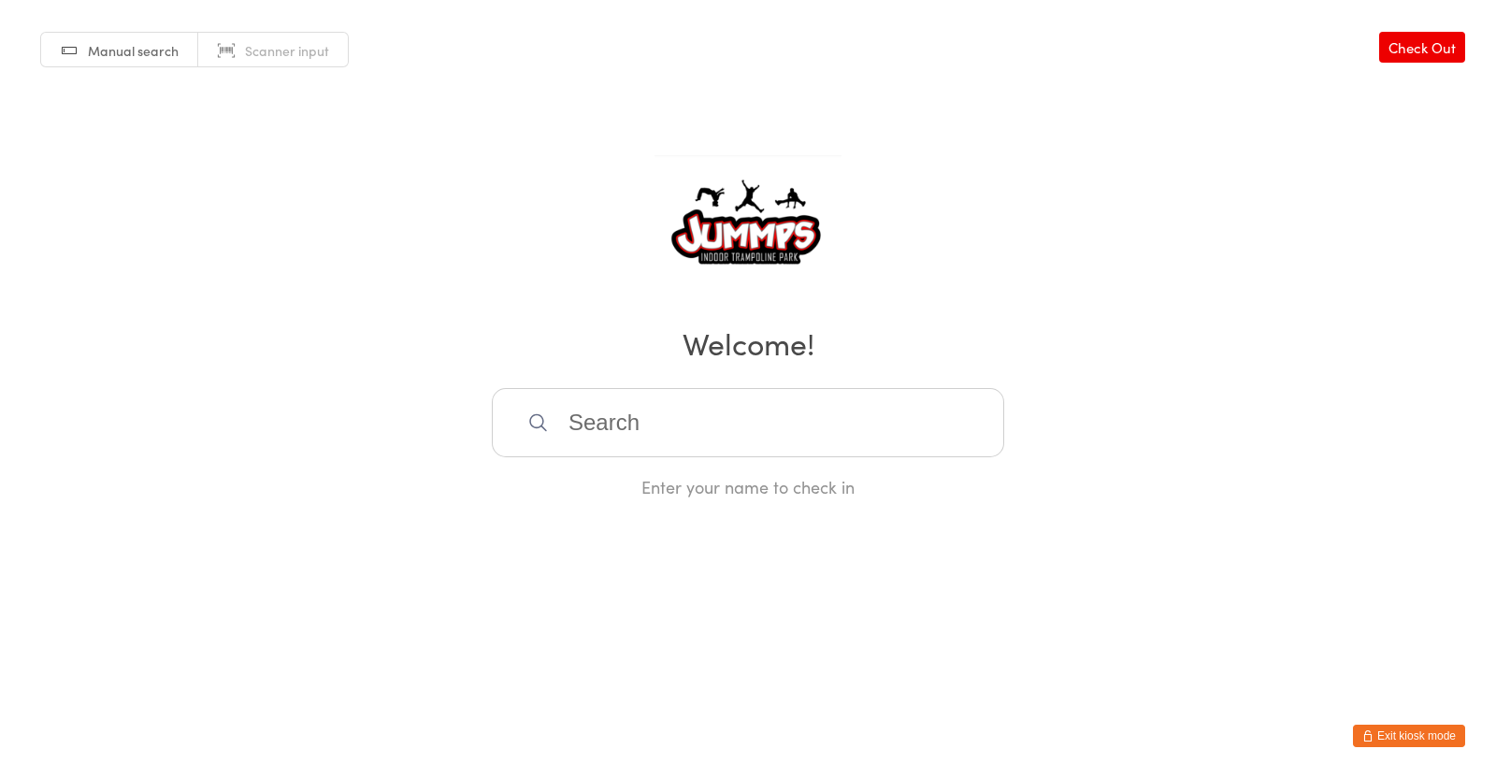
click at [603, 411] on input "search" at bounding box center [748, 422] width 512 height 69
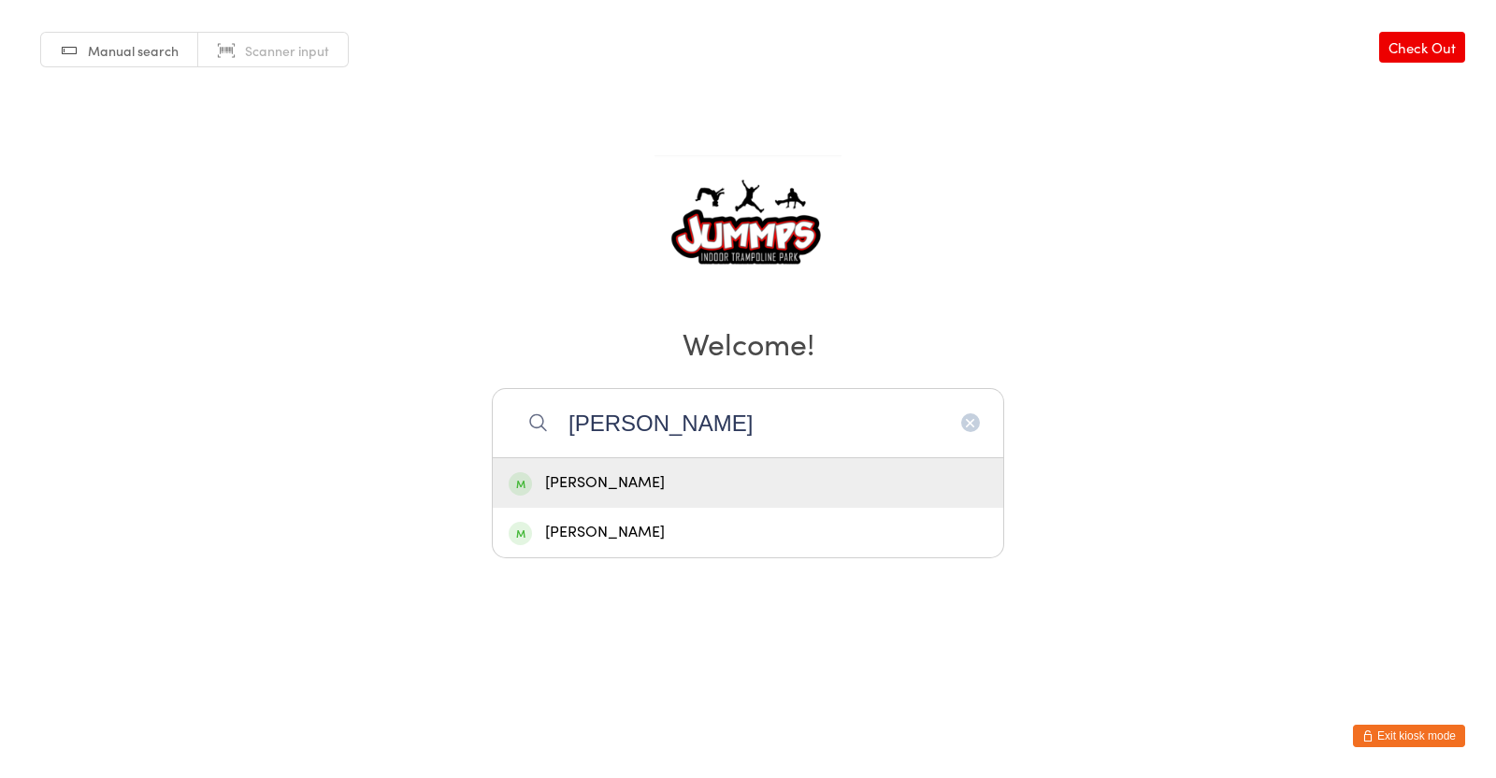
type input "[PERSON_NAME]"
click at [577, 530] on div "[PERSON_NAME]" at bounding box center [748, 532] width 479 height 25
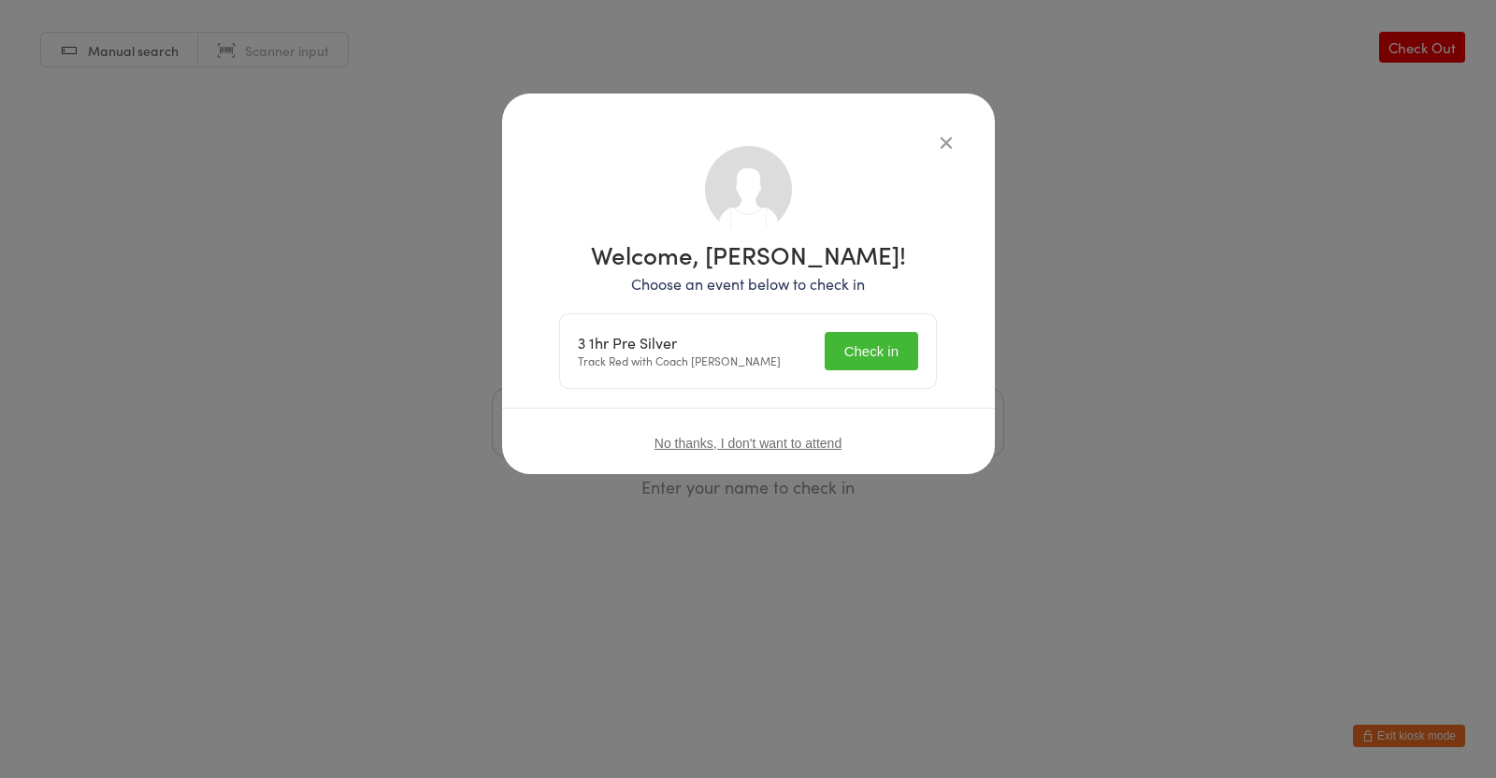
click at [871, 351] on button "Check in" at bounding box center [870, 351] width 93 height 38
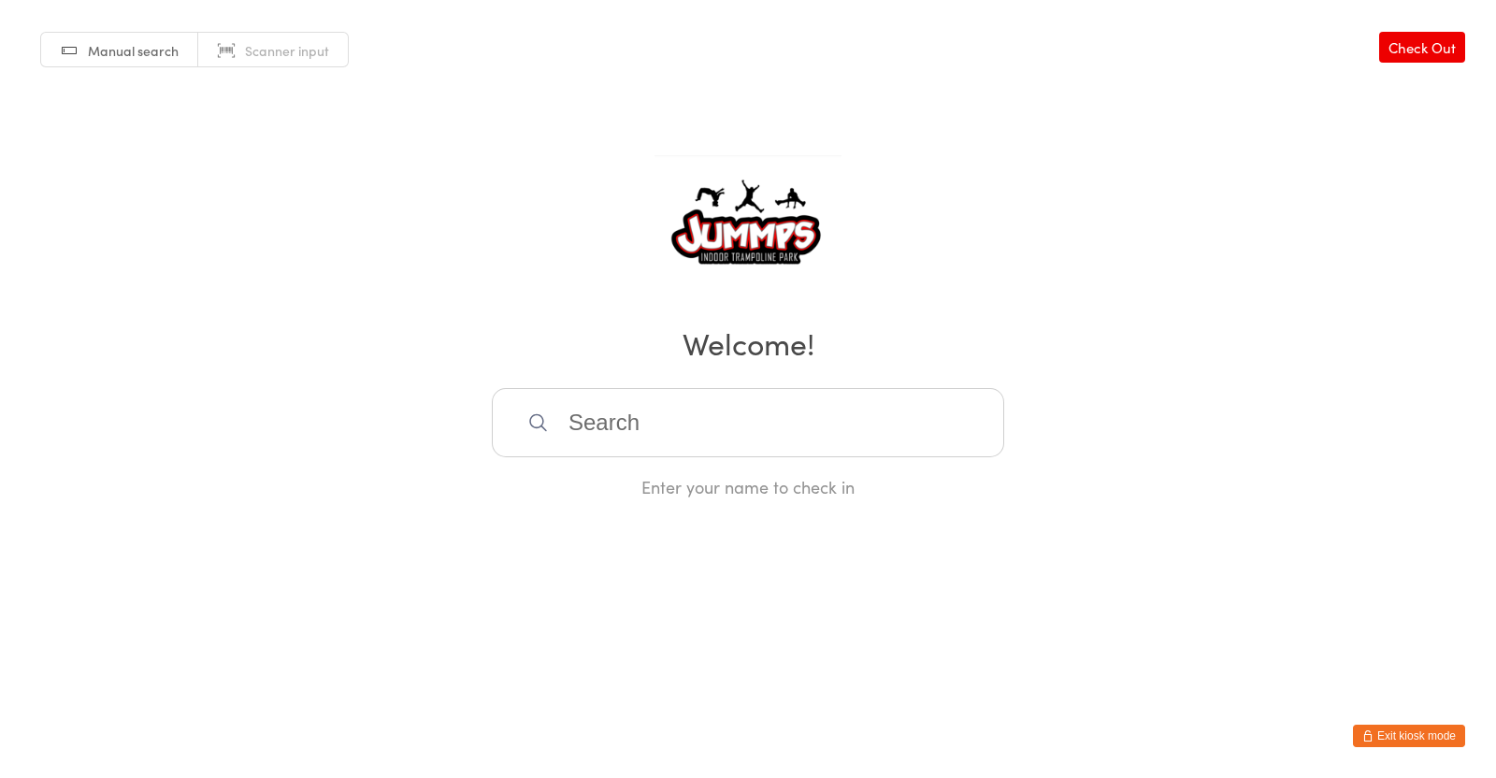
click at [586, 419] on input "search" at bounding box center [748, 422] width 512 height 69
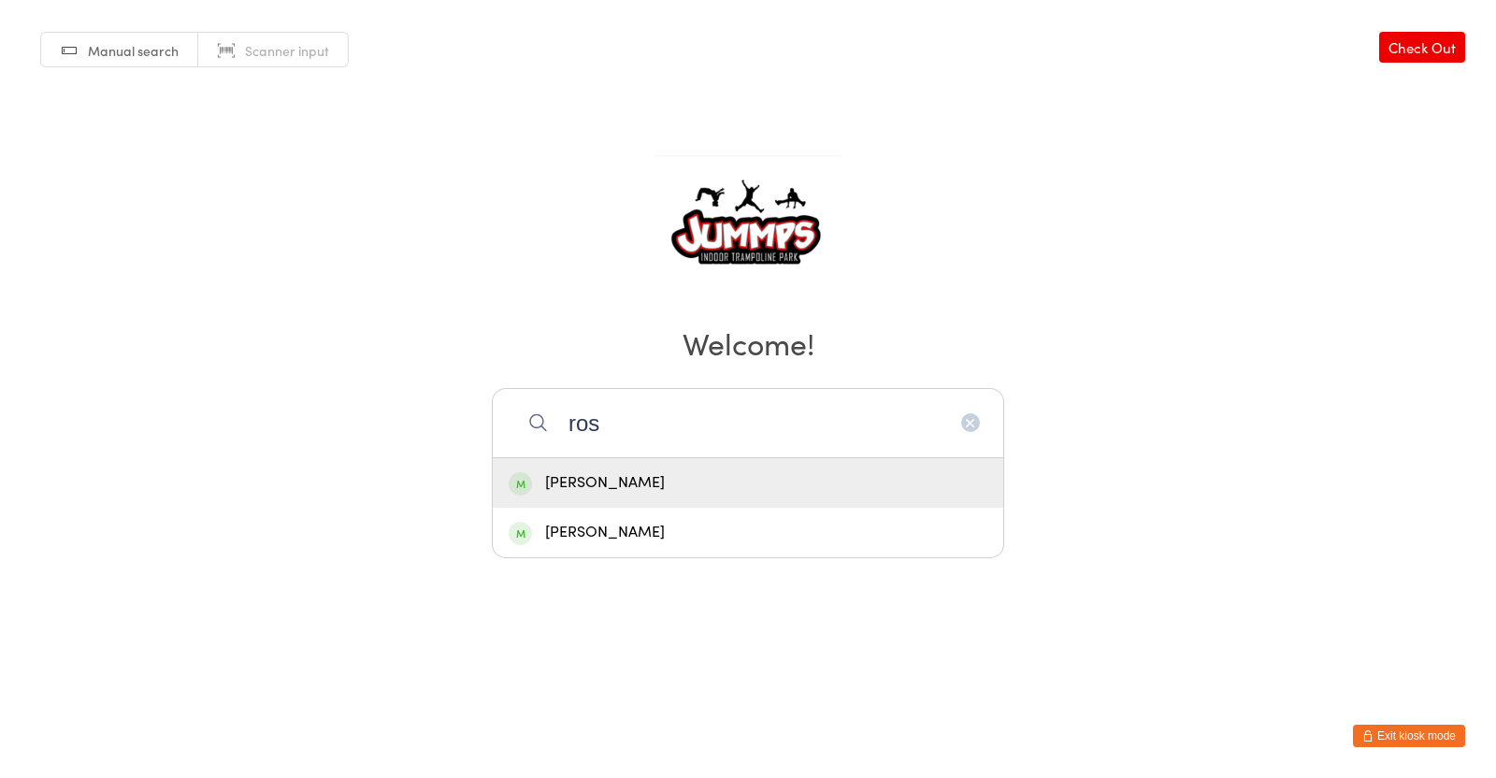
type input "ros"
click at [625, 527] on div "[PERSON_NAME]" at bounding box center [748, 532] width 479 height 25
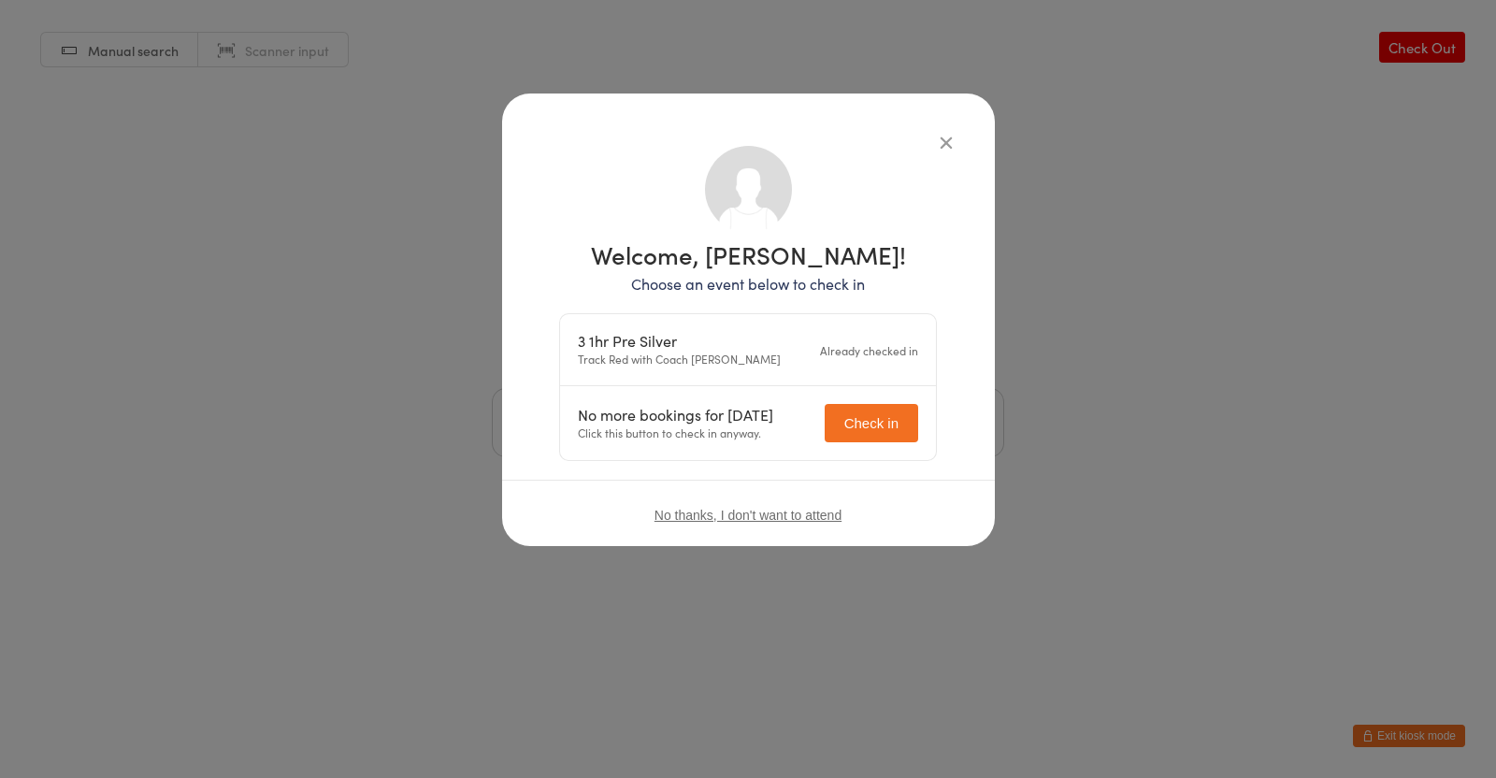
click at [962, 136] on div "Welcome, [PERSON_NAME]! Choose an event below to check in 3 1hr Pre Silver Trac…" at bounding box center [748, 319] width 493 height 452
click at [949, 137] on icon "button" at bounding box center [946, 142] width 21 height 21
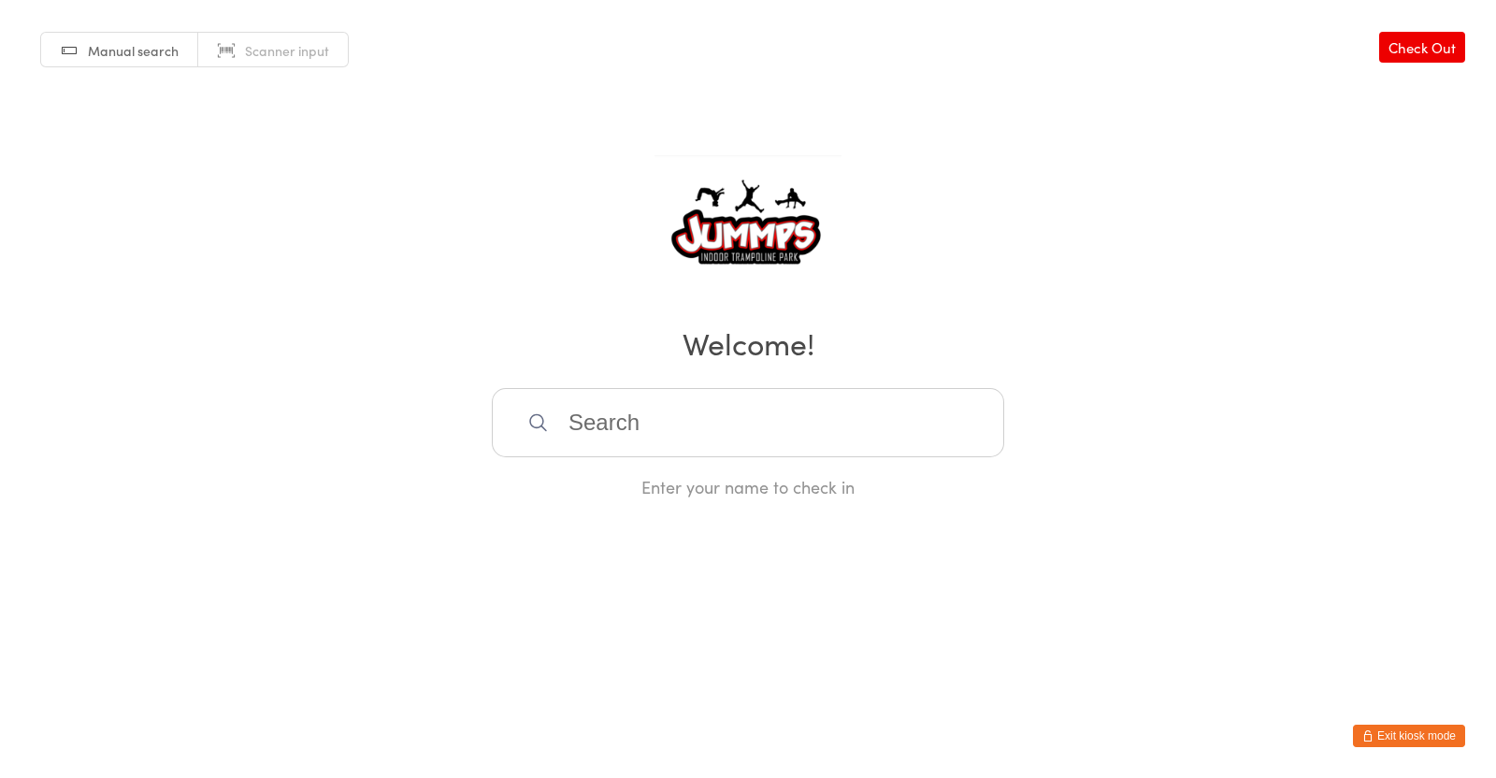
click at [696, 431] on input "search" at bounding box center [748, 422] width 512 height 69
type input "b"
type input "kobi"
click at [557, 480] on div "[PERSON_NAME]" at bounding box center [748, 482] width 479 height 25
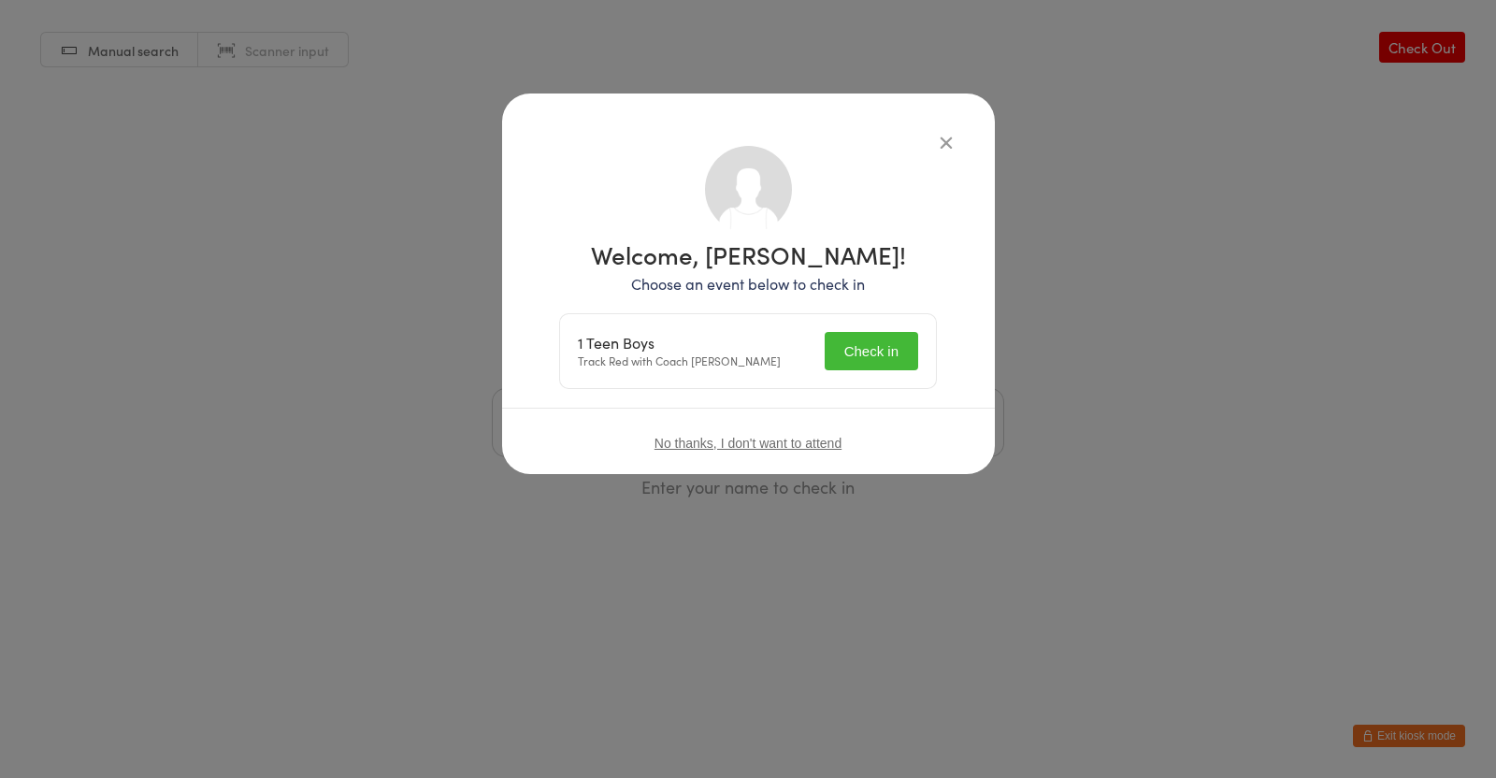
click at [838, 342] on button "Check in" at bounding box center [870, 351] width 93 height 38
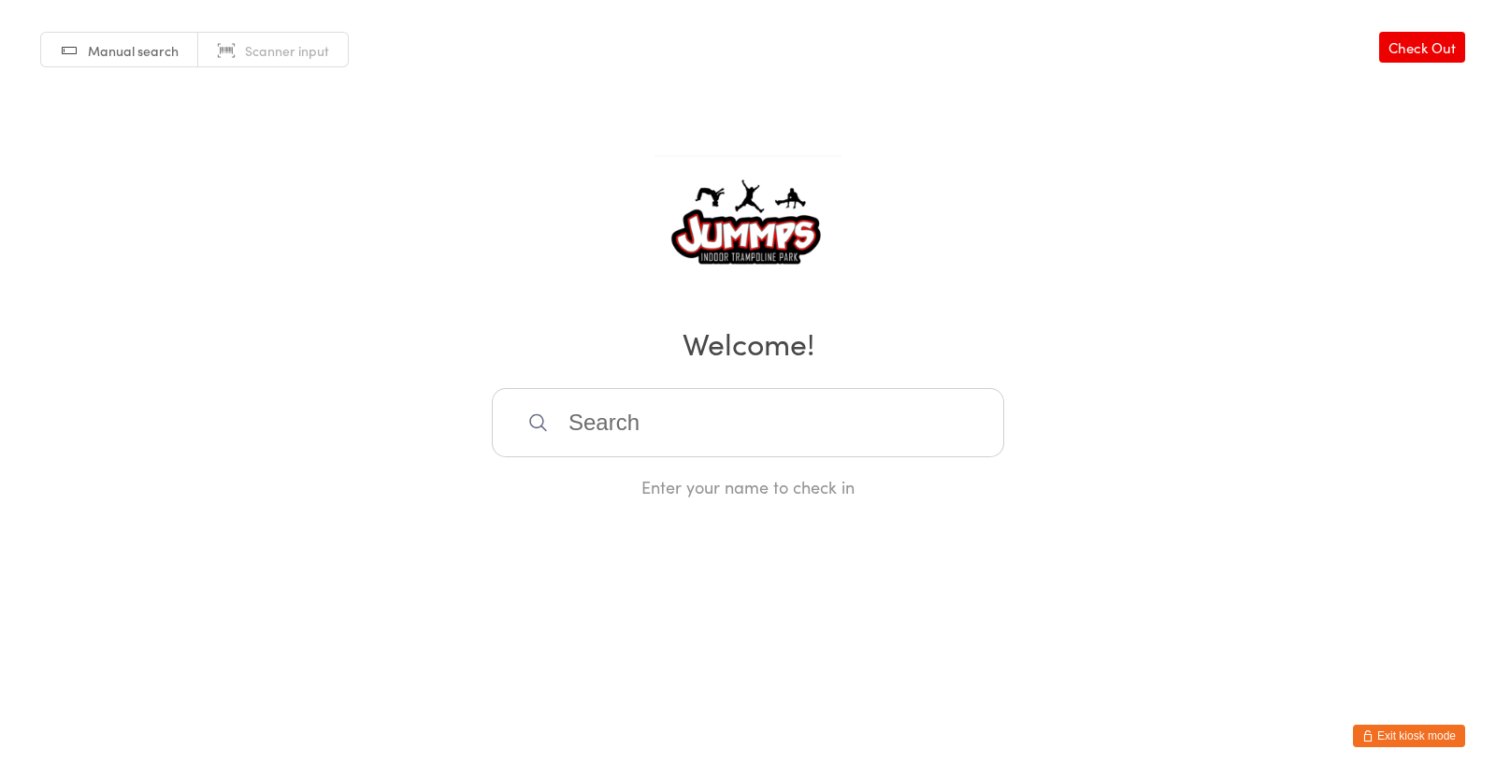
click at [650, 423] on input "search" at bounding box center [748, 422] width 512 height 69
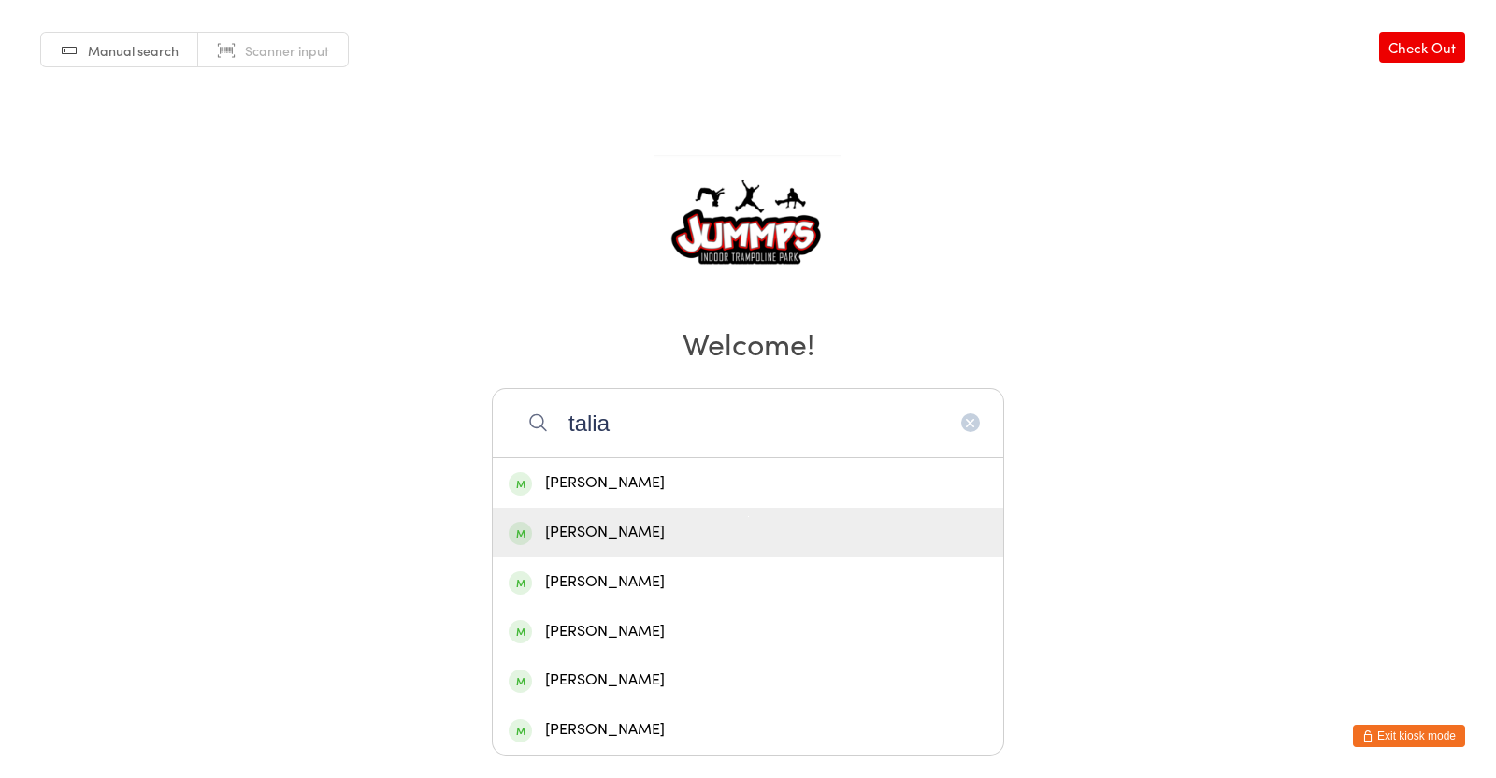
type input "talia"
click at [624, 534] on div "[PERSON_NAME]" at bounding box center [748, 532] width 479 height 25
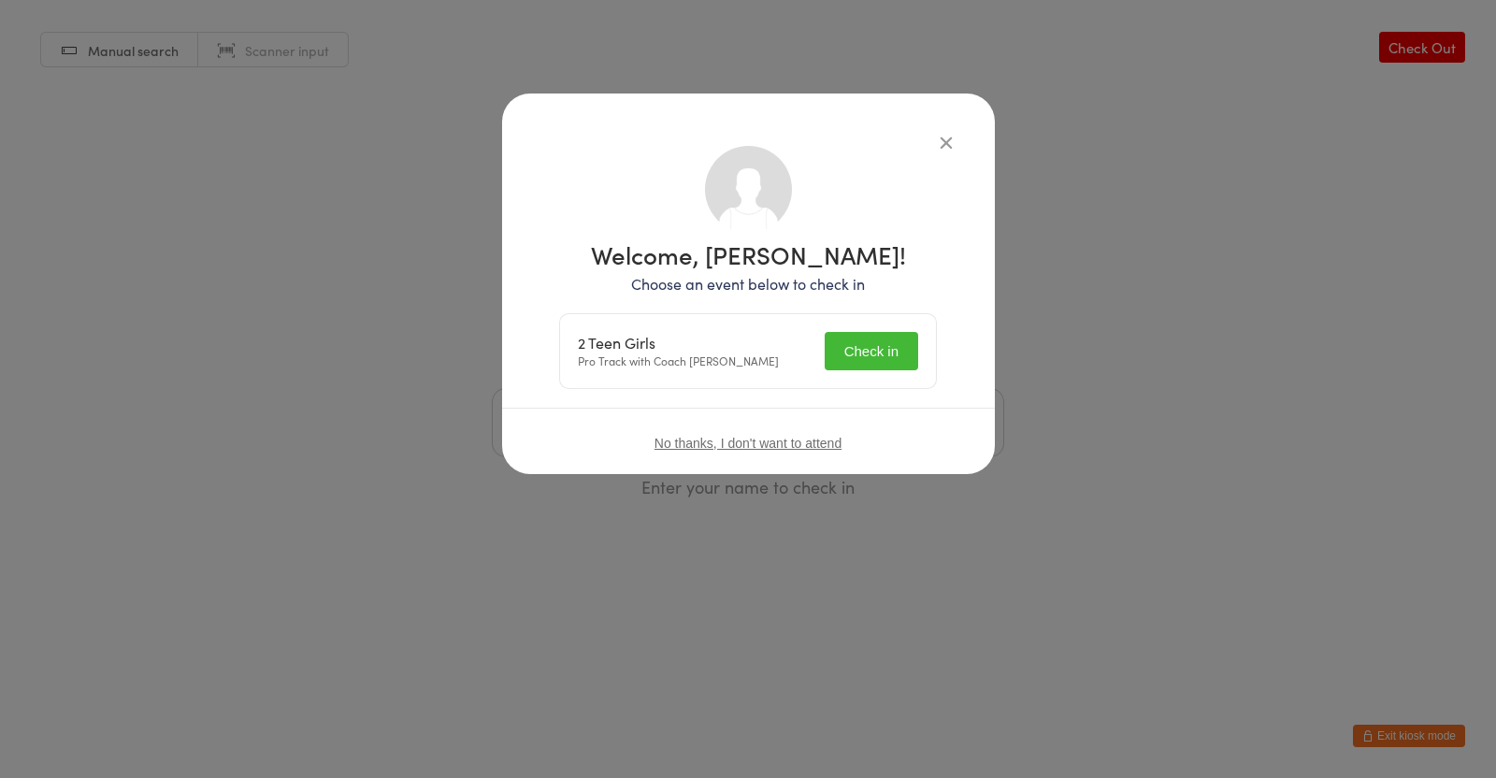
click at [885, 368] on button "Check in" at bounding box center [870, 351] width 93 height 38
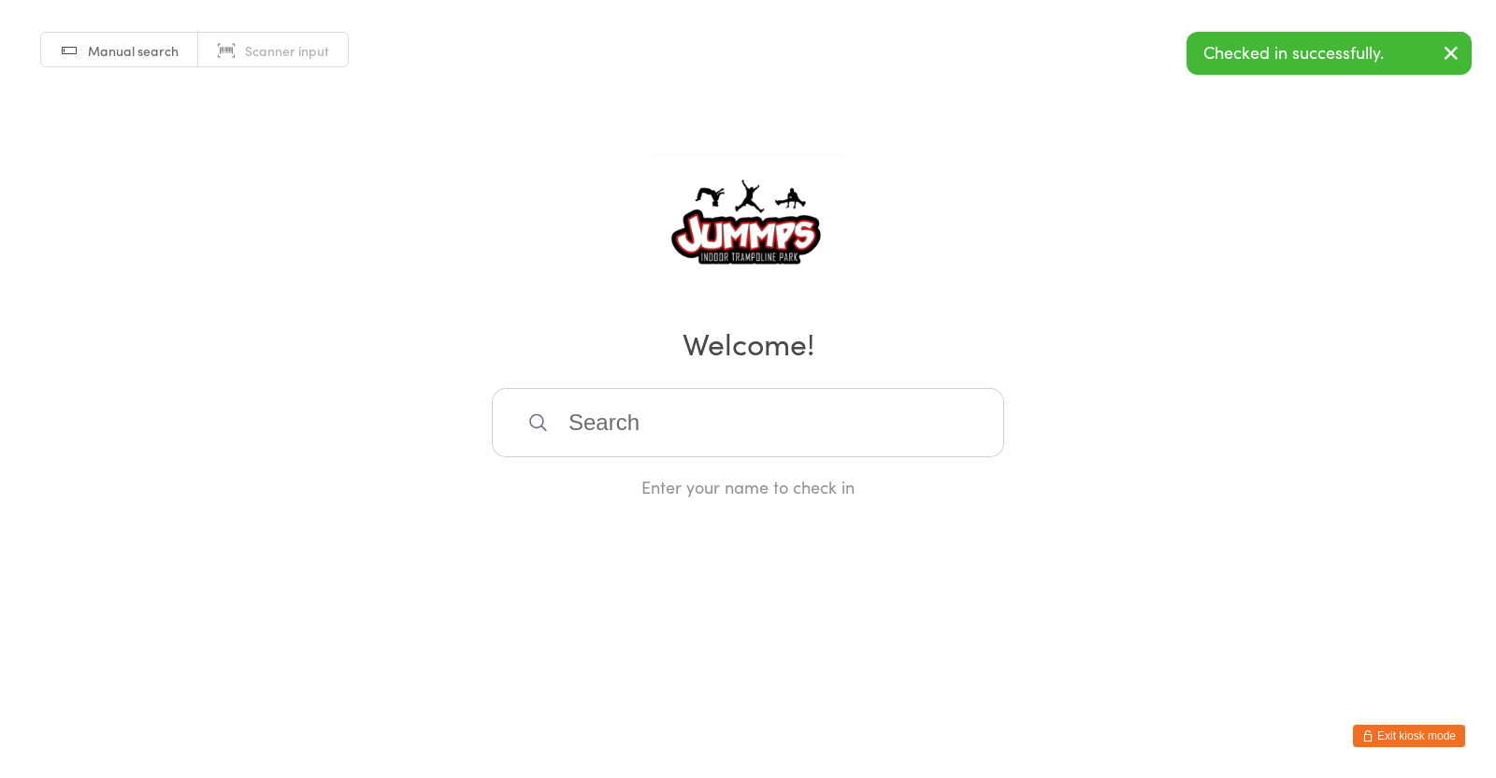
click at [678, 414] on input "search" at bounding box center [748, 422] width 512 height 69
type input "[PERSON_NAME]"
click at [597, 478] on div "[PERSON_NAME]" at bounding box center [748, 482] width 479 height 25
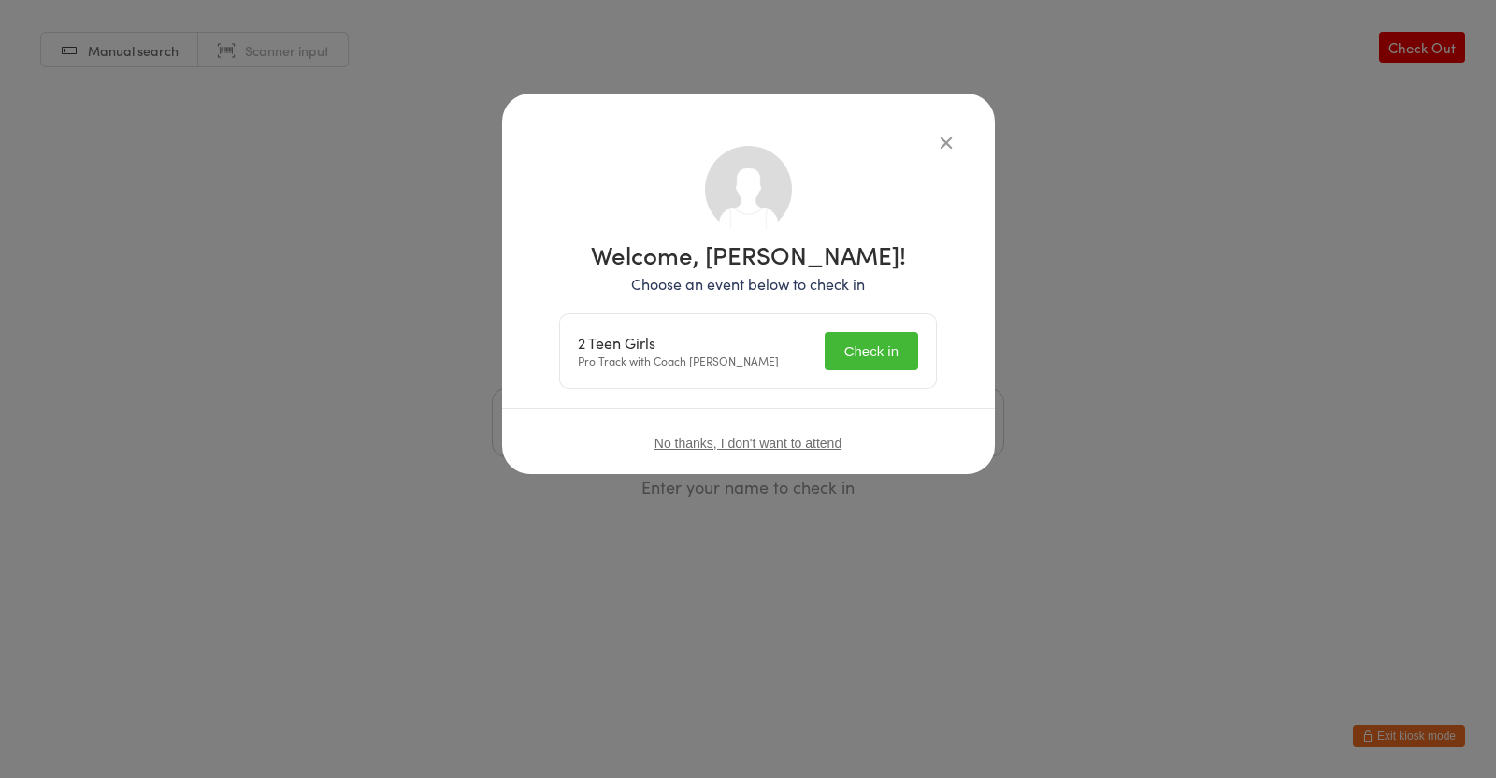
click at [853, 351] on button "Check in" at bounding box center [870, 351] width 93 height 38
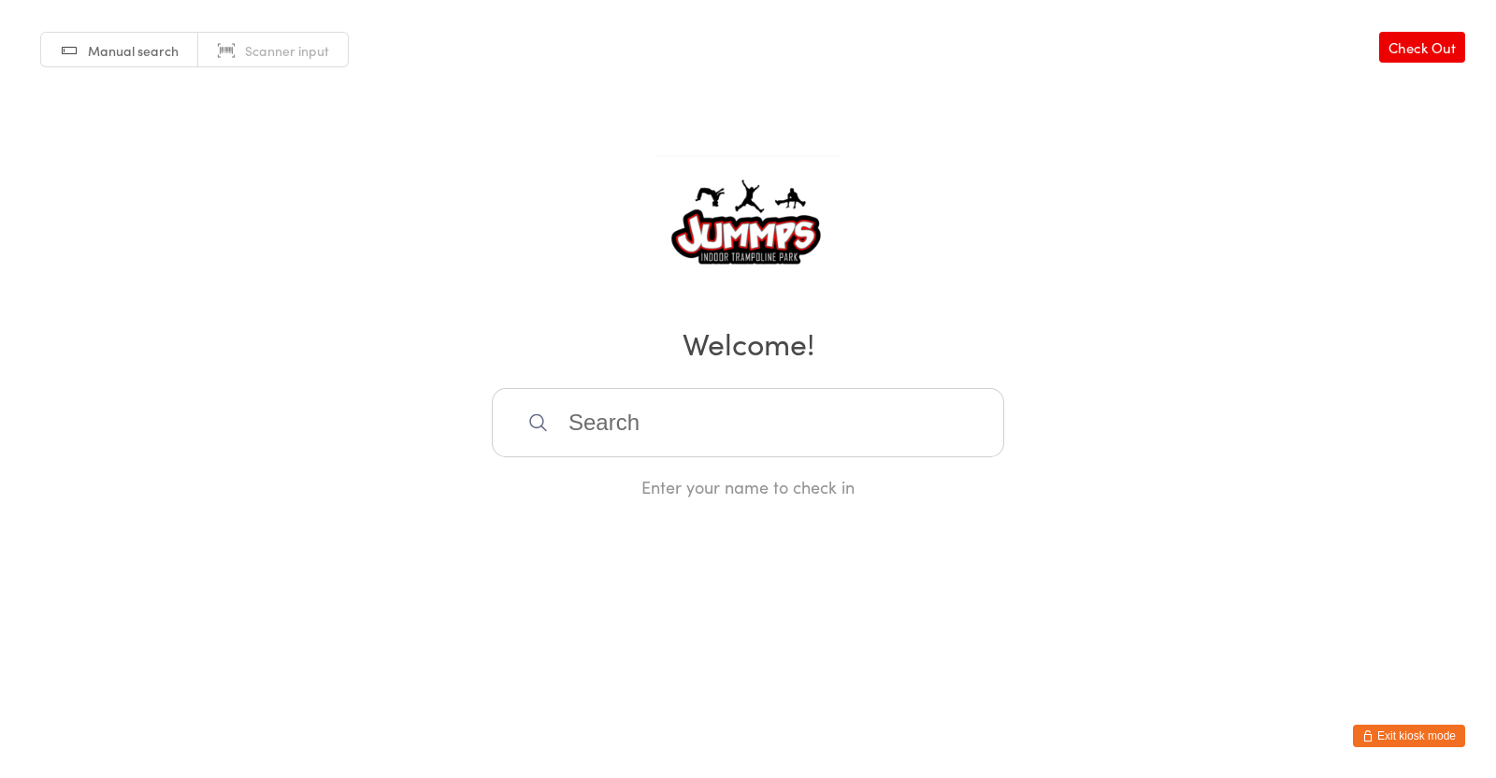
click at [734, 413] on input "search" at bounding box center [748, 422] width 512 height 69
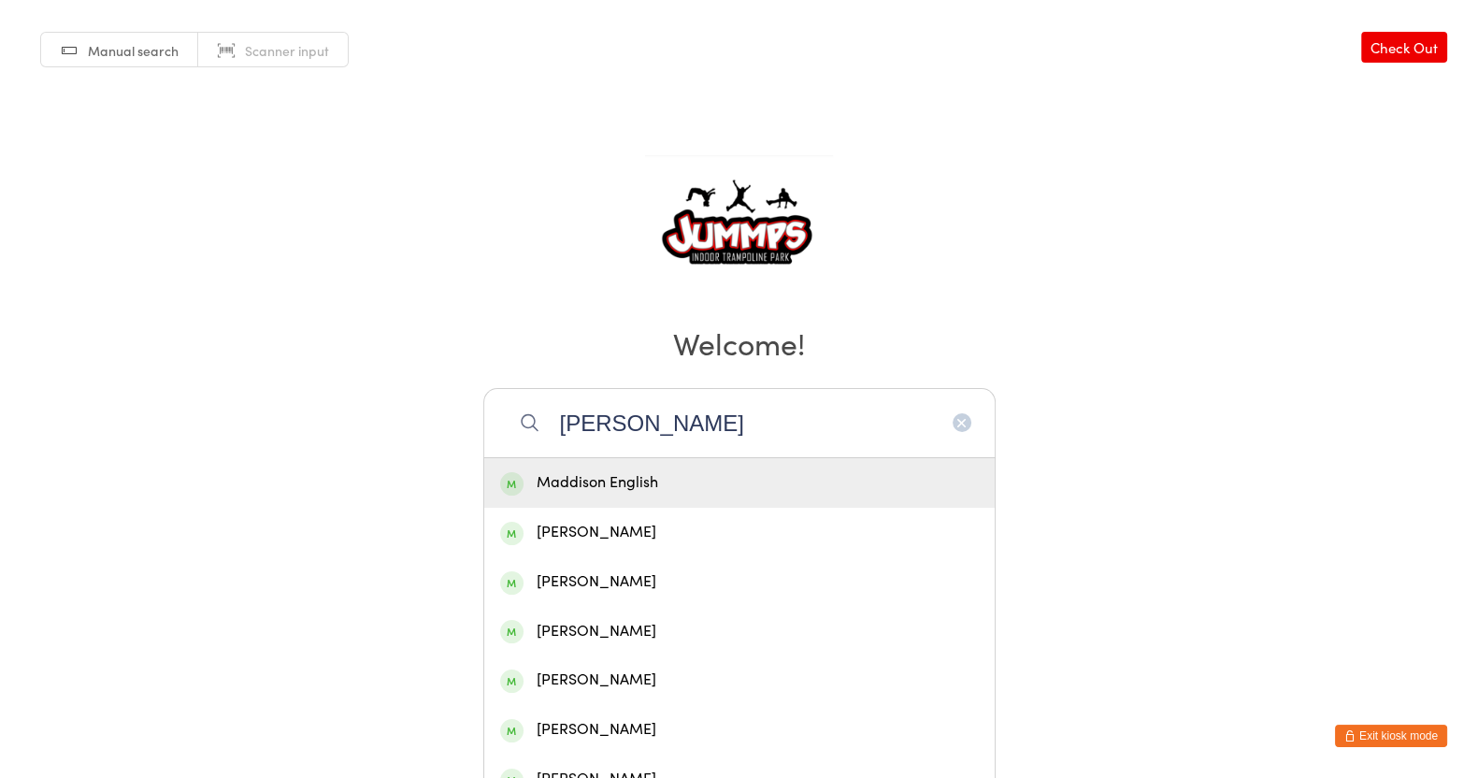
type input "[PERSON_NAME]"
click at [801, 489] on div "Maddison English" at bounding box center [739, 482] width 479 height 25
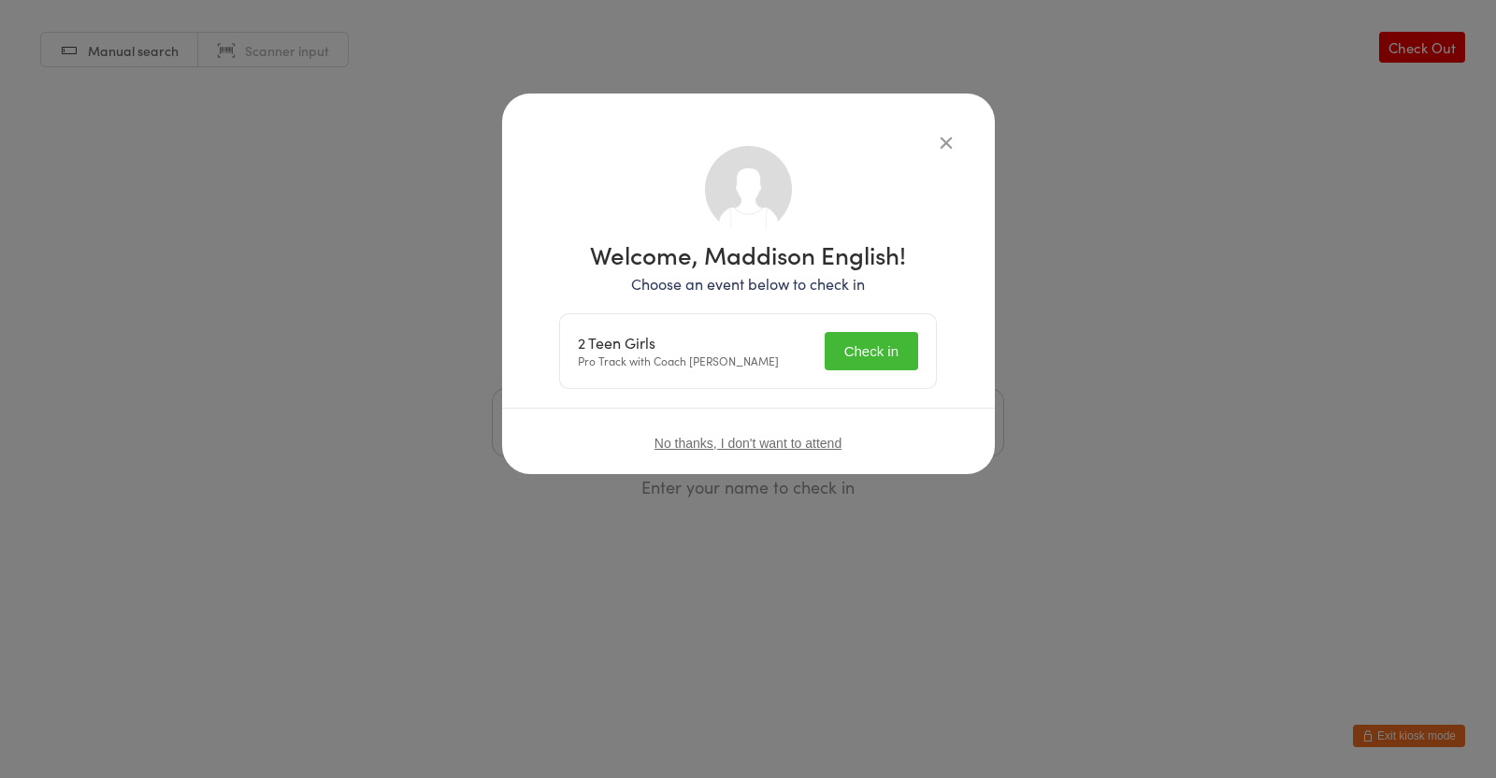
click at [870, 351] on button "Check in" at bounding box center [870, 351] width 93 height 38
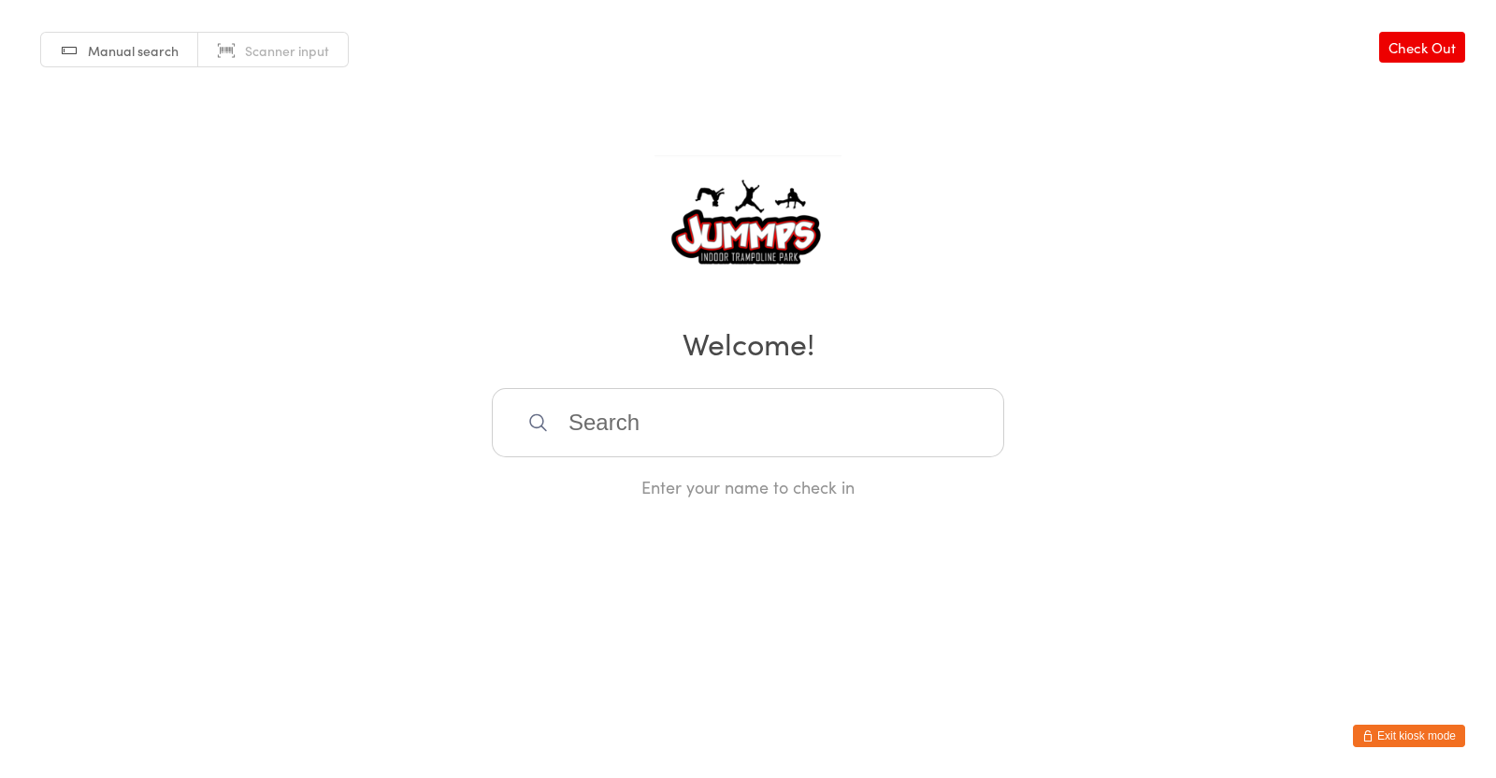
click at [693, 430] on input "search" at bounding box center [748, 422] width 512 height 69
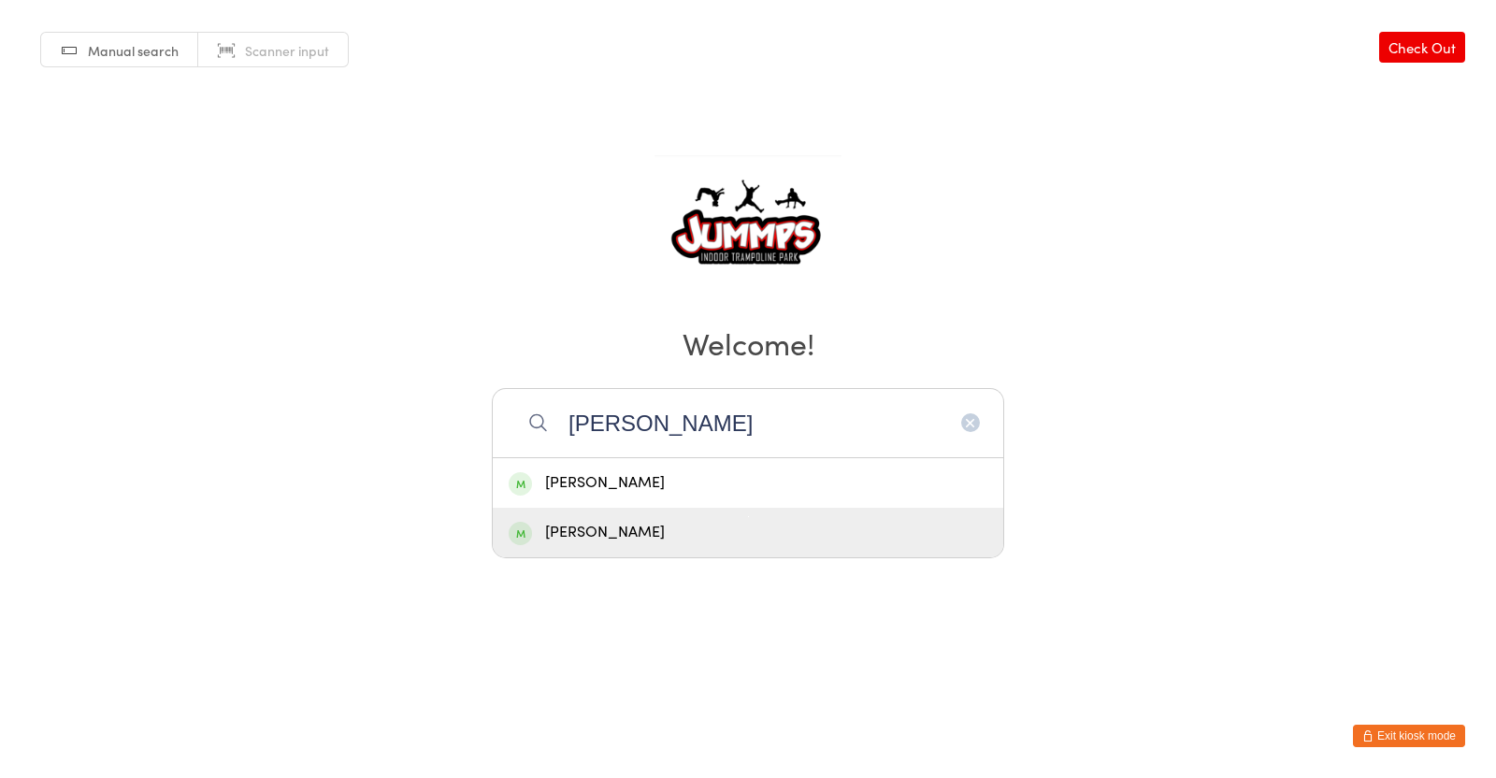
type input "[PERSON_NAME]"
click at [627, 530] on div "[PERSON_NAME]" at bounding box center [748, 532] width 479 height 25
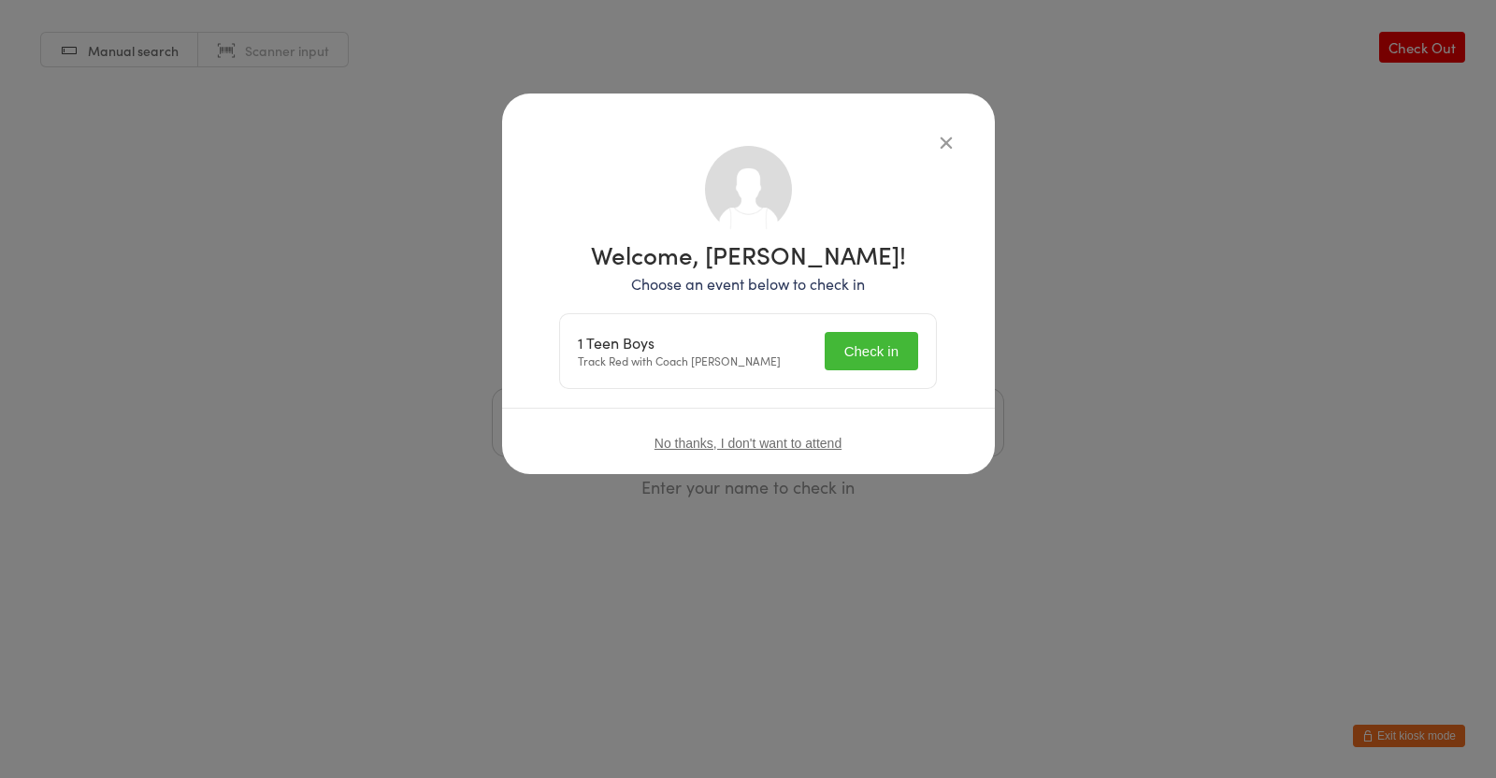
click at [860, 351] on button "Check in" at bounding box center [870, 351] width 93 height 38
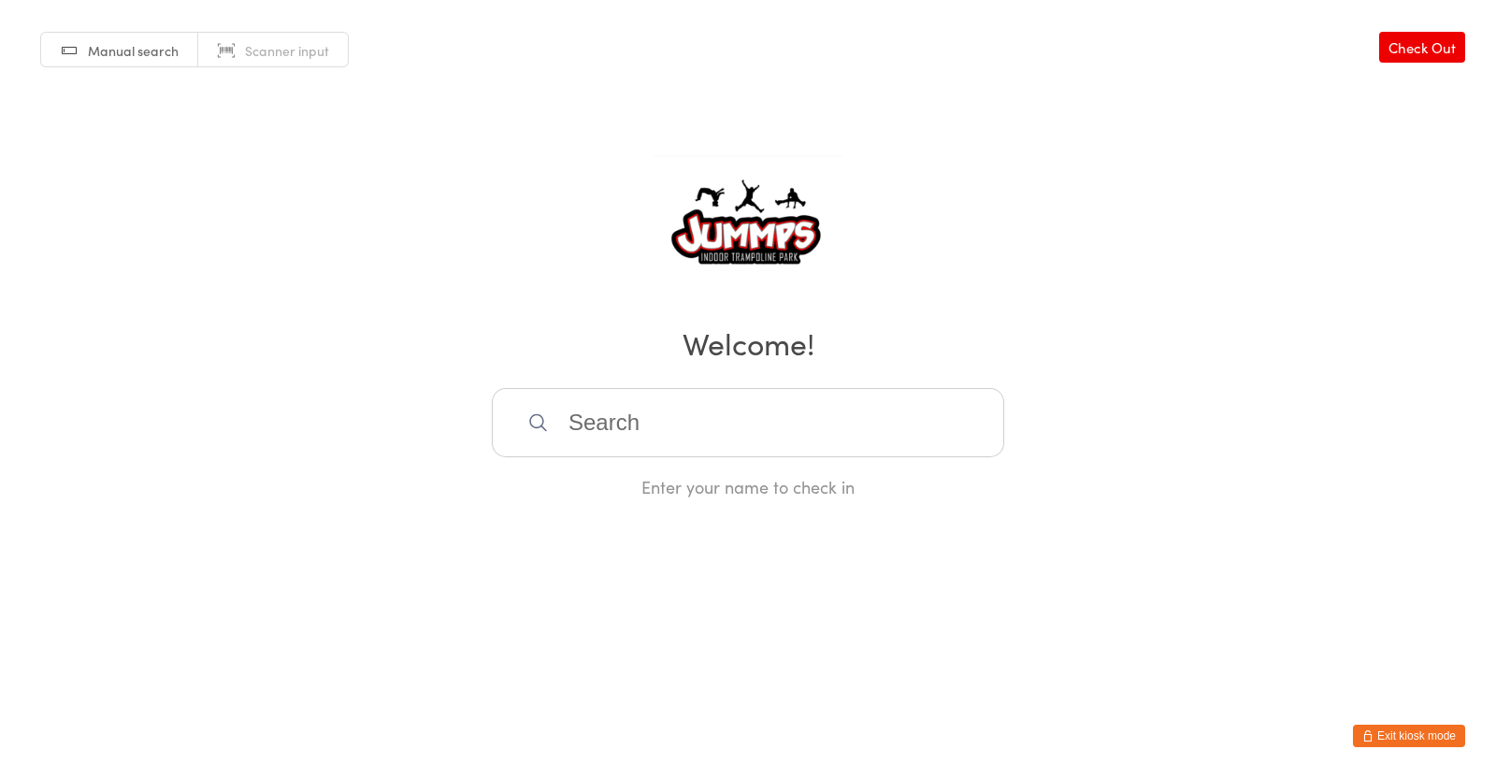
click at [811, 433] on input "search" at bounding box center [748, 422] width 512 height 69
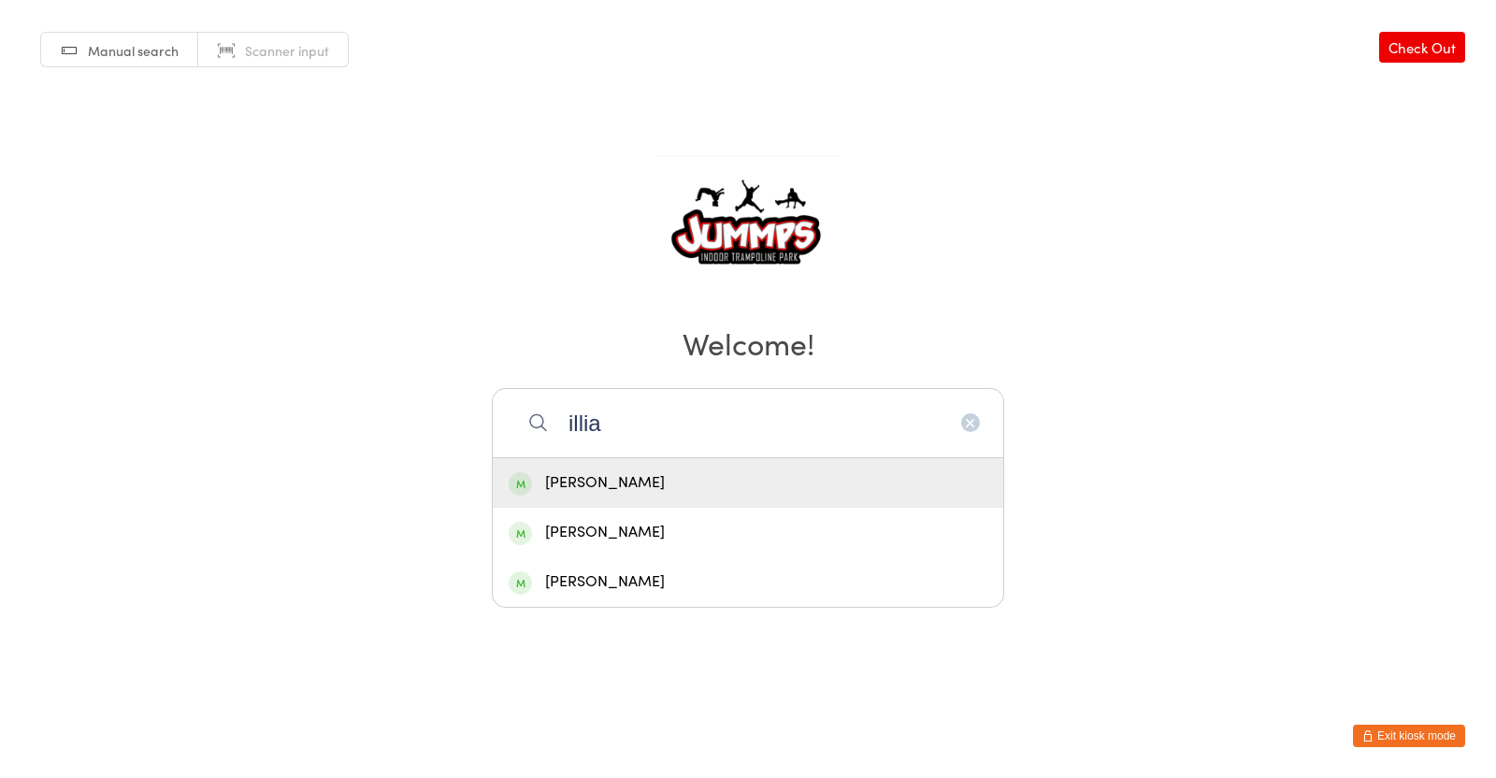
type input "illia"
click at [609, 474] on div "[PERSON_NAME]" at bounding box center [748, 482] width 479 height 25
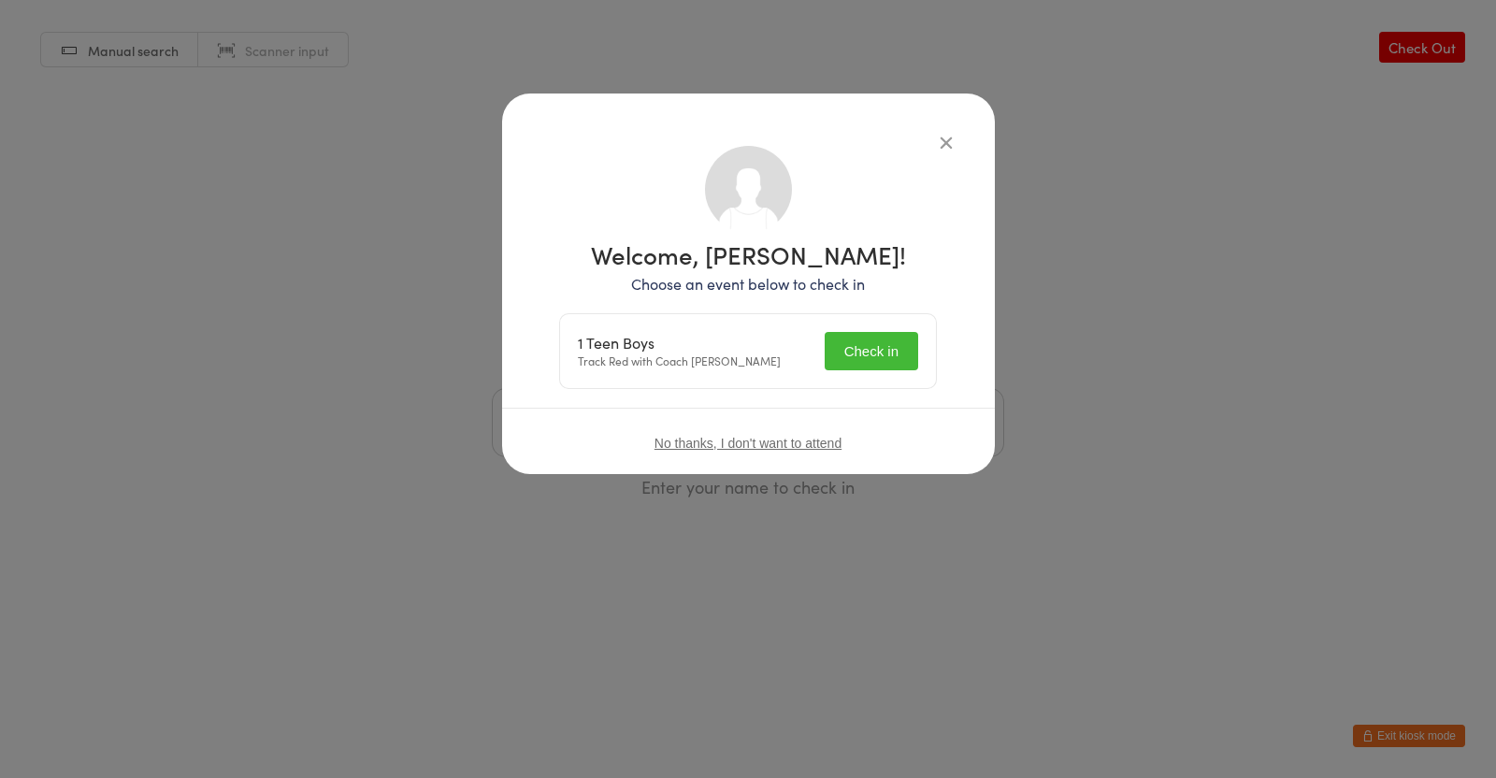
click at [881, 351] on button "Check in" at bounding box center [870, 351] width 93 height 38
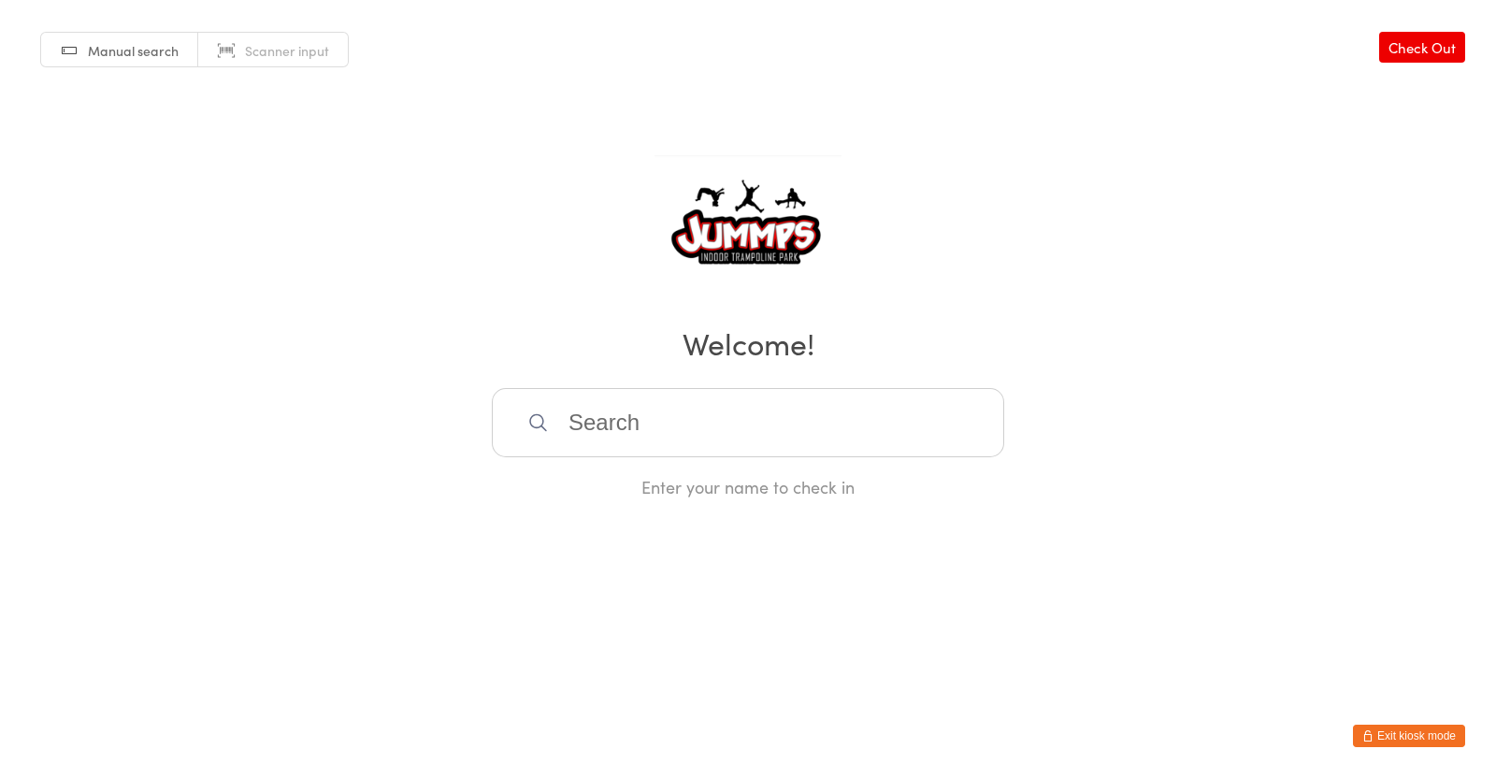
click at [580, 415] on input "search" at bounding box center [748, 422] width 512 height 69
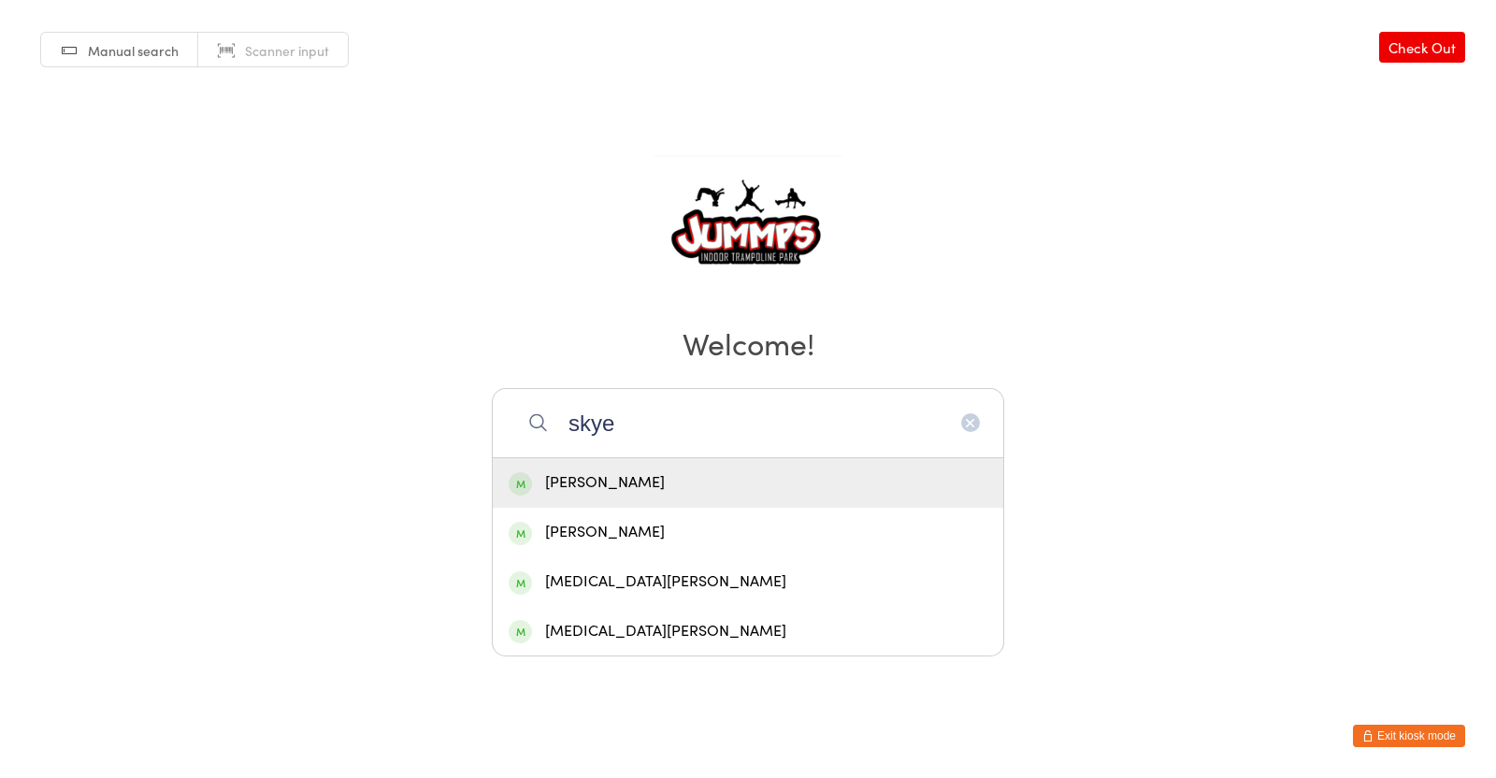
type input "skye"
click at [598, 479] on div "[PERSON_NAME]" at bounding box center [748, 482] width 479 height 25
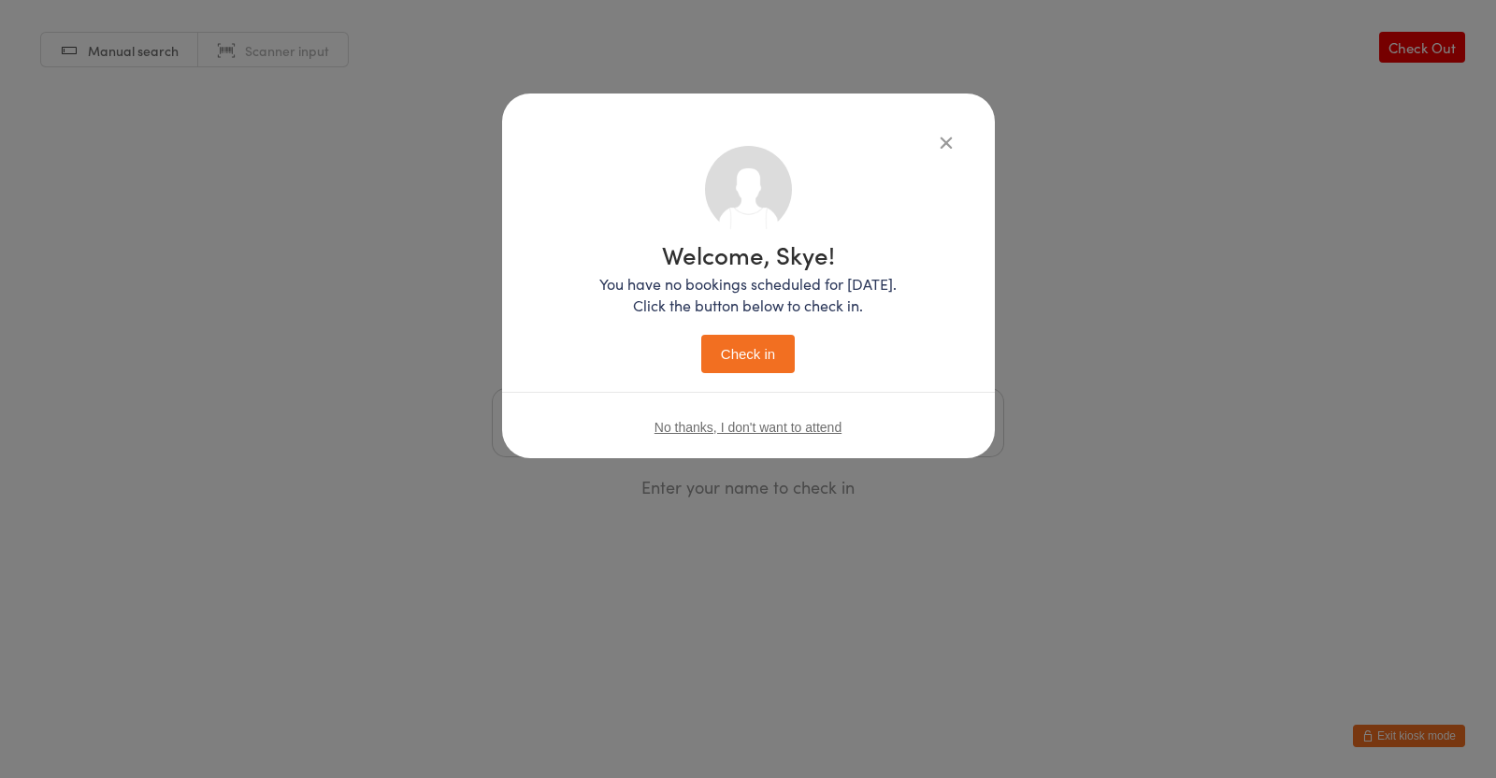
click at [738, 356] on button "Check in" at bounding box center [747, 354] width 93 height 38
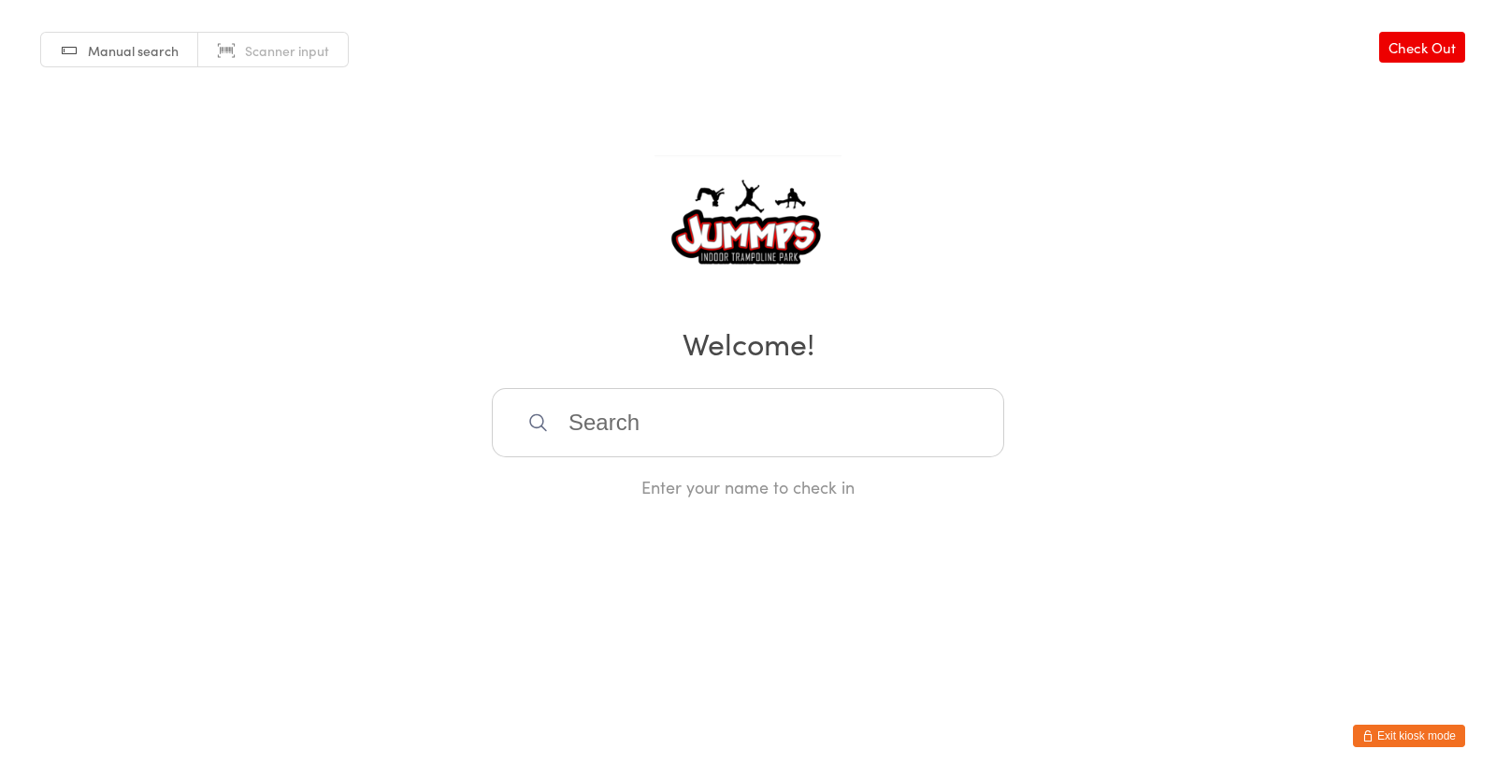
click at [795, 423] on input "search" at bounding box center [748, 422] width 512 height 69
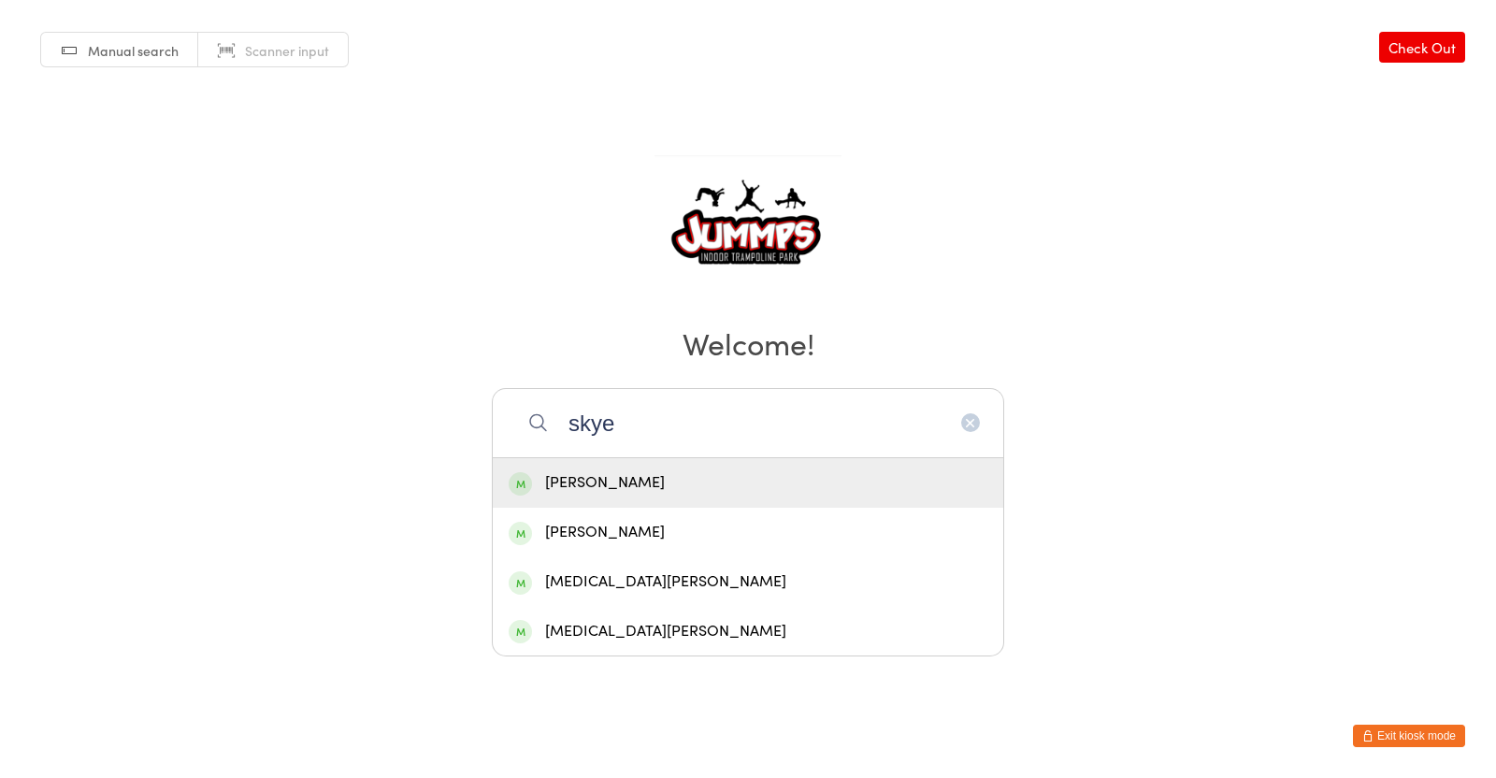
type input "skye"
click at [598, 537] on div "[PERSON_NAME]" at bounding box center [748, 532] width 479 height 25
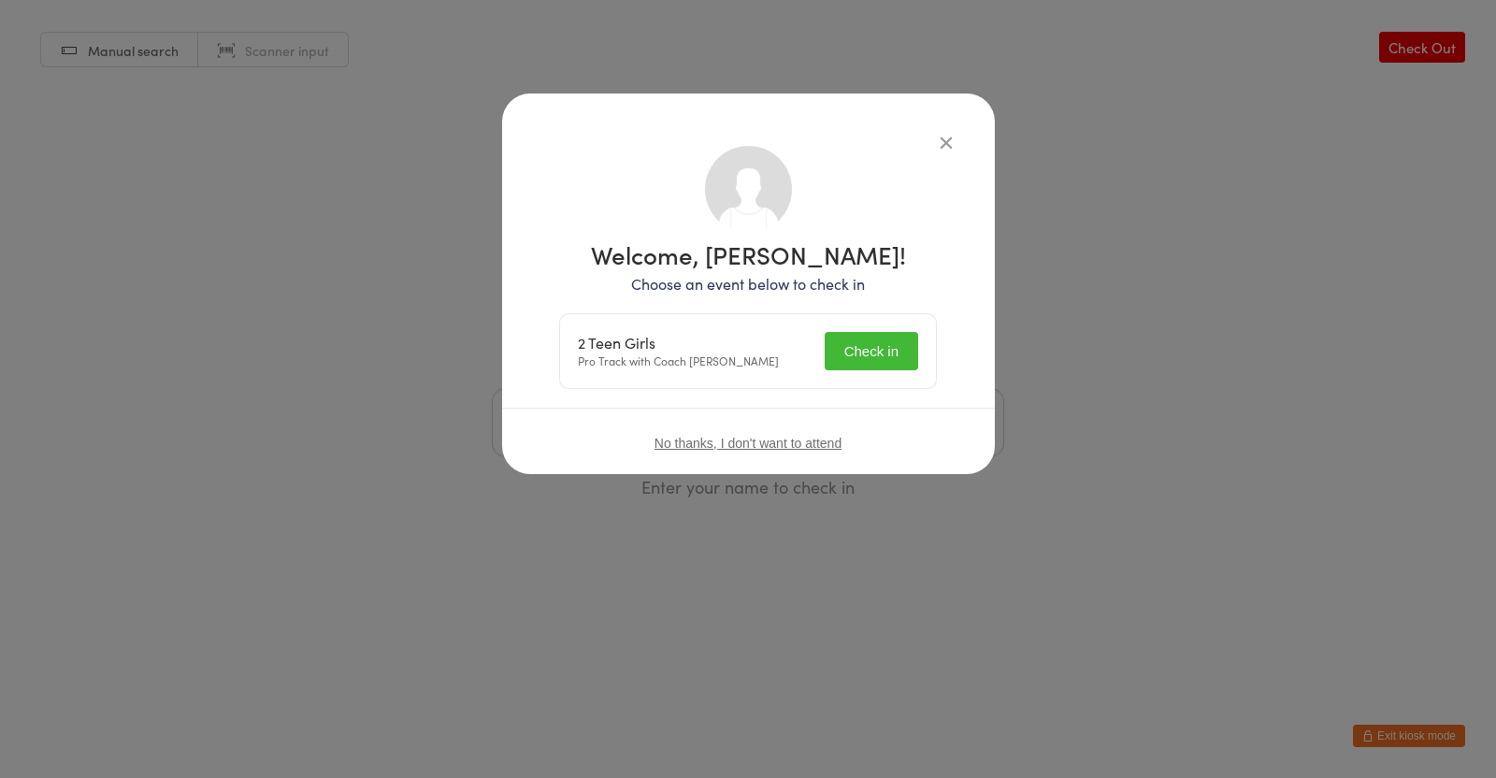
click at [895, 344] on button "Check in" at bounding box center [870, 351] width 93 height 38
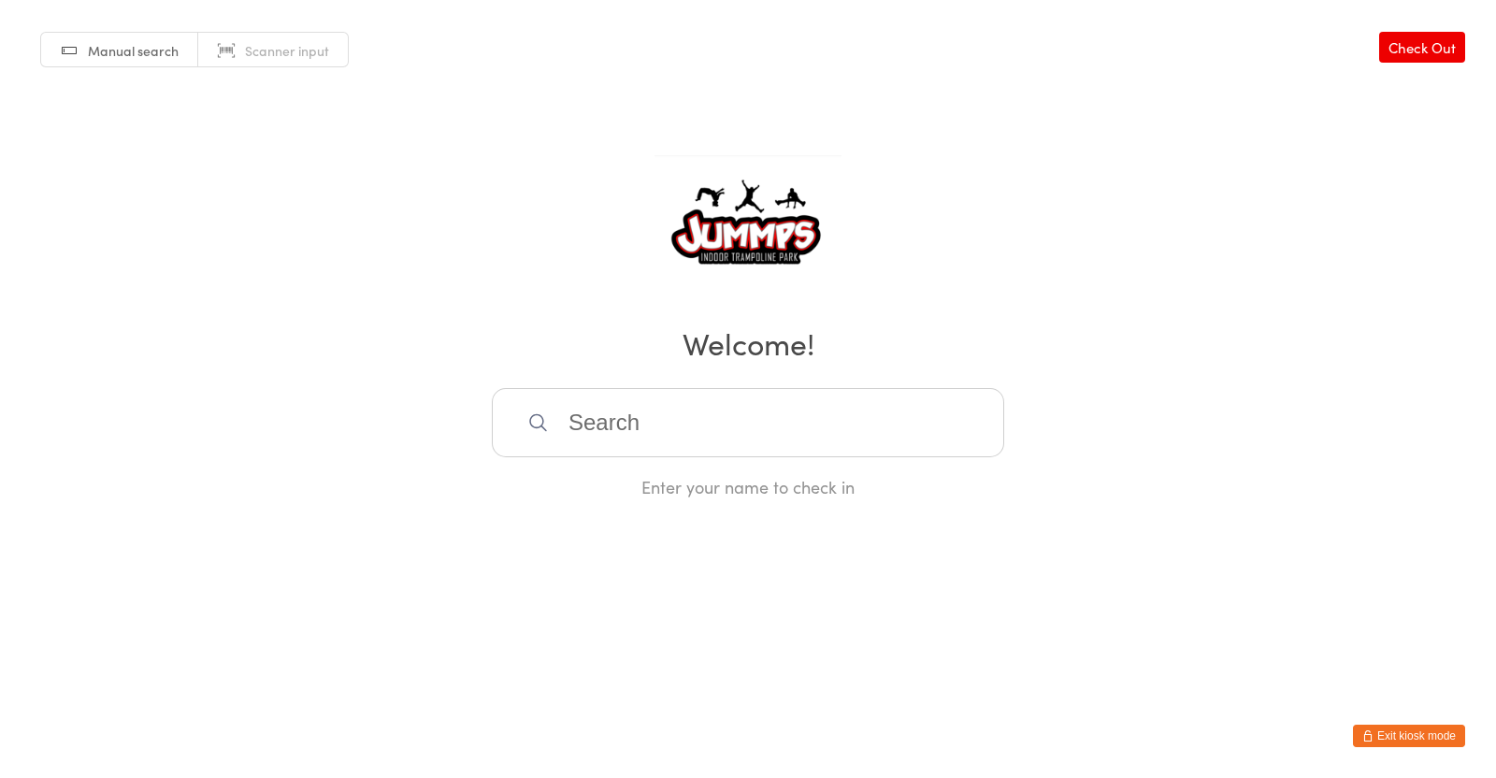
click at [831, 425] on input "search" at bounding box center [748, 422] width 512 height 69
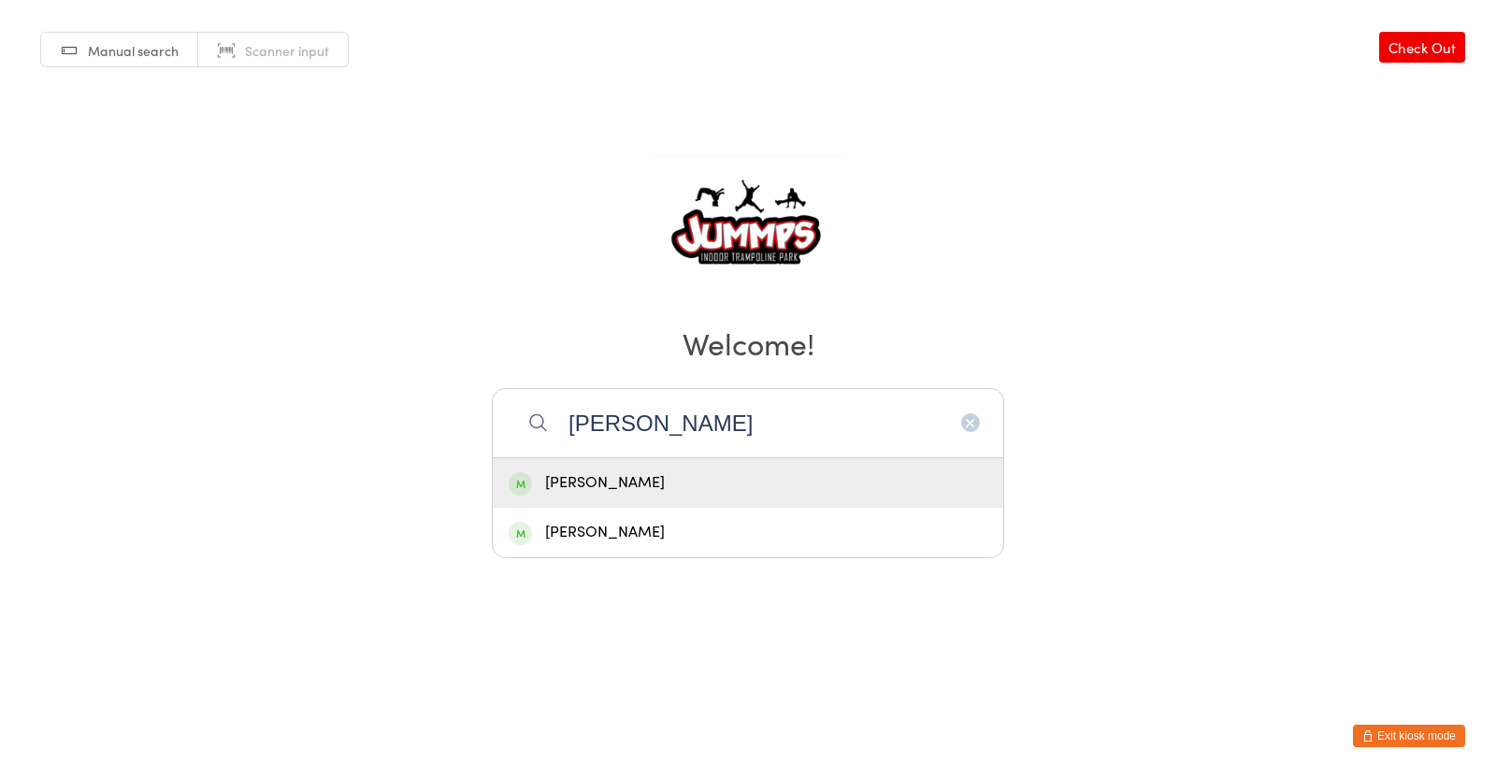
type input "[PERSON_NAME]"
click at [699, 537] on div "[PERSON_NAME]" at bounding box center [748, 532] width 479 height 25
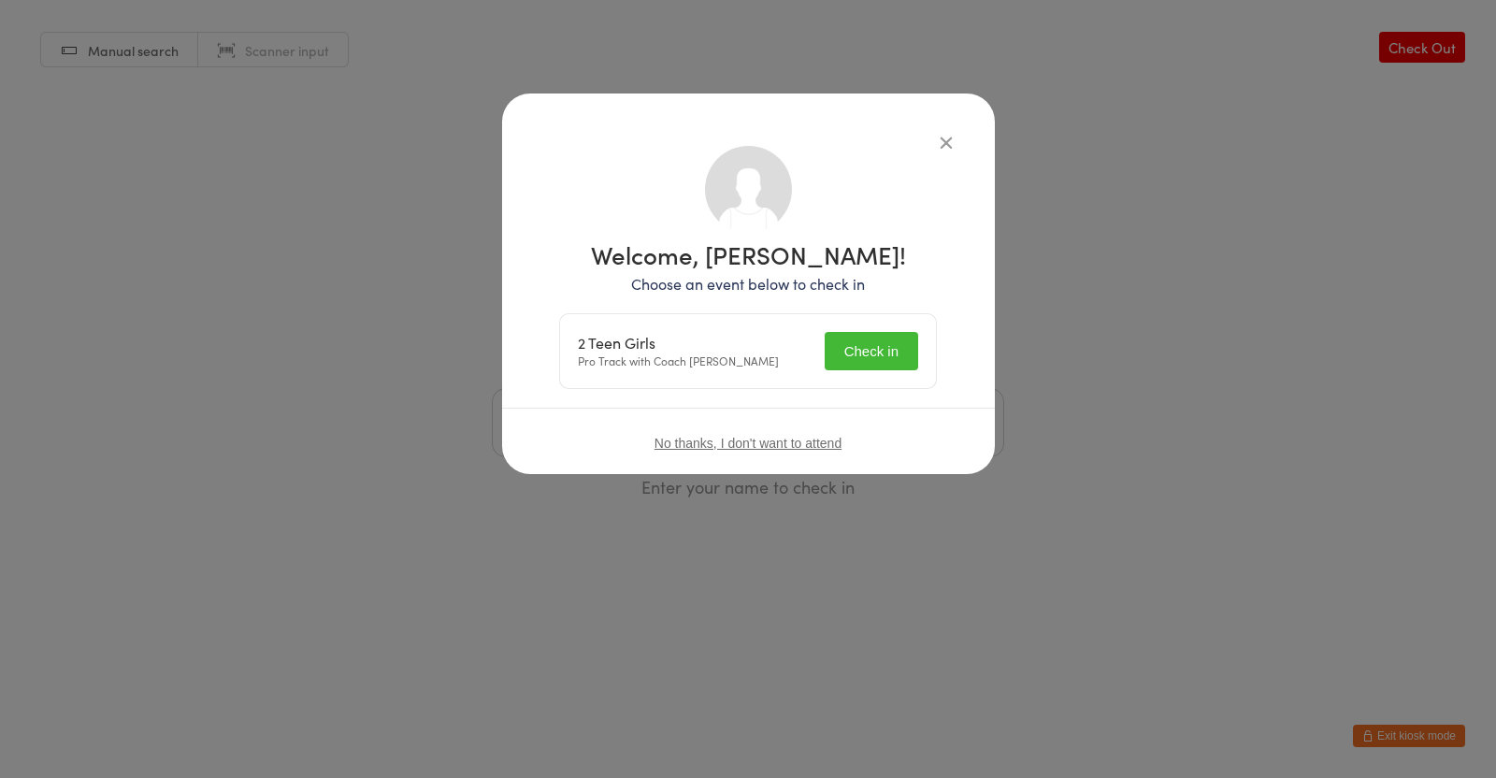
click at [882, 351] on button "Check in" at bounding box center [870, 351] width 93 height 38
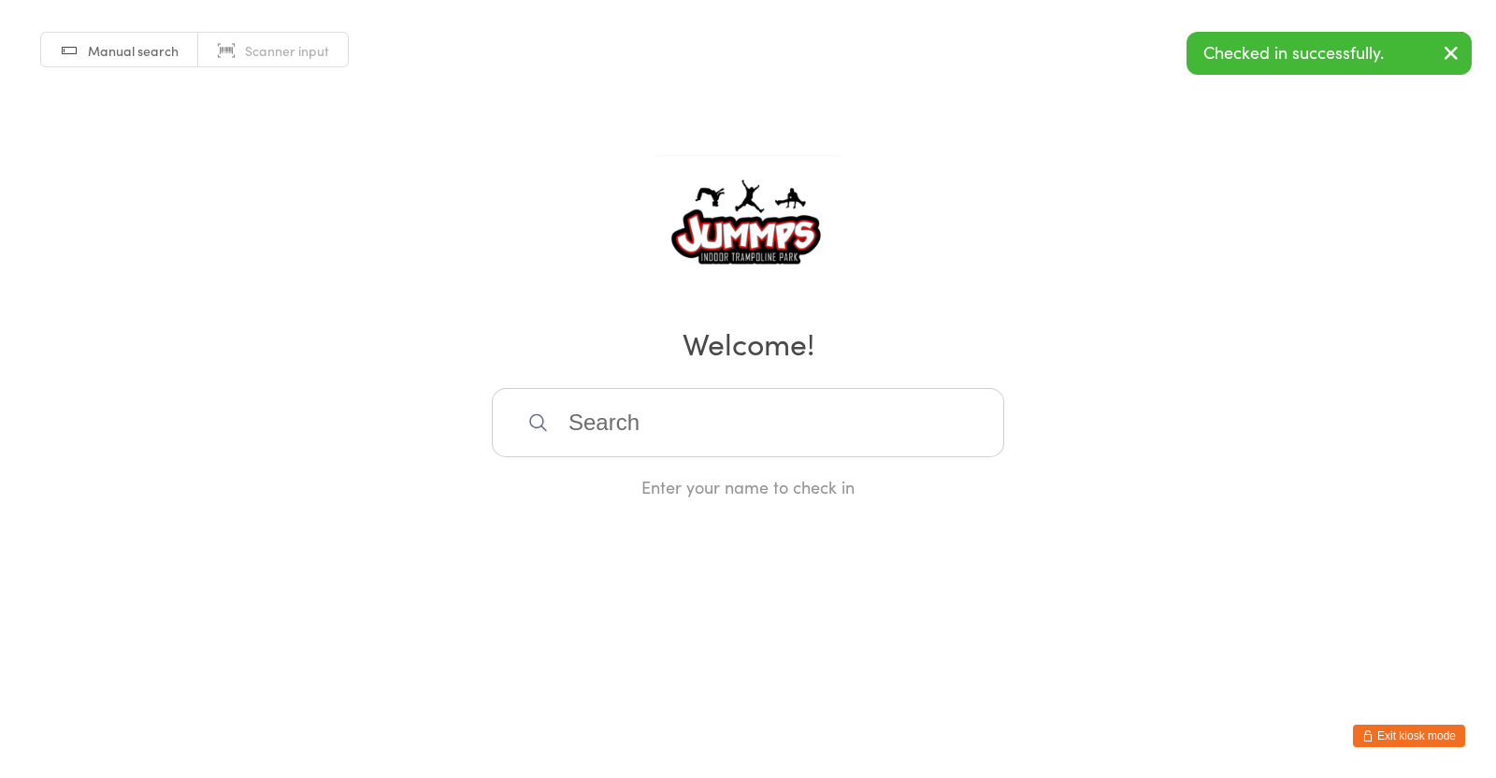
click at [795, 427] on input "search" at bounding box center [748, 422] width 512 height 69
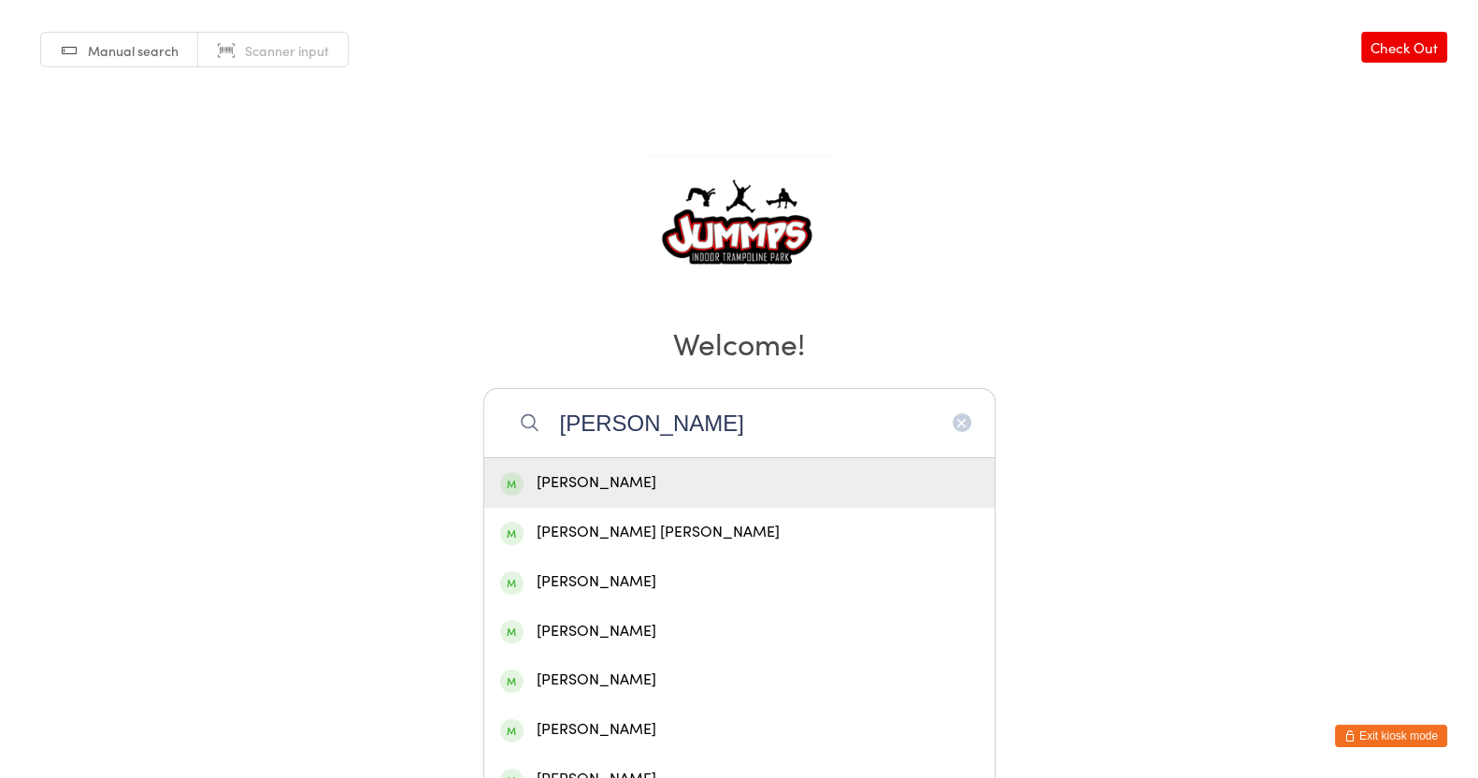
type input "[PERSON_NAME]"
click at [636, 520] on div "[PERSON_NAME] [PERSON_NAME]" at bounding box center [739, 532] width 479 height 25
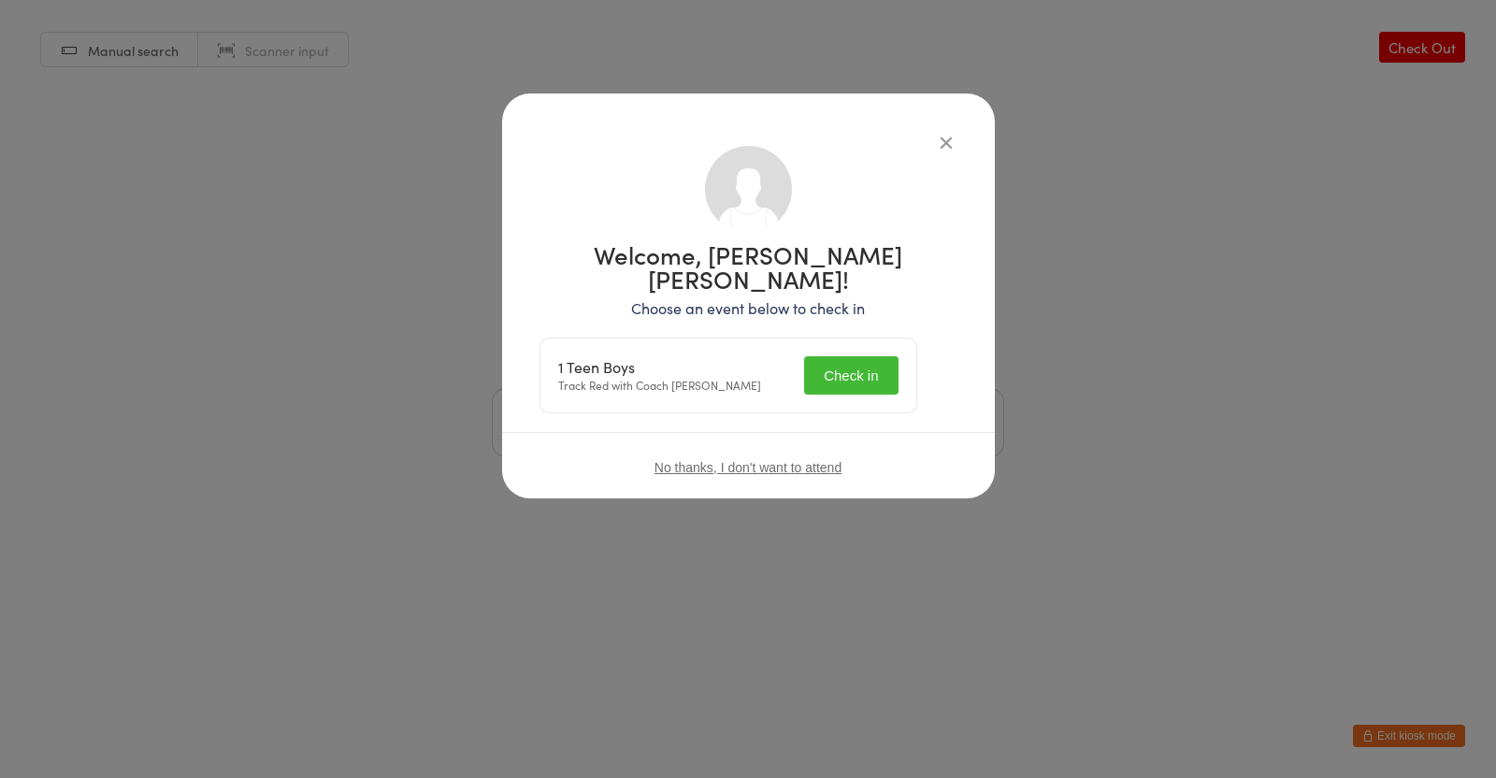
click at [897, 356] on button "Check in" at bounding box center [850, 375] width 93 height 38
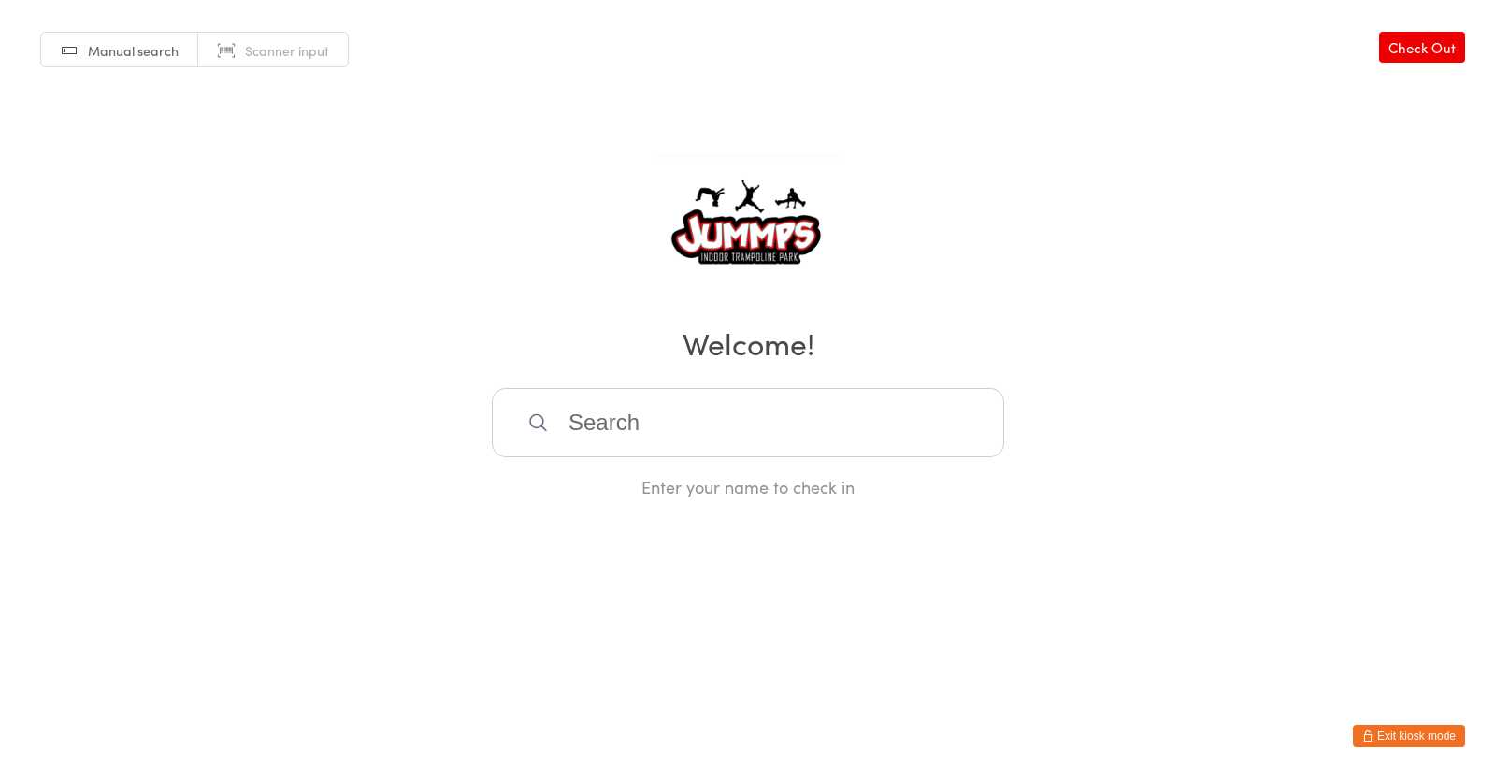
click at [1218, 478] on div "Manual search Scanner input Check Out Welcome! Enter your name to check in" at bounding box center [748, 249] width 1496 height 498
